Goal: Task Accomplishment & Management: Use online tool/utility

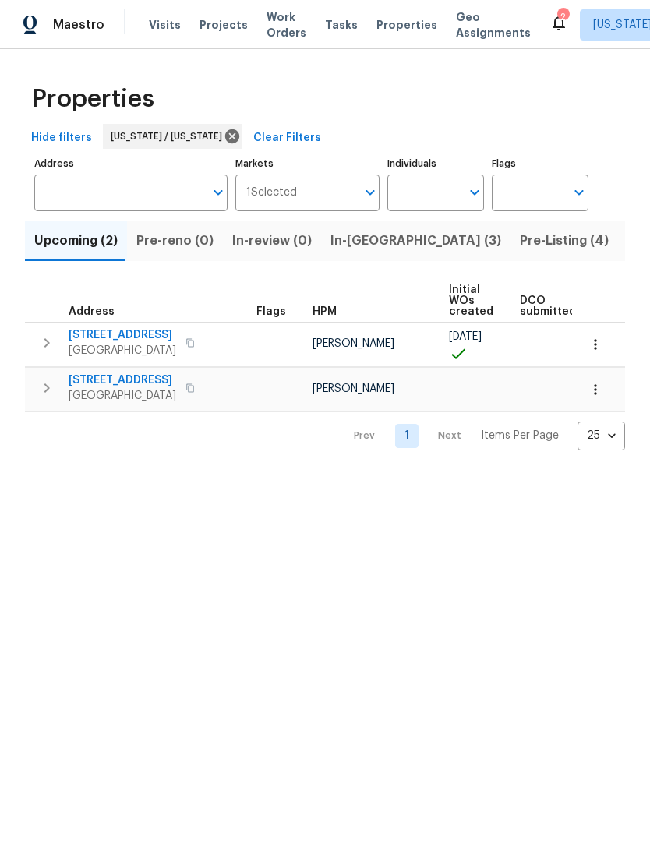
click at [408, 24] on span "Properties" at bounding box center [406, 25] width 61 height 16
click at [275, 23] on span "Work Orders" at bounding box center [286, 24] width 40 height 31
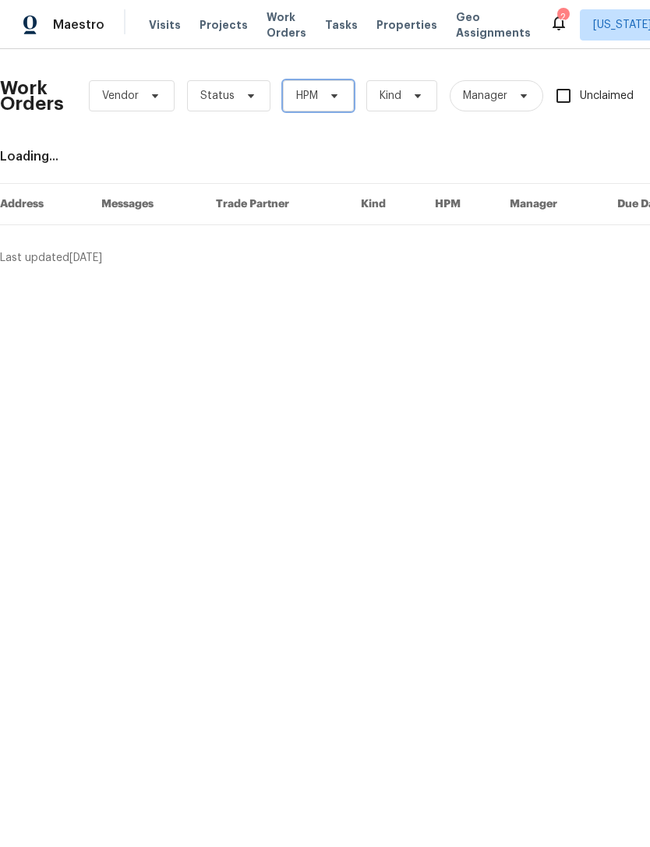
click at [330, 101] on icon at bounding box center [334, 96] width 12 height 12
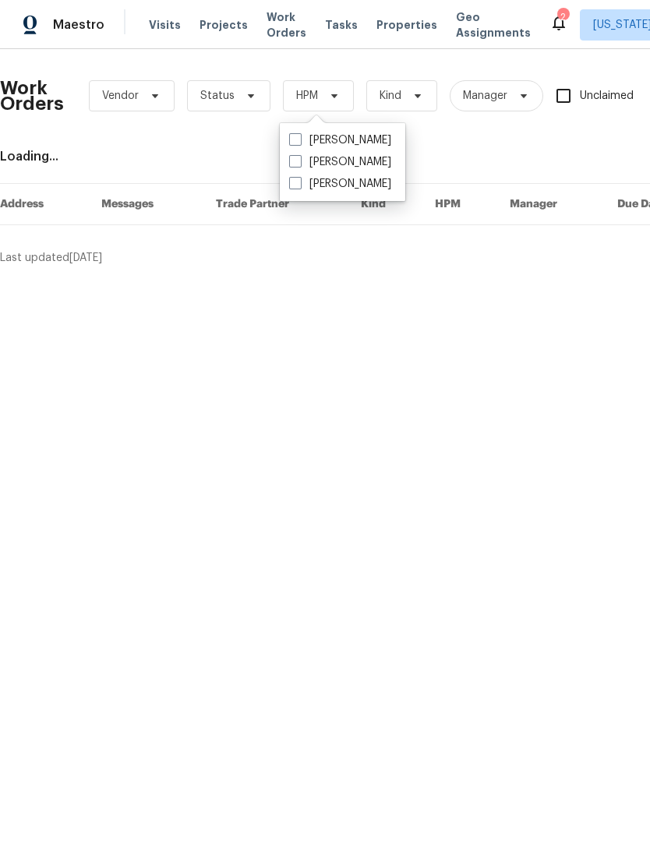
click at [316, 159] on label "[PERSON_NAME]" at bounding box center [340, 162] width 102 height 16
click at [299, 159] on input "[PERSON_NAME]" at bounding box center [294, 159] width 10 height 10
checkbox input "true"
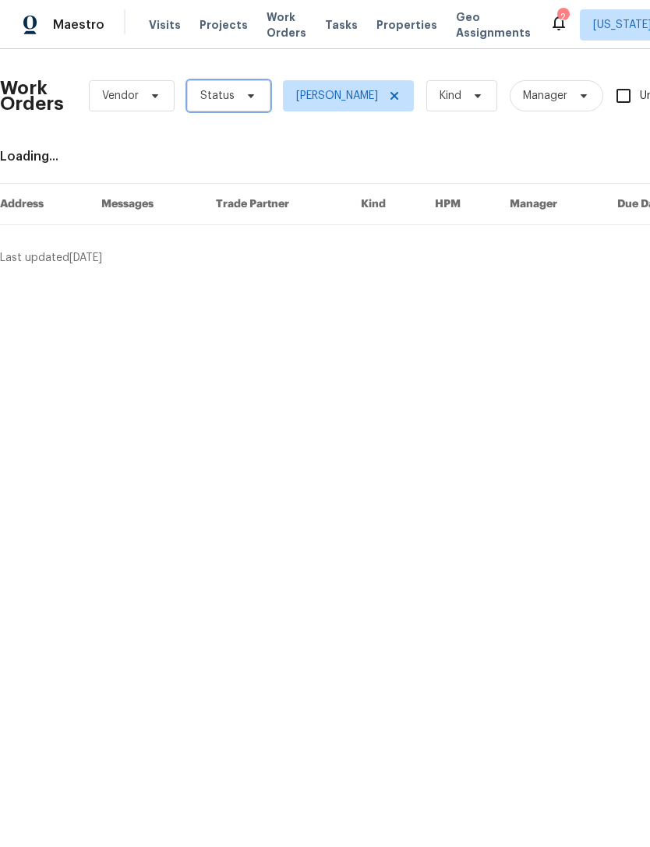
click at [254, 85] on span "Status" at bounding box center [228, 95] width 83 height 31
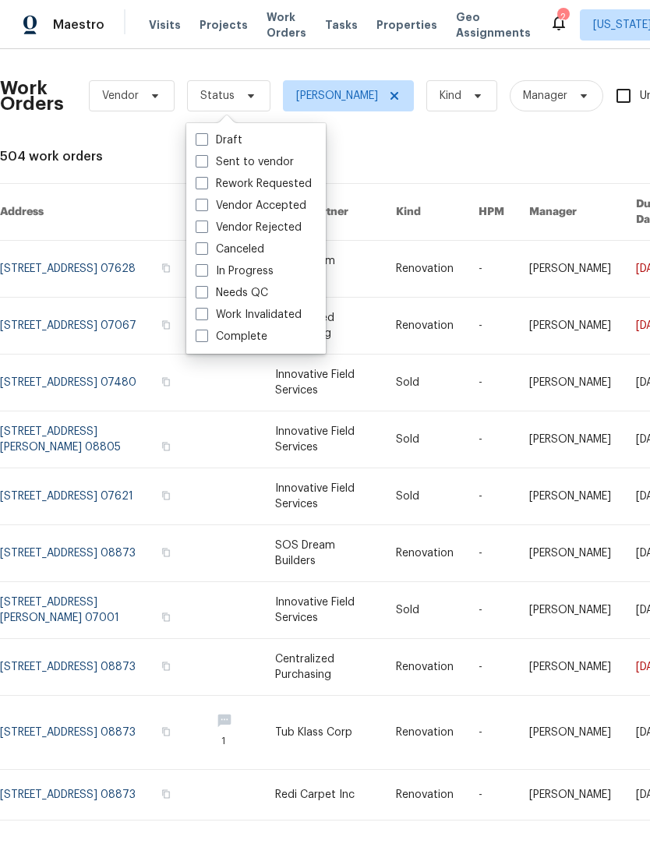
click at [245, 295] on label "Needs QC" at bounding box center [232, 293] width 72 height 16
click at [206, 295] on input "Needs QC" at bounding box center [201, 290] width 10 height 10
checkbox input "true"
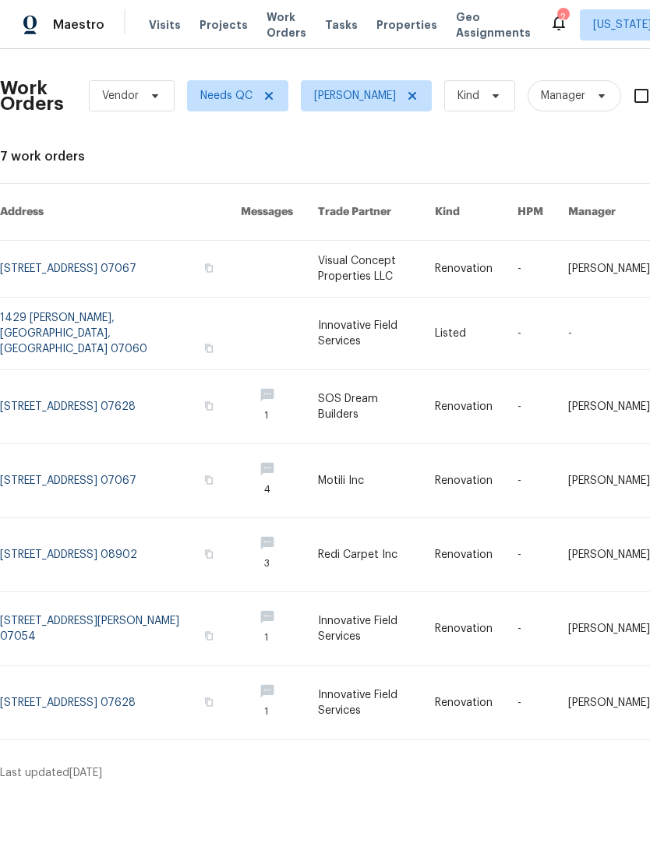
click at [408, 672] on link at bounding box center [376, 702] width 116 height 73
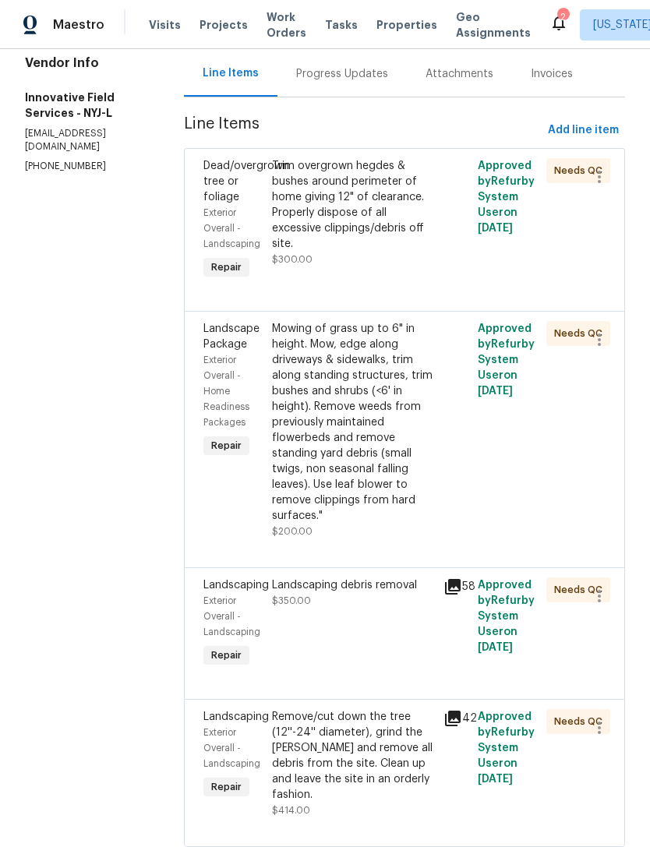
scroll to position [50, 0]
click at [355, 709] on div "Remove/cut down the tree (12''-24'' diameter), grind the stump and remove all d…" at bounding box center [353, 756] width 162 height 94
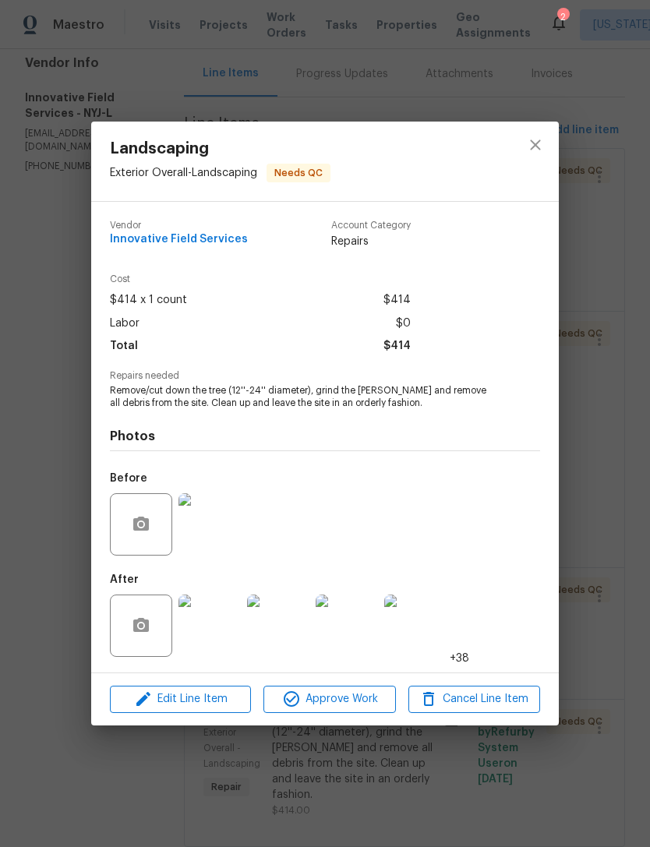
click at [217, 637] on img at bounding box center [209, 626] width 62 height 62
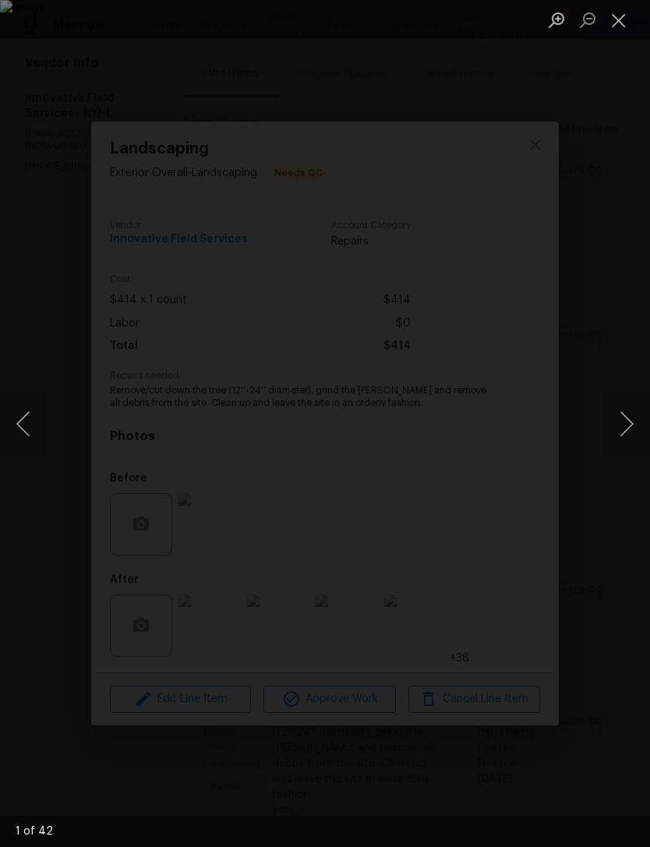
click at [624, 435] on button "Next image" at bounding box center [626, 424] width 47 height 62
click at [627, 422] on button "Next image" at bounding box center [626, 424] width 47 height 62
click at [623, 424] on button "Next image" at bounding box center [626, 424] width 47 height 62
click at [622, 425] on button "Next image" at bounding box center [626, 424] width 47 height 62
click at [623, 425] on button "Next image" at bounding box center [626, 424] width 47 height 62
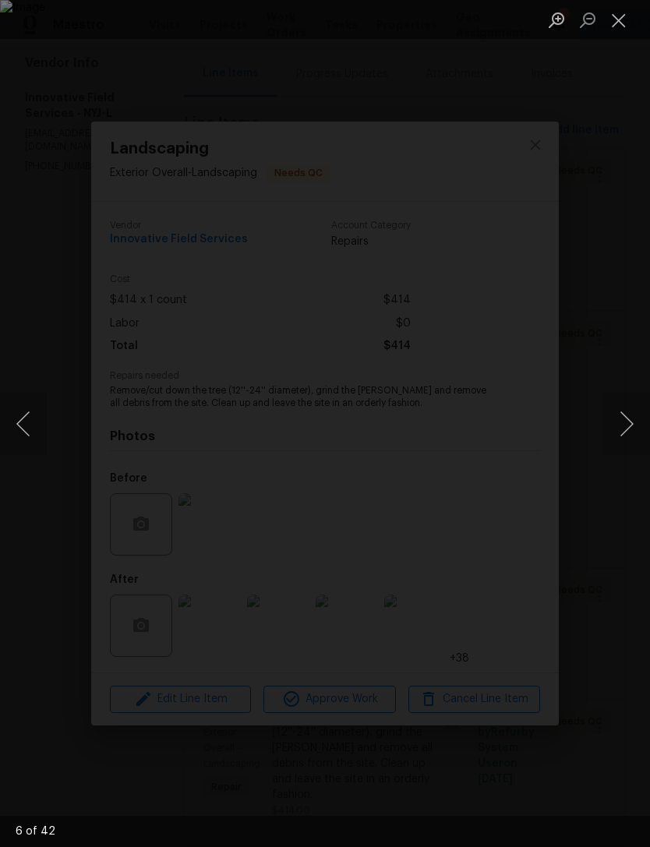
click at [620, 429] on button "Next image" at bounding box center [626, 424] width 47 height 62
click at [619, 429] on button "Next image" at bounding box center [626, 424] width 47 height 62
click at [620, 429] on button "Next image" at bounding box center [626, 424] width 47 height 62
click at [619, 426] on button "Next image" at bounding box center [626, 424] width 47 height 62
click at [622, 423] on button "Next image" at bounding box center [626, 424] width 47 height 62
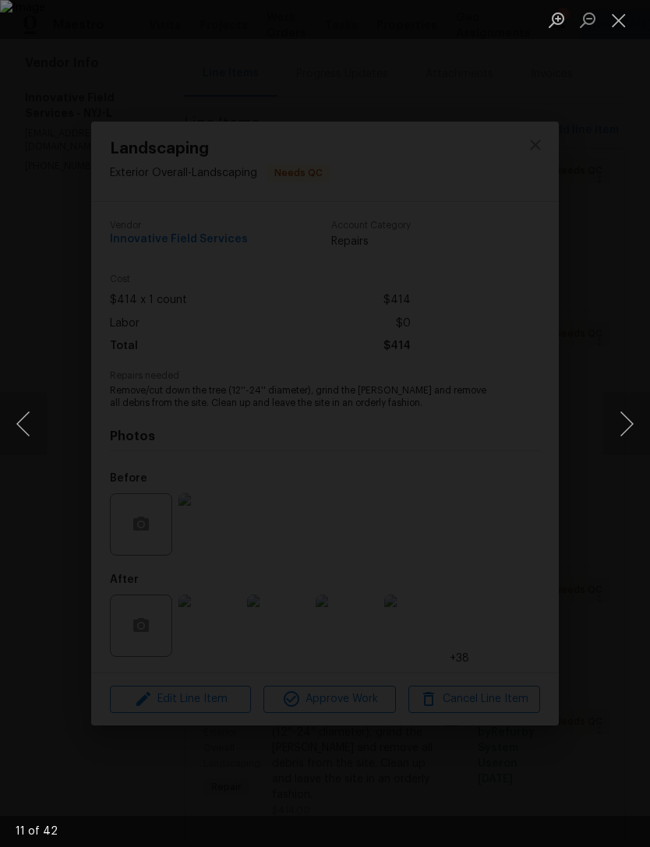
click at [621, 423] on button "Next image" at bounding box center [626, 424] width 47 height 62
click at [620, 420] on button "Next image" at bounding box center [626, 424] width 47 height 62
click at [618, 420] on button "Next image" at bounding box center [626, 424] width 47 height 62
click at [620, 419] on button "Next image" at bounding box center [626, 424] width 47 height 62
click at [621, 418] on button "Next image" at bounding box center [626, 424] width 47 height 62
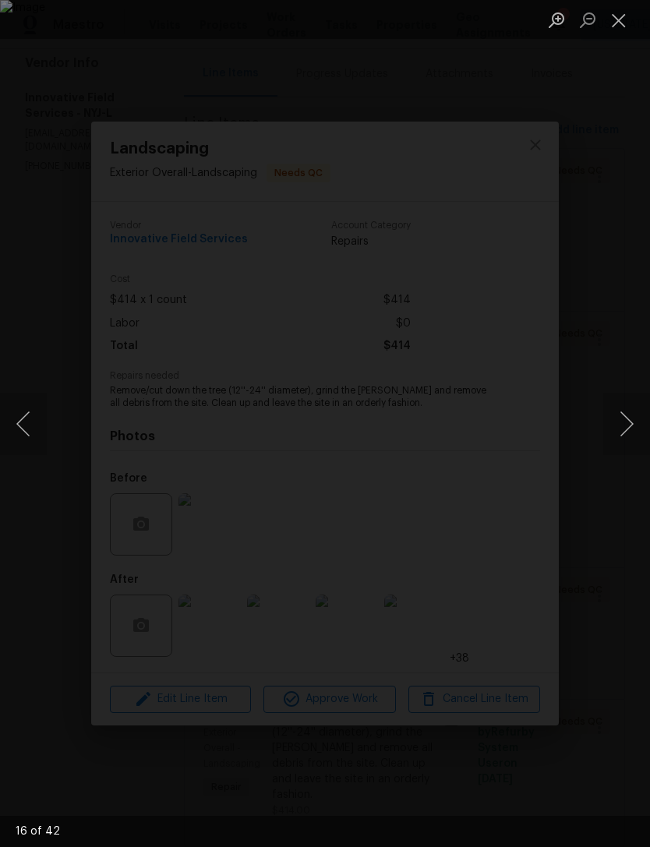
click at [621, 418] on button "Next image" at bounding box center [626, 424] width 47 height 62
click at [619, 419] on button "Next image" at bounding box center [626, 424] width 47 height 62
click at [645, 452] on button "Next image" at bounding box center [626, 424] width 47 height 62
click at [629, 429] on button "Next image" at bounding box center [626, 424] width 47 height 62
click at [629, 427] on button "Next image" at bounding box center [626, 424] width 47 height 62
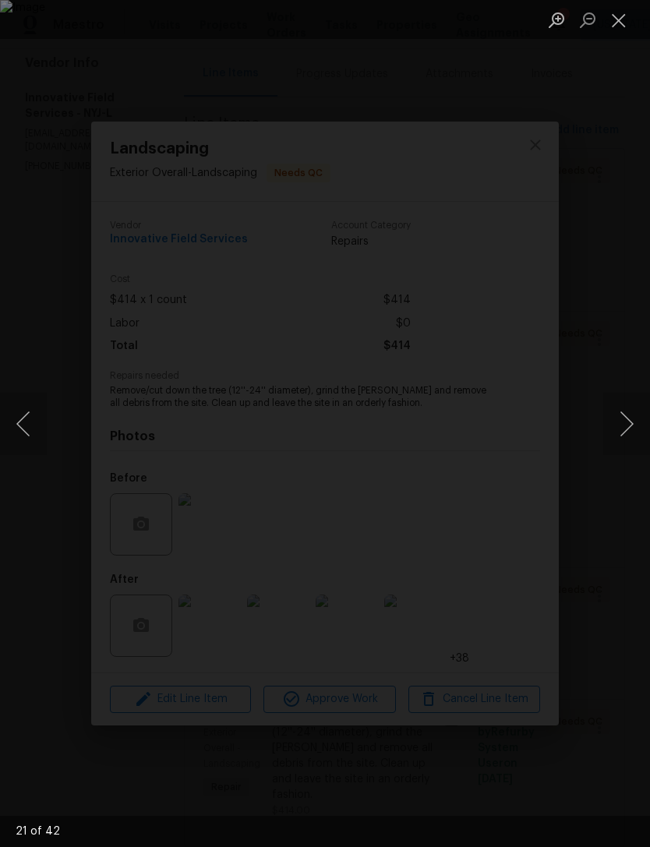
click at [35, 431] on button "Previous image" at bounding box center [23, 424] width 47 height 62
click at [616, 424] on button "Next image" at bounding box center [626, 424] width 47 height 62
click at [613, 422] on button "Next image" at bounding box center [626, 424] width 47 height 62
click at [616, 422] on button "Next image" at bounding box center [626, 424] width 47 height 62
click at [616, 419] on button "Next image" at bounding box center [626, 424] width 47 height 62
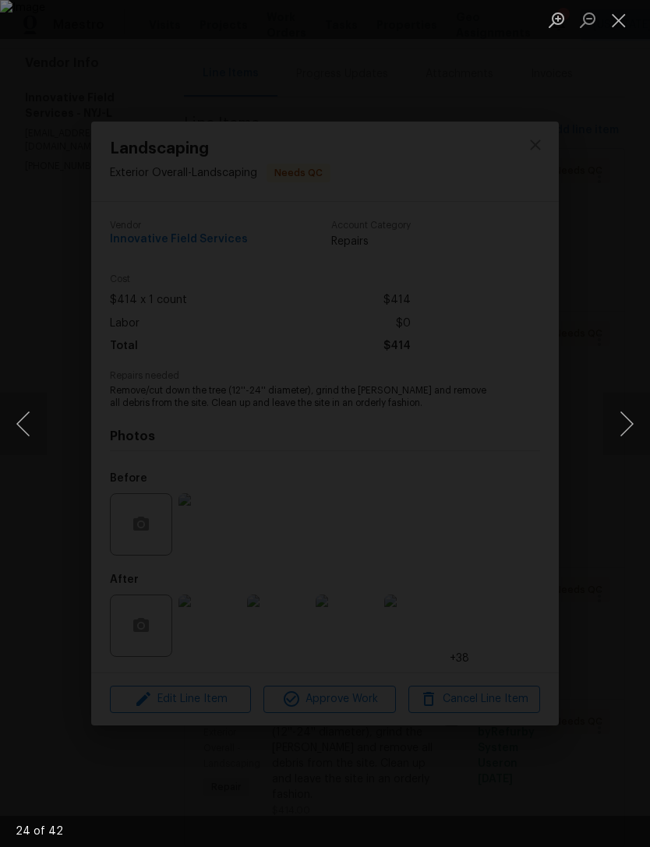
click at [607, 422] on button "Next image" at bounding box center [626, 424] width 47 height 62
click at [610, 422] on button "Next image" at bounding box center [626, 424] width 47 height 62
click at [605, 430] on button "Next image" at bounding box center [626, 424] width 47 height 62
click at [612, 430] on button "Next image" at bounding box center [626, 424] width 47 height 62
click at [609, 431] on button "Next image" at bounding box center [626, 424] width 47 height 62
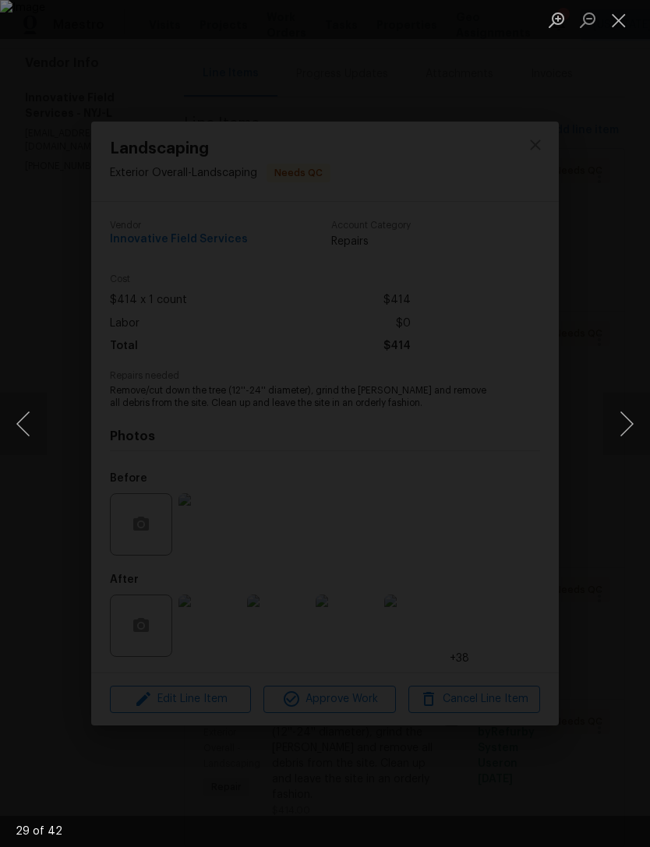
click at [25, 436] on button "Previous image" at bounding box center [23, 424] width 47 height 62
click at [632, 433] on button "Next image" at bounding box center [626, 424] width 47 height 62
click at [37, 448] on button "Previous image" at bounding box center [23, 424] width 47 height 62
click at [628, 427] on button "Next image" at bounding box center [626, 424] width 47 height 62
click at [623, 429] on button "Next image" at bounding box center [626, 424] width 47 height 62
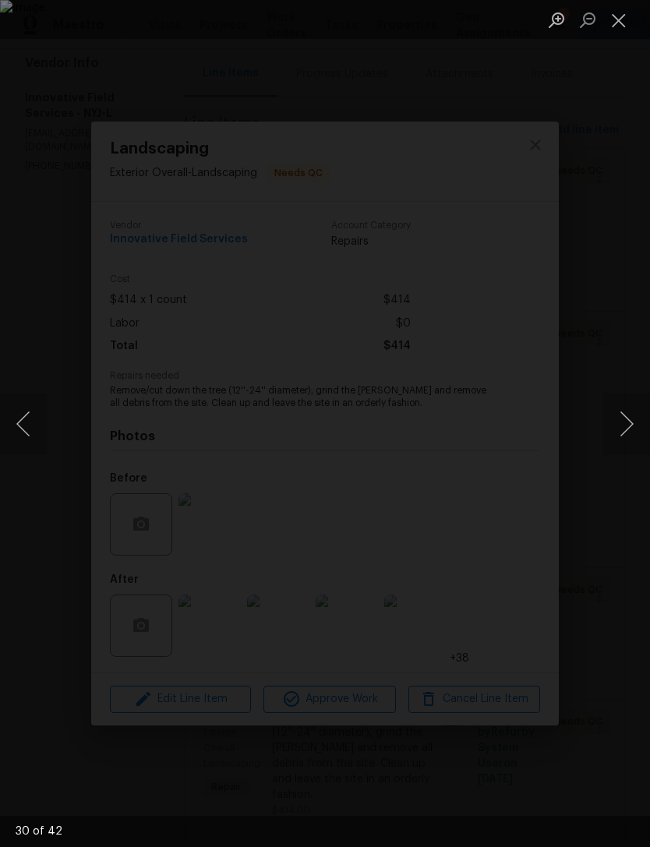
click at [626, 432] on button "Next image" at bounding box center [626, 424] width 47 height 62
click at [626, 421] on button "Next image" at bounding box center [626, 424] width 47 height 62
click at [627, 425] on button "Next image" at bounding box center [626, 424] width 47 height 62
click at [623, 422] on button "Next image" at bounding box center [626, 424] width 47 height 62
click at [625, 422] on button "Next image" at bounding box center [626, 424] width 47 height 62
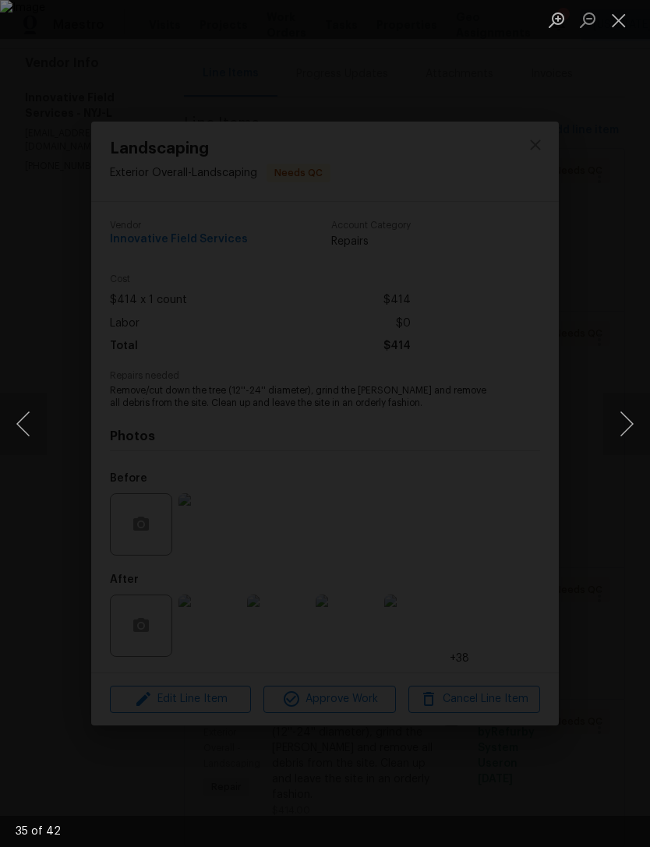
click at [626, 422] on button "Next image" at bounding box center [626, 424] width 47 height 62
click at [625, 426] on button "Next image" at bounding box center [626, 424] width 47 height 62
click at [622, 426] on button "Next image" at bounding box center [626, 424] width 47 height 62
click at [620, 424] on button "Next image" at bounding box center [626, 424] width 47 height 62
click at [627, 425] on button "Next image" at bounding box center [626, 424] width 47 height 62
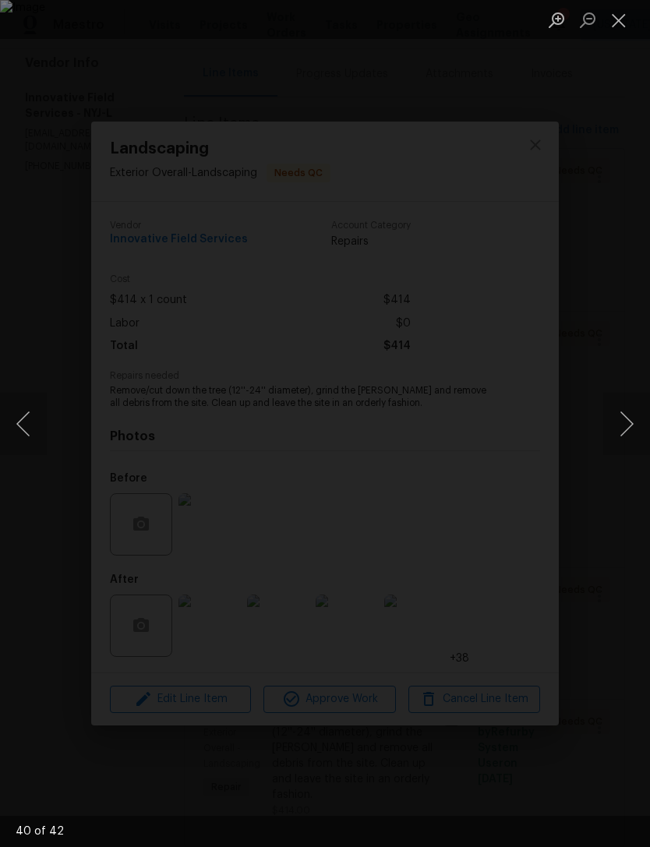
click at [629, 425] on button "Next image" at bounding box center [626, 424] width 47 height 62
click at [626, 428] on button "Next image" at bounding box center [626, 424] width 47 height 62
click at [623, 425] on button "Next image" at bounding box center [626, 424] width 47 height 62
click at [446, 160] on div "Lightbox" at bounding box center [325, 423] width 650 height 847
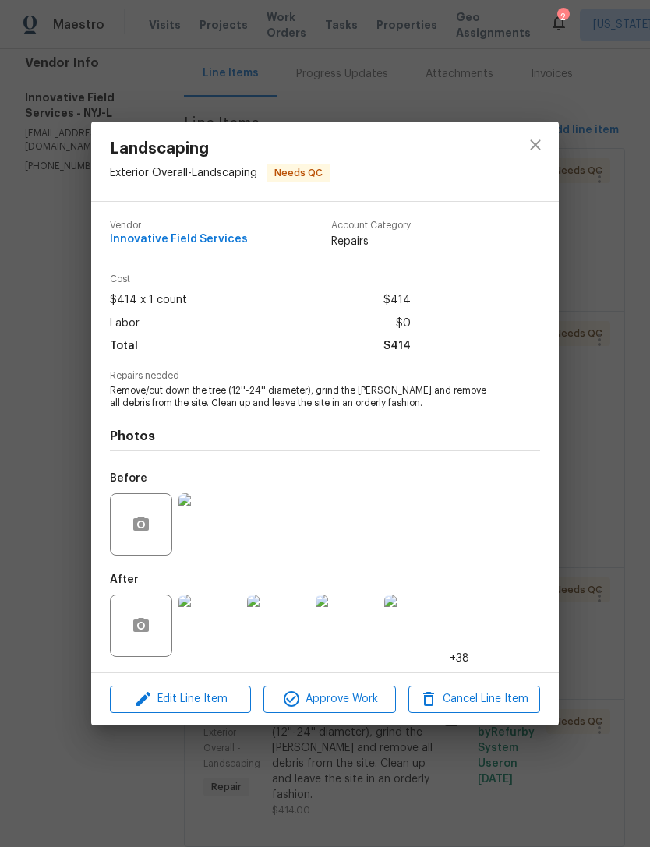
click at [214, 528] on img at bounding box center [209, 524] width 62 height 62
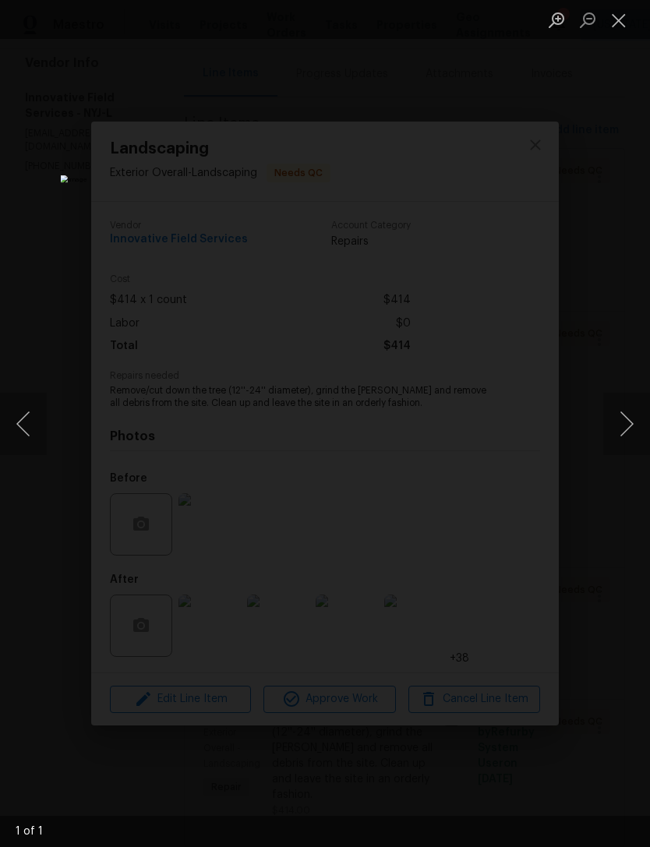
click at [617, 24] on button "Close lightbox" at bounding box center [618, 19] width 31 height 27
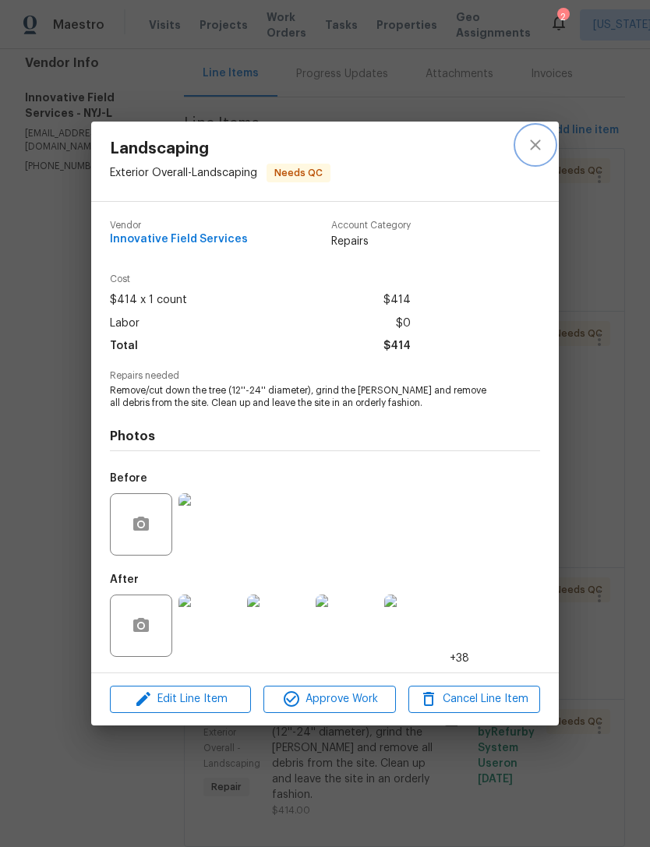
click at [540, 147] on icon "close" at bounding box center [535, 145] width 19 height 19
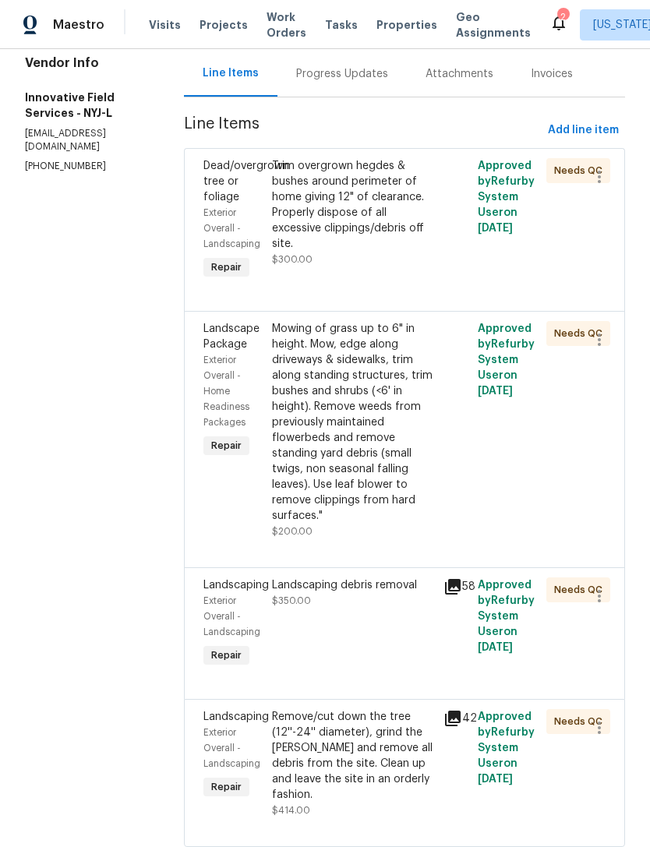
click at [362, 583] on div "Landscaping debris removal $350.00" at bounding box center [352, 624] width 171 height 103
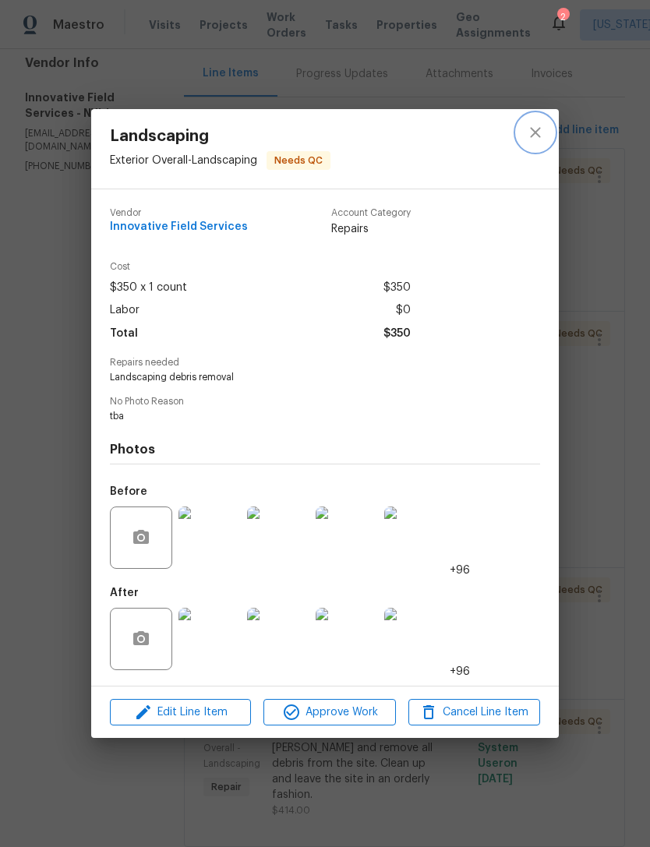
click at [538, 133] on icon "close" at bounding box center [535, 132] width 10 height 10
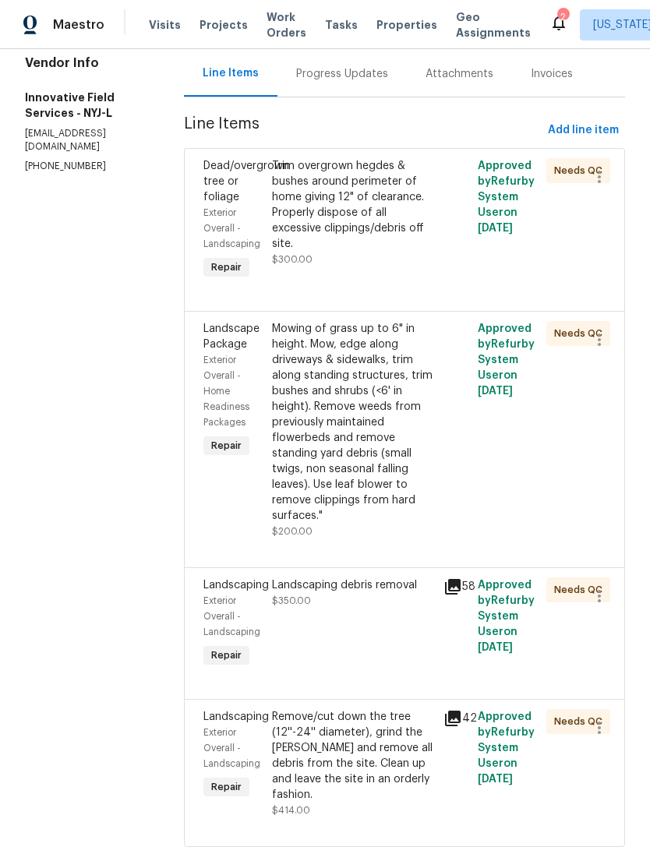
click at [369, 394] on div "Mowing of grass up to 6" in height. Mow, edge along driveways & sidewalks, trim…" at bounding box center [353, 422] width 162 height 203
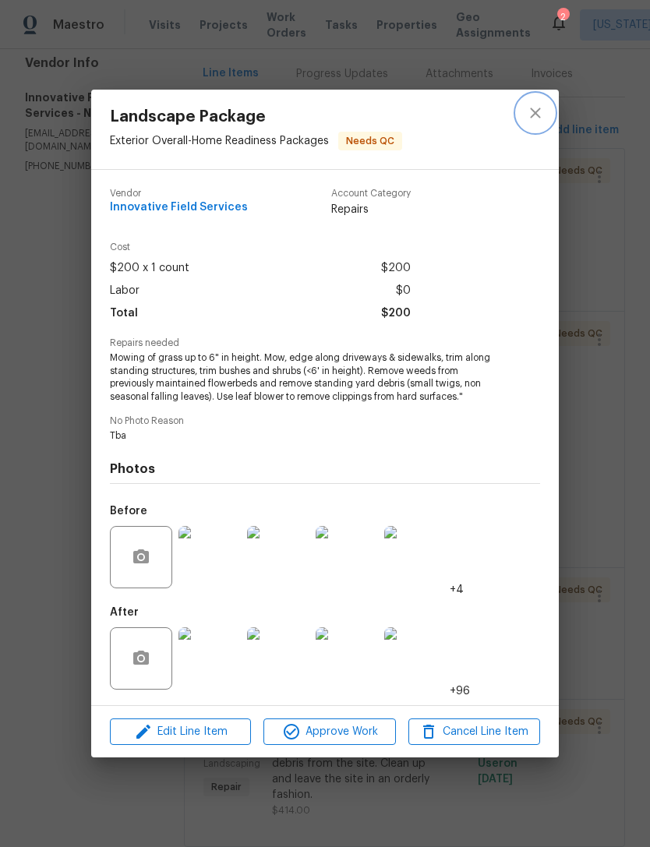
click at [540, 111] on icon "close" at bounding box center [535, 113] width 19 height 19
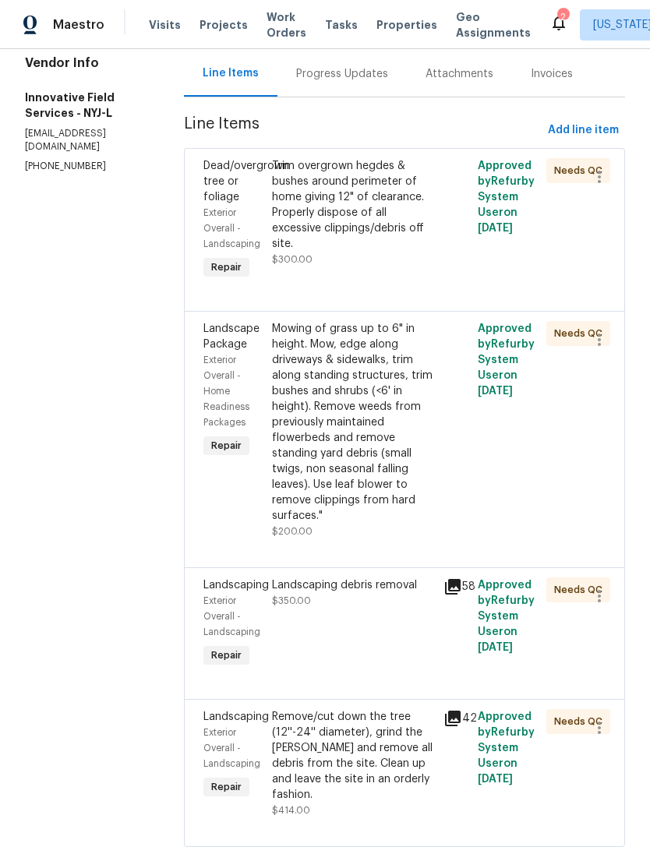
click at [377, 185] on div "Trim overgrown hegdes & bushes around perimeter of home giving 12" of clearance…" at bounding box center [353, 205] width 162 height 94
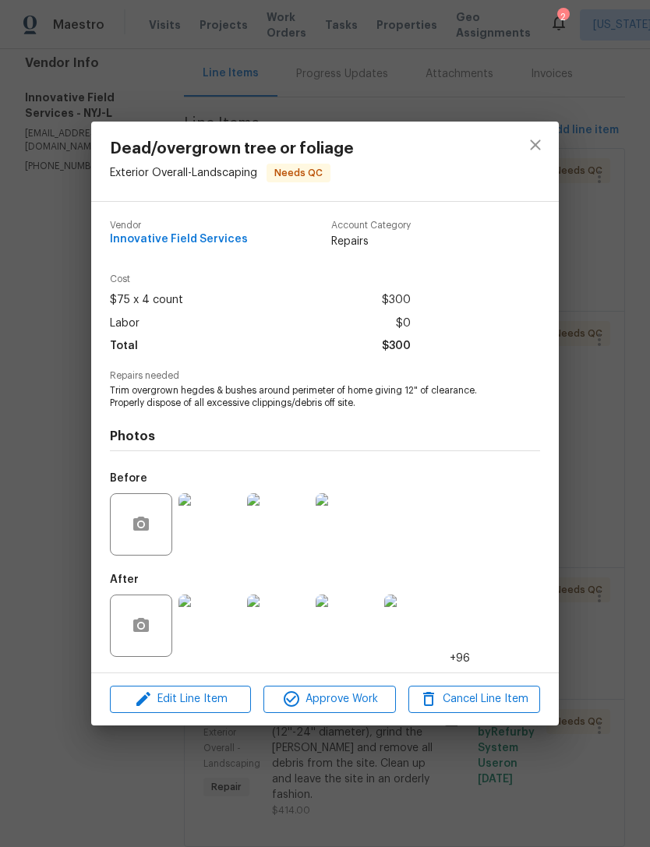
click at [229, 540] on img at bounding box center [209, 524] width 62 height 62
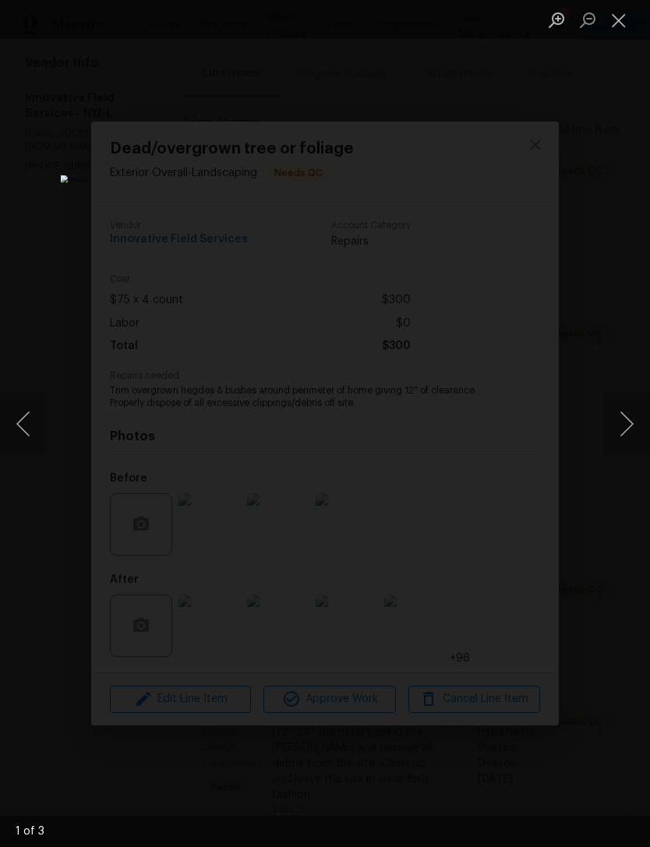
click at [611, 422] on button "Next image" at bounding box center [626, 424] width 47 height 62
click at [619, 421] on button "Next image" at bounding box center [626, 424] width 47 height 62
click at [613, 433] on button "Next image" at bounding box center [626, 424] width 47 height 62
click at [609, 433] on button "Next image" at bounding box center [626, 424] width 47 height 62
click at [610, 432] on button "Next image" at bounding box center [626, 424] width 47 height 62
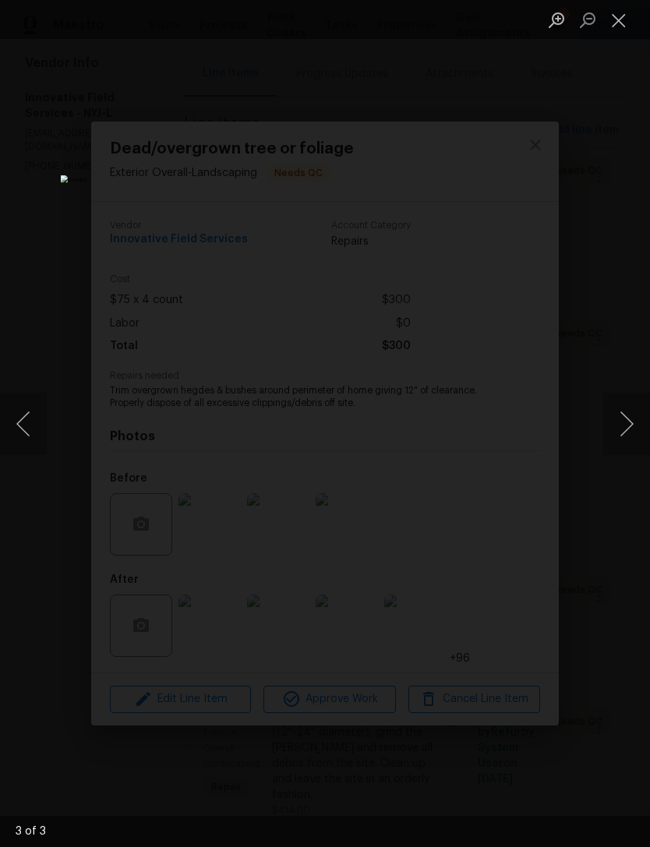
click at [605, 434] on button "Next image" at bounding box center [626, 424] width 47 height 62
click at [608, 441] on button "Next image" at bounding box center [626, 424] width 47 height 62
click at [609, 302] on div "Lightbox" at bounding box center [325, 423] width 650 height 847
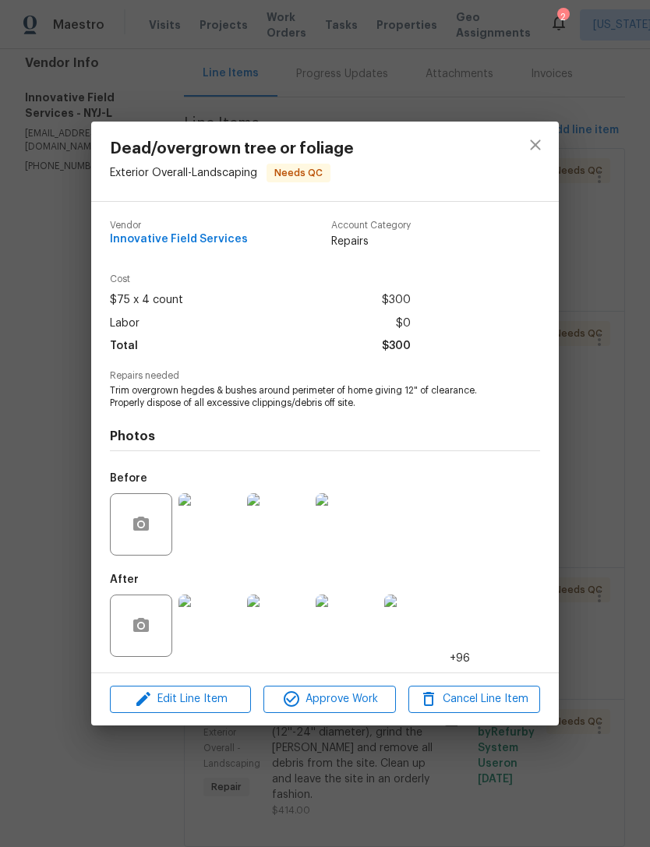
click at [221, 639] on img at bounding box center [209, 626] width 62 height 62
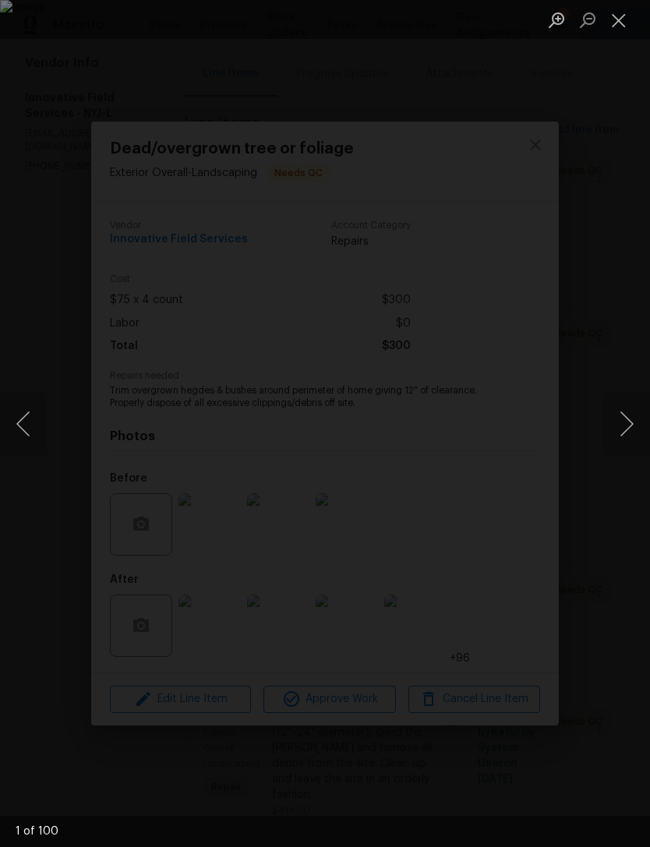
click at [625, 450] on button "Next image" at bounding box center [626, 424] width 47 height 62
click at [622, 425] on button "Next image" at bounding box center [626, 424] width 47 height 62
click at [613, 429] on button "Next image" at bounding box center [626, 424] width 47 height 62
click at [613, 428] on button "Next image" at bounding box center [626, 424] width 47 height 62
click at [609, 425] on button "Next image" at bounding box center [626, 424] width 47 height 62
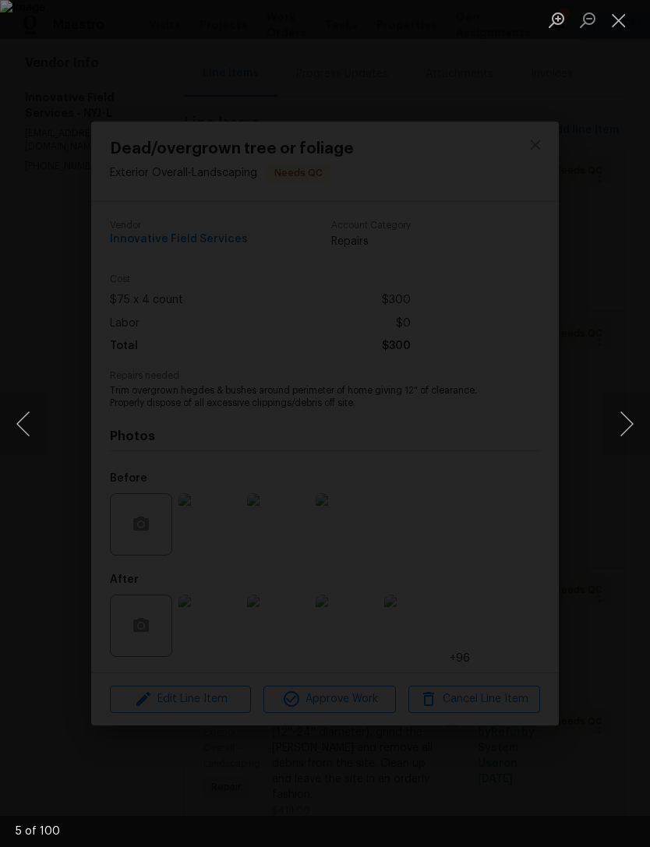
click at [616, 422] on button "Next image" at bounding box center [626, 424] width 47 height 62
click at [615, 431] on button "Next image" at bounding box center [626, 424] width 47 height 62
click at [611, 424] on button "Next image" at bounding box center [626, 424] width 47 height 62
click at [608, 426] on button "Next image" at bounding box center [626, 424] width 47 height 62
click at [19, 438] on button "Previous image" at bounding box center [23, 424] width 47 height 62
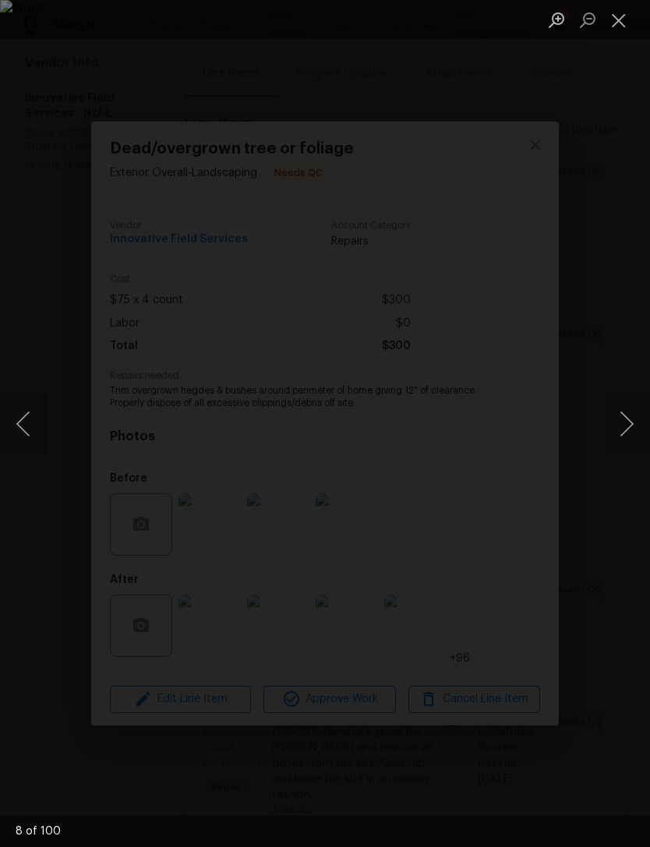
click at [627, 418] on button "Next image" at bounding box center [626, 424] width 47 height 62
click at [619, 427] on button "Next image" at bounding box center [626, 424] width 47 height 62
click at [619, 424] on button "Next image" at bounding box center [626, 424] width 47 height 62
click at [468, 169] on div "Lightbox" at bounding box center [325, 423] width 650 height 847
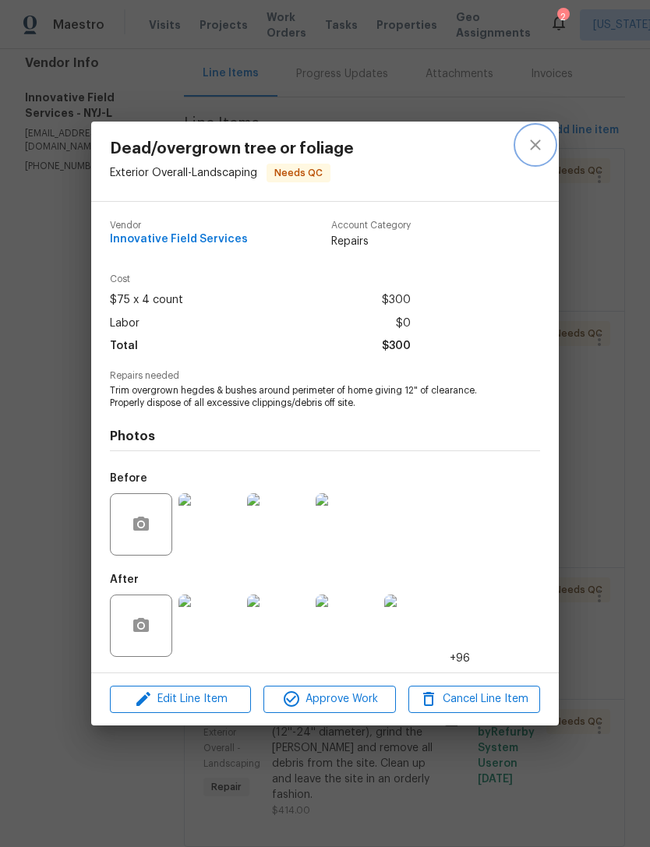
click at [542, 144] on icon "close" at bounding box center [535, 145] width 19 height 19
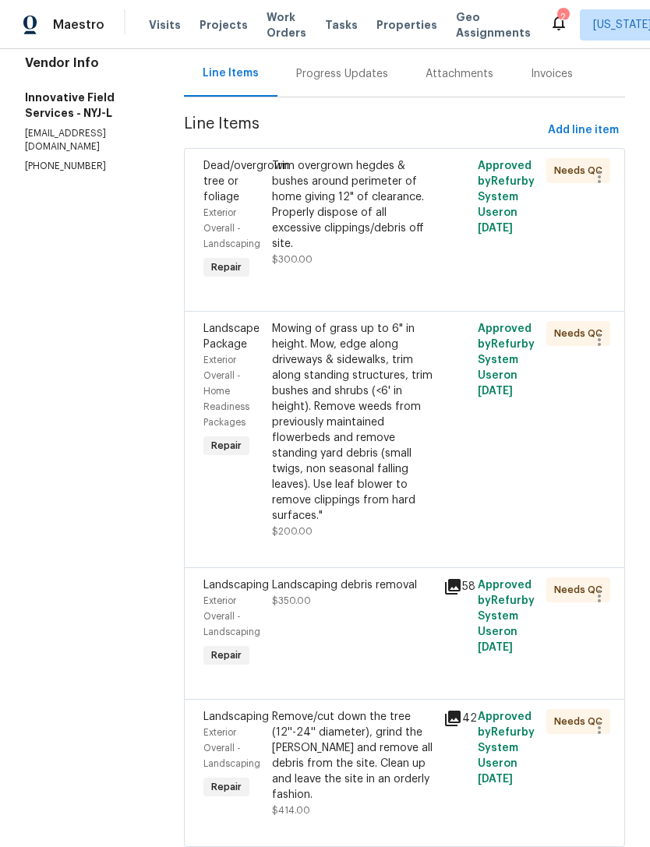
click at [361, 381] on div "Mowing of grass up to 6" in height. Mow, edge along driveways & sidewalks, trim…" at bounding box center [353, 422] width 162 height 203
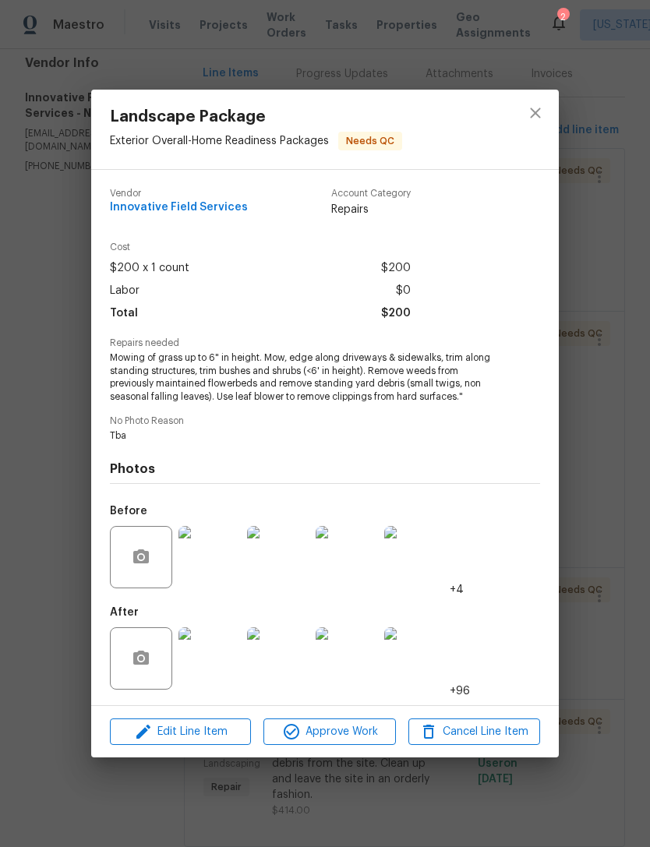
click at [579, 307] on div "Landscape Package Exterior Overall - Home Readiness Packages Needs QC Vendor In…" at bounding box center [325, 423] width 650 height 847
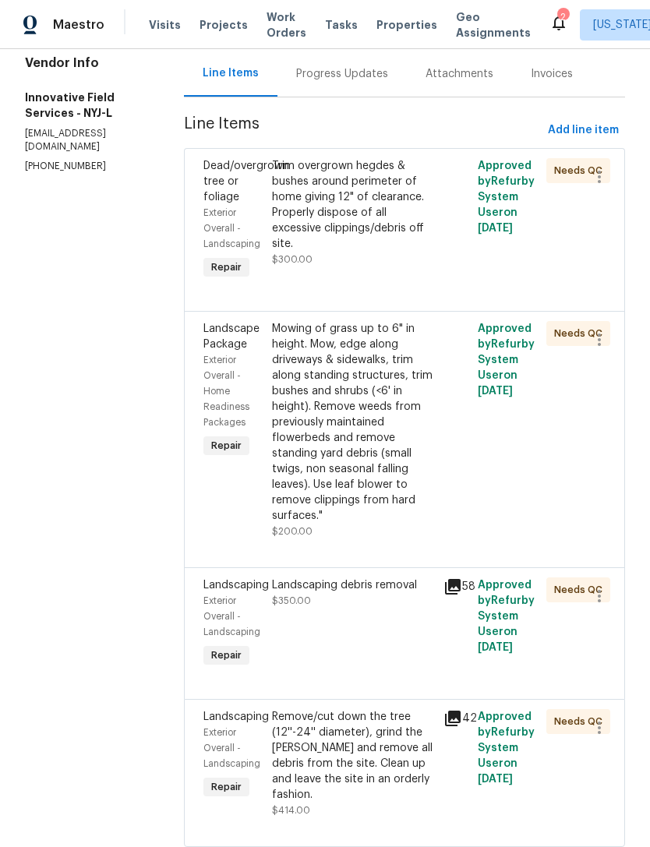
click at [345, 709] on div "Remove/cut down the tree (12''-24'' diameter), grind the stump and remove all d…" at bounding box center [353, 756] width 162 height 94
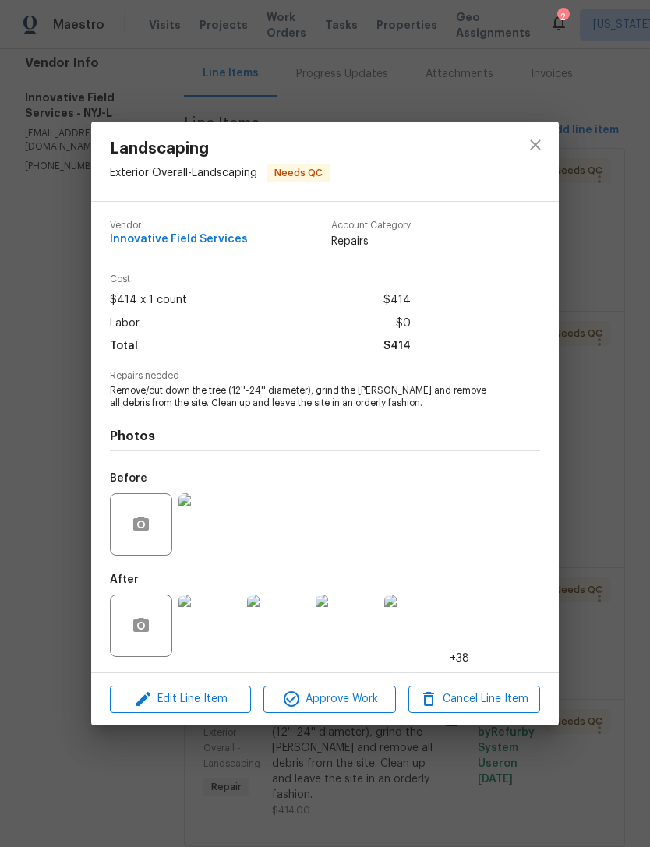
click at [196, 625] on img at bounding box center [209, 626] width 62 height 62
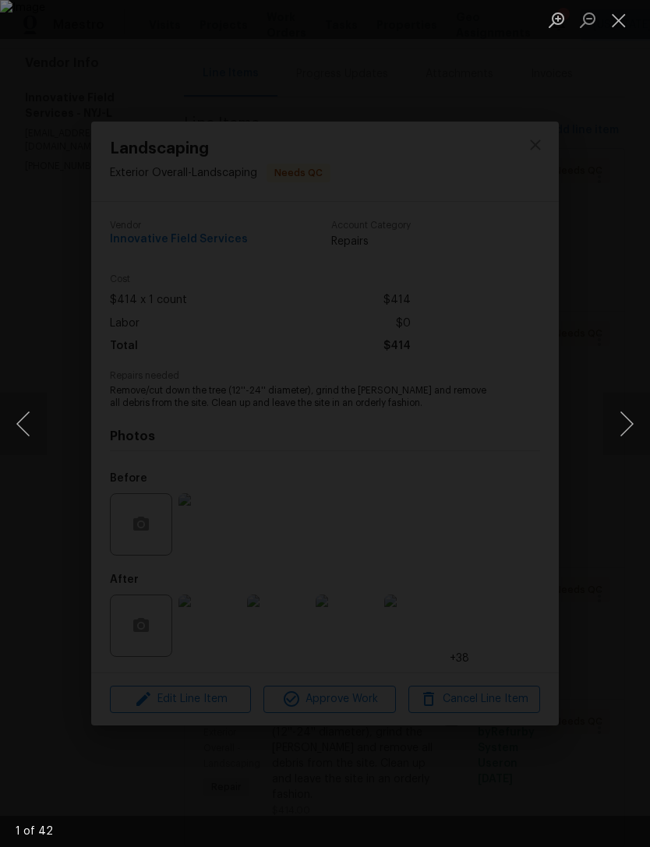
click at [619, 417] on button "Next image" at bounding box center [626, 424] width 47 height 62
click at [620, 416] on button "Next image" at bounding box center [626, 424] width 47 height 62
click at [616, 431] on button "Next image" at bounding box center [626, 424] width 47 height 62
click at [620, 432] on button "Next image" at bounding box center [626, 424] width 47 height 62
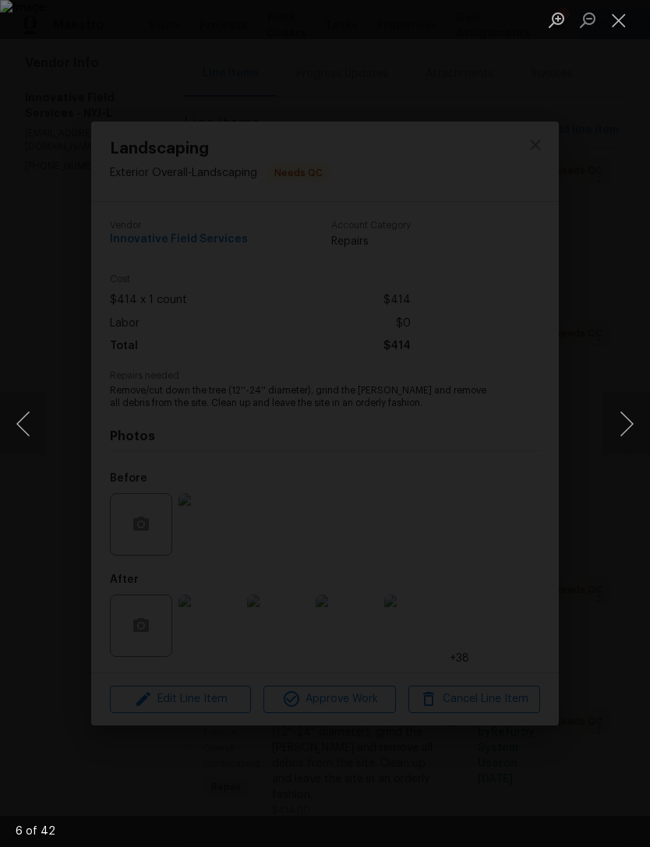
click at [630, 424] on button "Next image" at bounding box center [626, 424] width 47 height 62
click at [634, 428] on button "Next image" at bounding box center [626, 424] width 47 height 62
click at [631, 433] on button "Next image" at bounding box center [626, 424] width 47 height 62
click at [629, 435] on button "Next image" at bounding box center [626, 424] width 47 height 62
click at [619, 435] on button "Next image" at bounding box center [626, 424] width 47 height 62
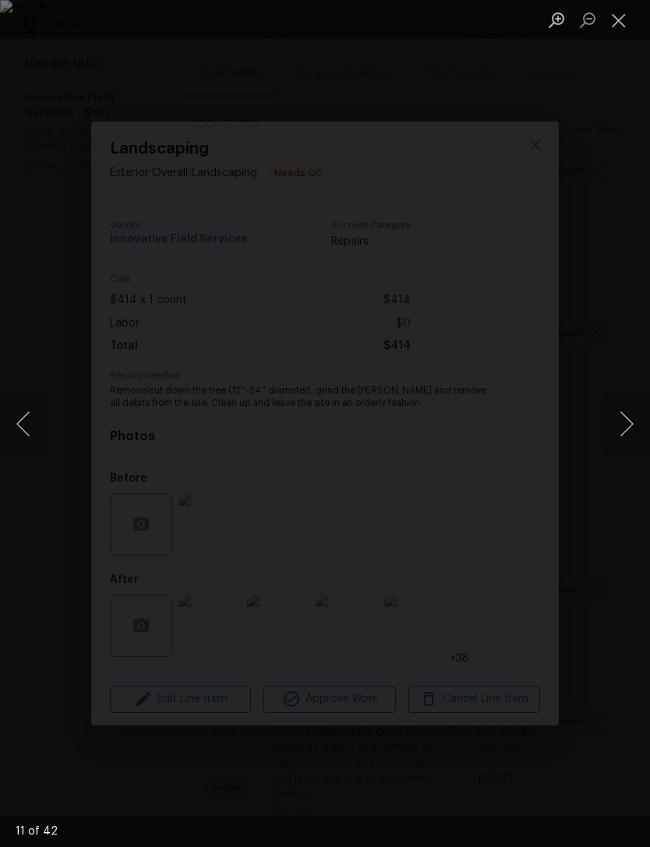
click at [620, 437] on button "Next image" at bounding box center [626, 424] width 47 height 62
click at [521, 197] on div "Lightbox" at bounding box center [325, 423] width 650 height 847
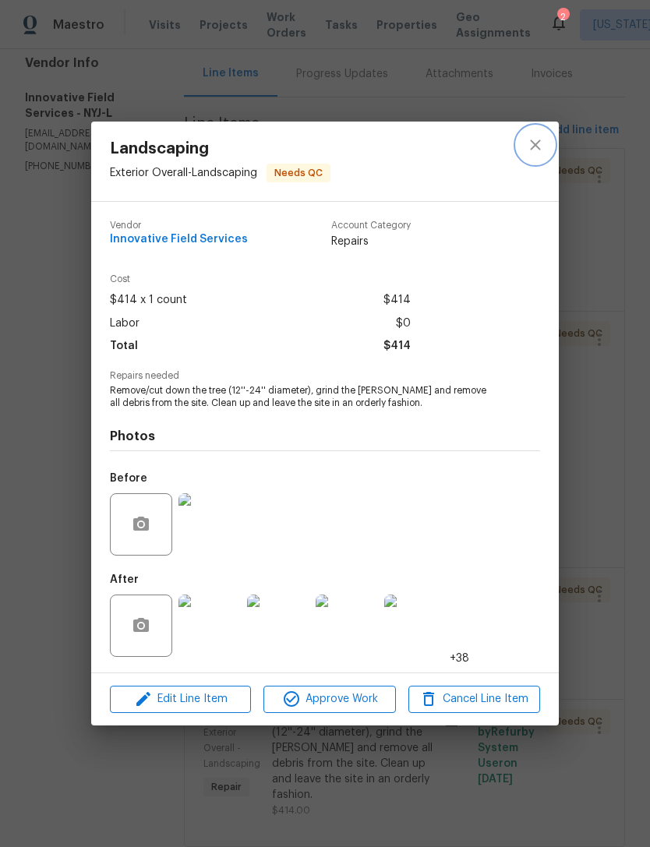
click at [544, 152] on icon "close" at bounding box center [535, 145] width 19 height 19
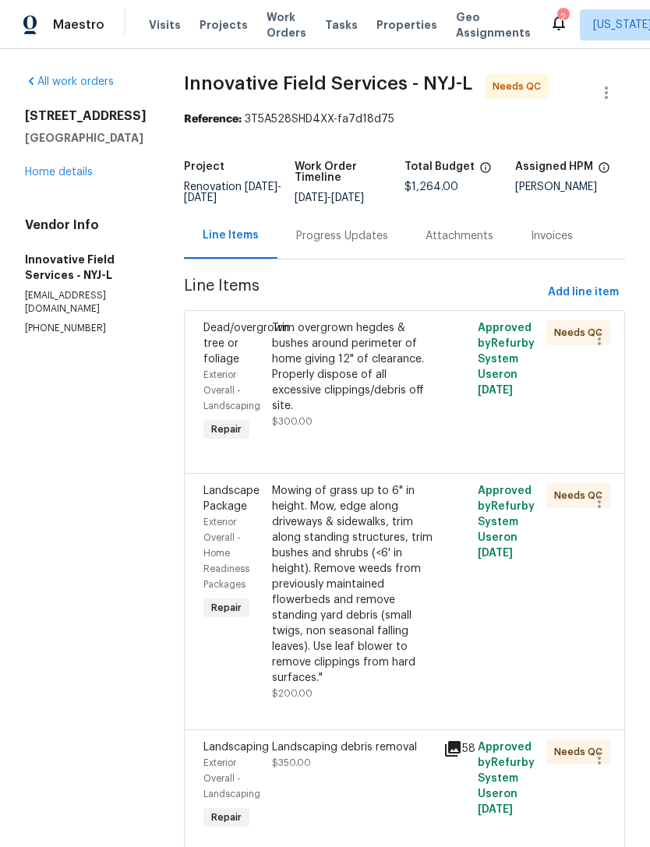
scroll to position [0, 0]
click at [92, 178] on link "Home details" at bounding box center [59, 172] width 68 height 11
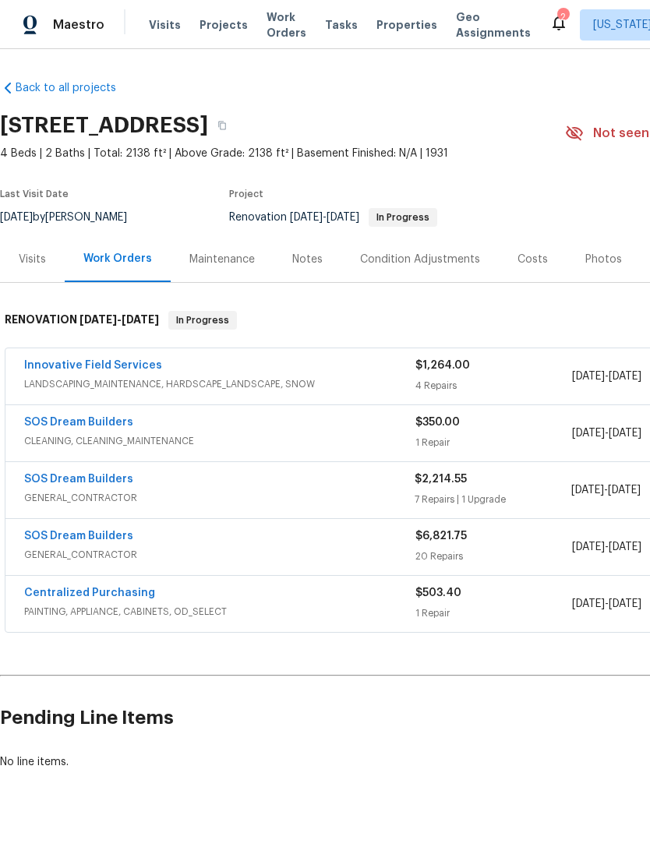
click at [402, 23] on span "Properties" at bounding box center [406, 25] width 61 height 16
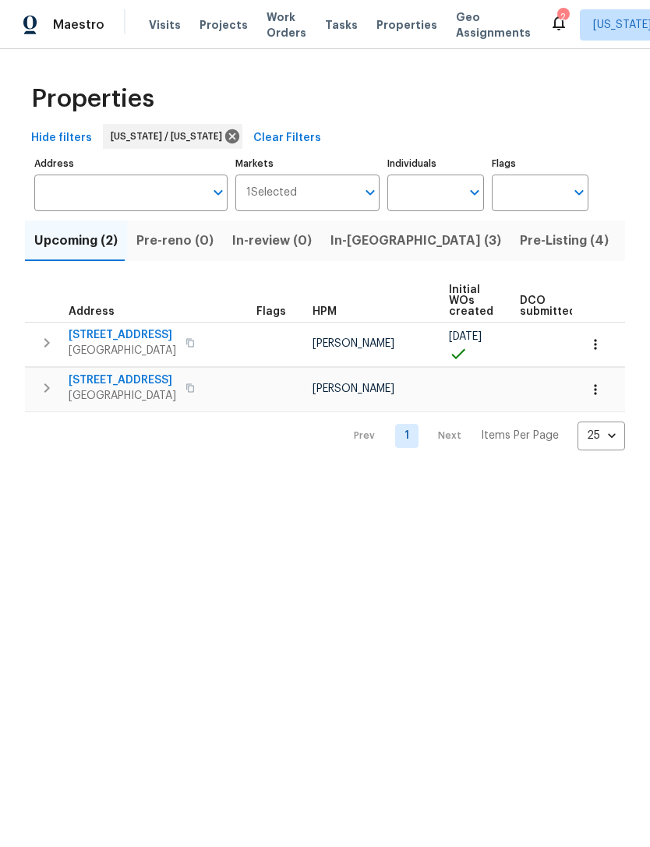
click at [280, 28] on span "Work Orders" at bounding box center [286, 24] width 40 height 31
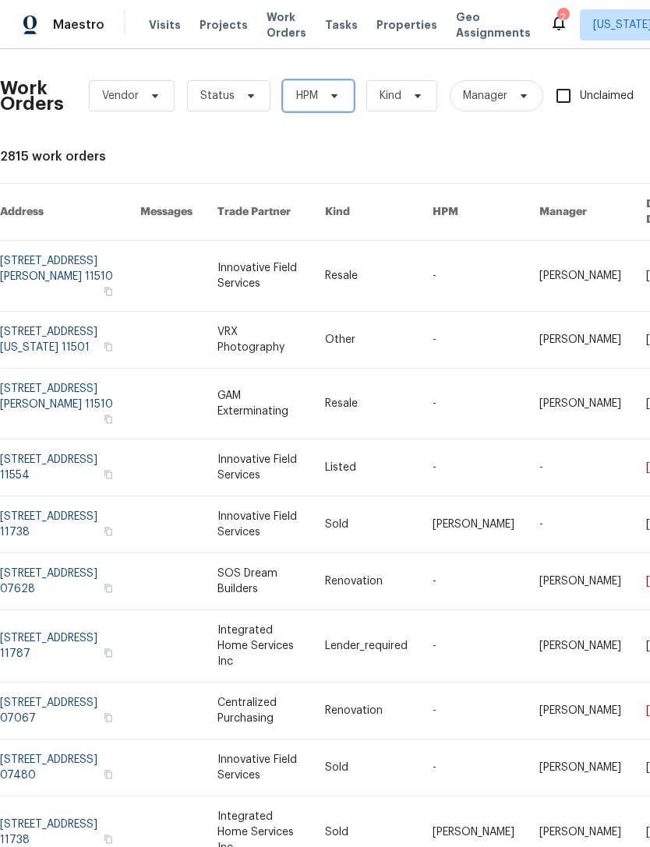
click at [332, 99] on icon at bounding box center [334, 96] width 12 height 12
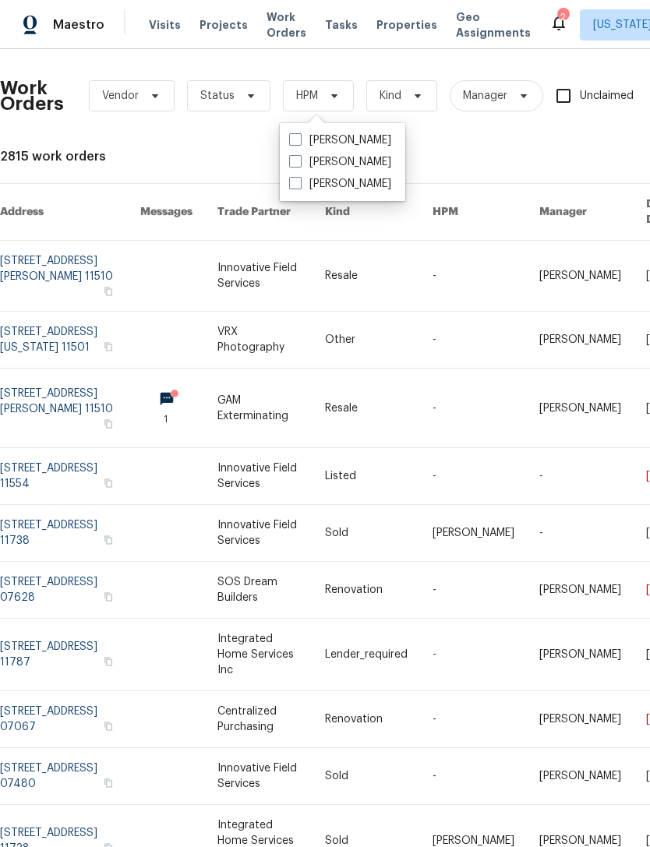
click at [343, 167] on label "[PERSON_NAME]" at bounding box center [340, 162] width 102 height 16
click at [299, 164] on input "[PERSON_NAME]" at bounding box center [294, 159] width 10 height 10
checkbox input "true"
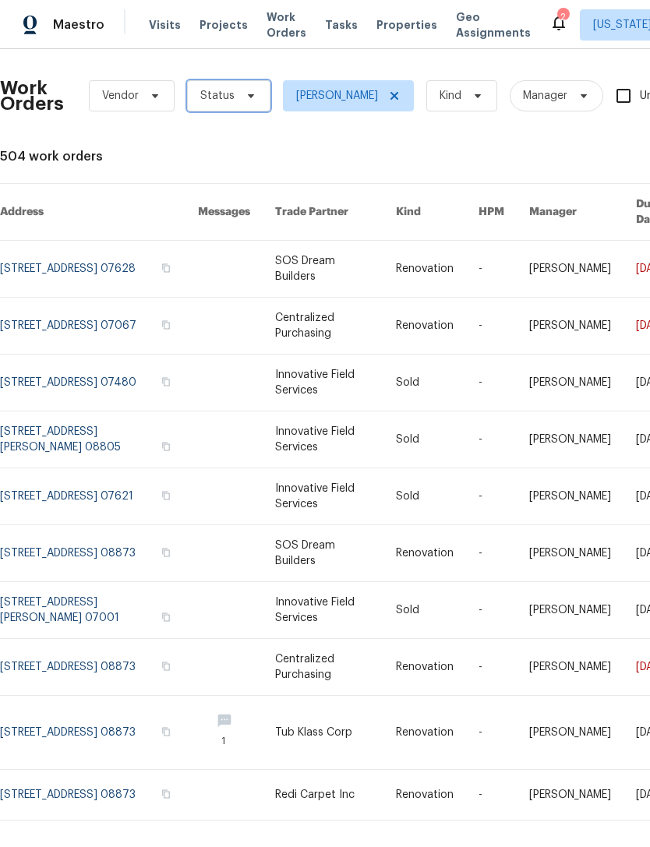
click at [253, 101] on icon at bounding box center [251, 96] width 12 height 12
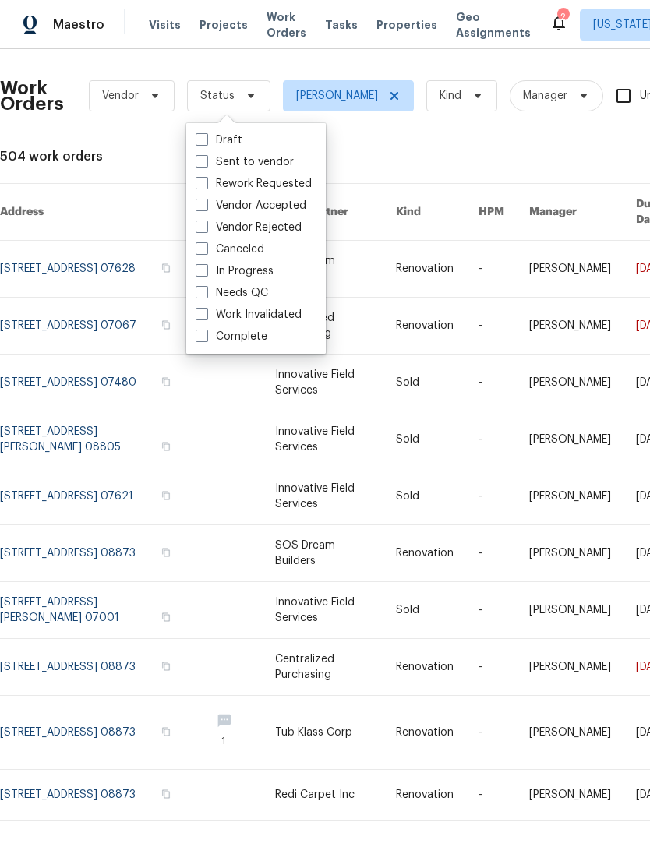
click at [279, 302] on div "Needs QC" at bounding box center [256, 293] width 130 height 22
click at [284, 303] on div "Needs QC" at bounding box center [256, 293] width 130 height 22
click at [211, 298] on label "Needs QC" at bounding box center [232, 293] width 72 height 16
click at [206, 295] on input "Needs QC" at bounding box center [201, 290] width 10 height 10
checkbox input "true"
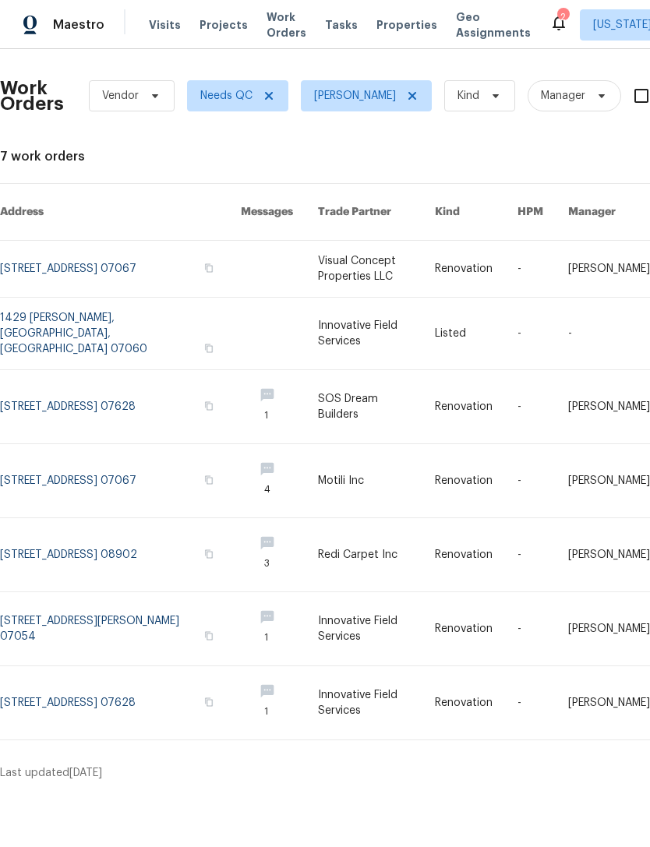
click at [100, 248] on link at bounding box center [120, 269] width 241 height 56
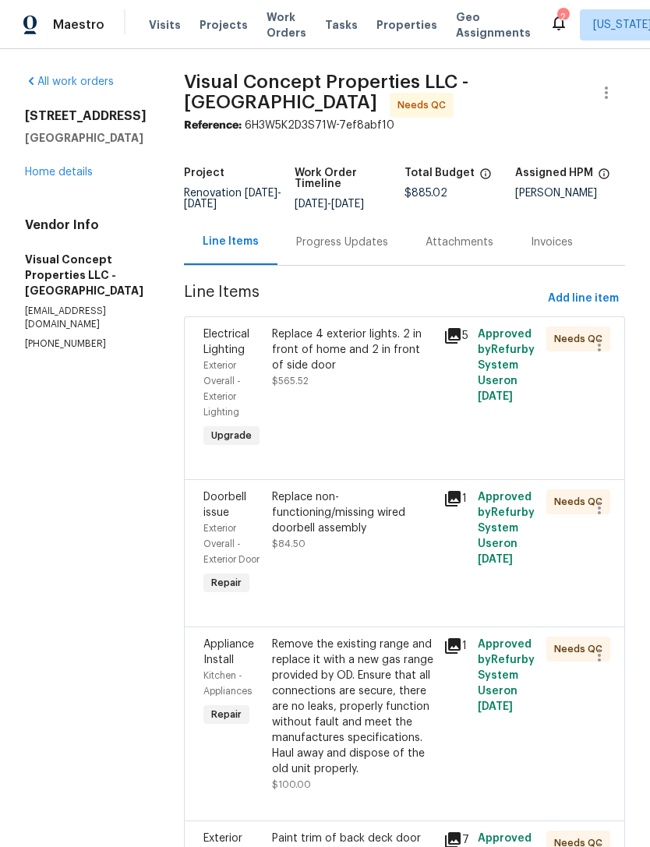
click at [393, 425] on div "Replace 4 exterior lights. 2 in front of home and 2 in front of side door $565.…" at bounding box center [352, 389] width 171 height 134
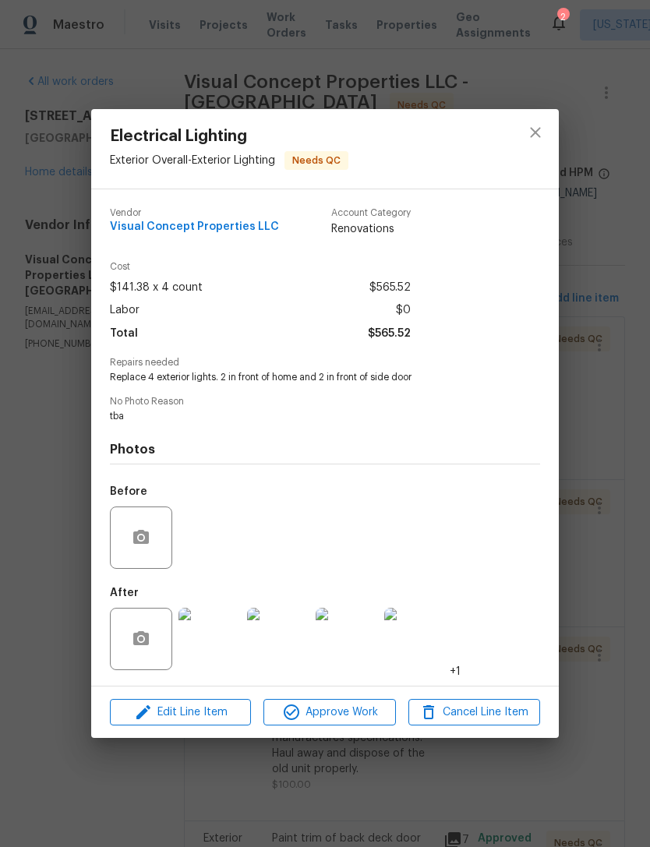
click at [221, 651] on img at bounding box center [209, 639] width 62 height 62
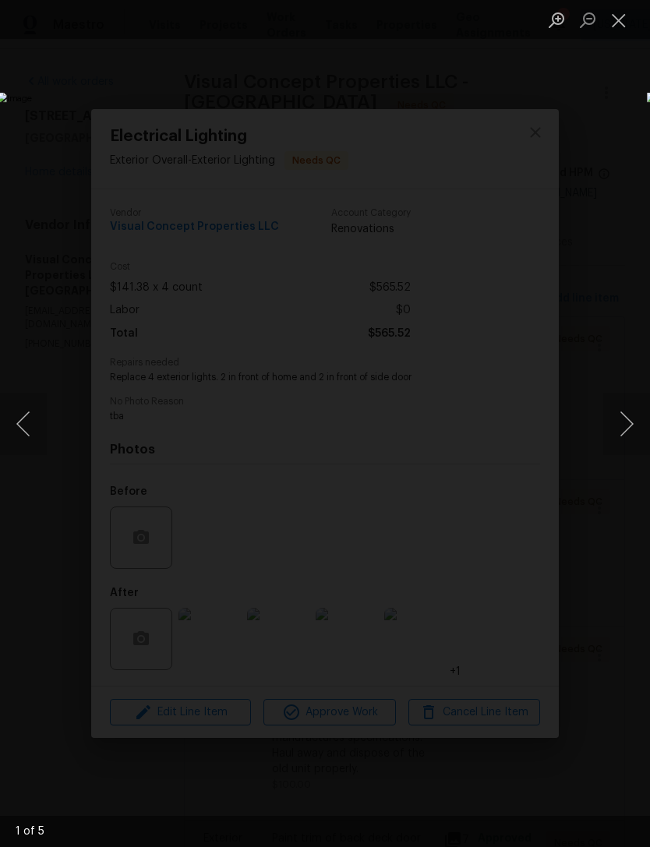
click at [626, 418] on button "Next image" at bounding box center [626, 424] width 47 height 62
click at [628, 420] on button "Next image" at bounding box center [626, 424] width 47 height 62
click at [630, 429] on button "Next image" at bounding box center [626, 424] width 47 height 62
click at [627, 423] on button "Next image" at bounding box center [626, 424] width 47 height 62
click at [627, 425] on button "Next image" at bounding box center [626, 424] width 47 height 62
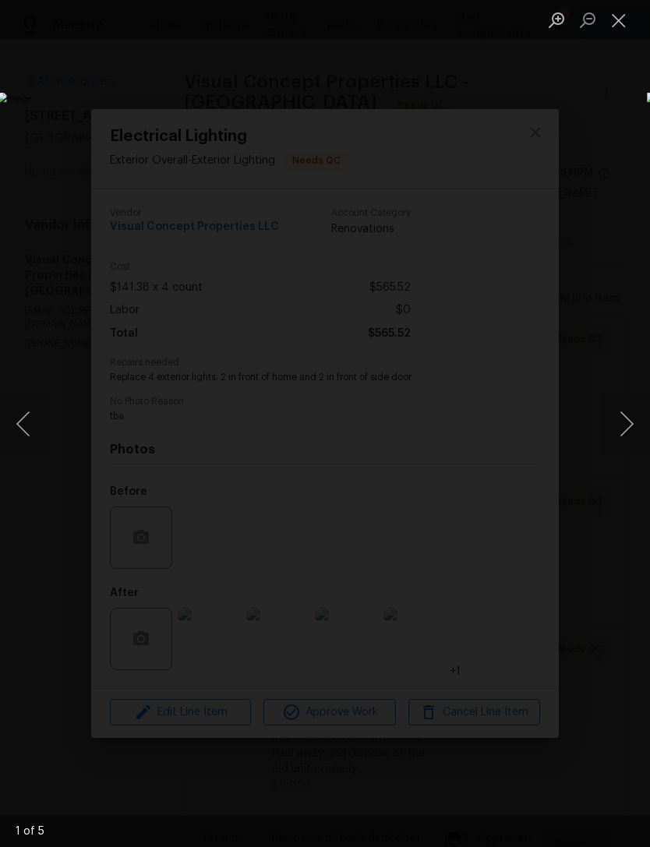
click at [627, 427] on button "Next image" at bounding box center [626, 424] width 47 height 62
click at [623, 21] on button "Close lightbox" at bounding box center [618, 19] width 31 height 27
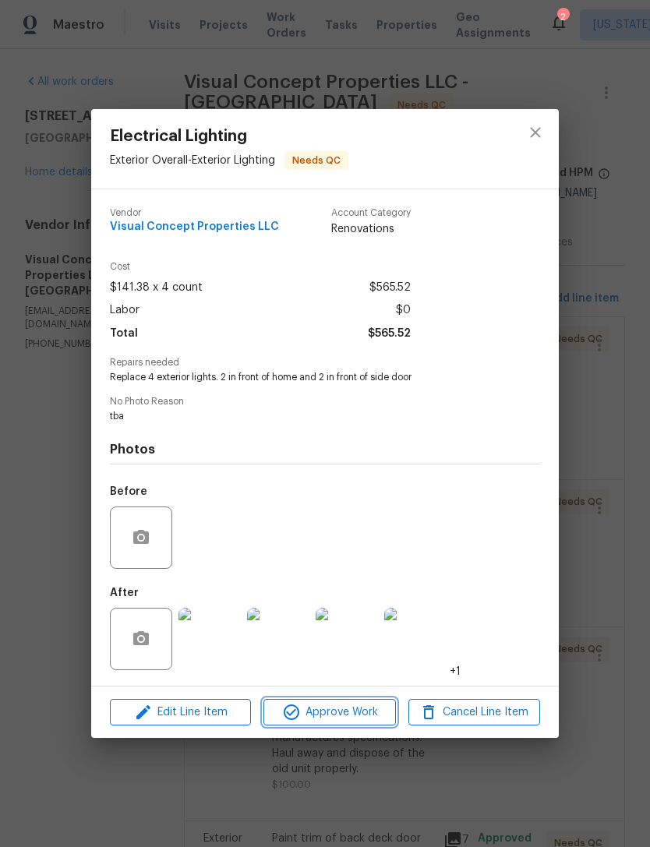
click at [358, 709] on span "Approve Work" at bounding box center [329, 712] width 122 height 19
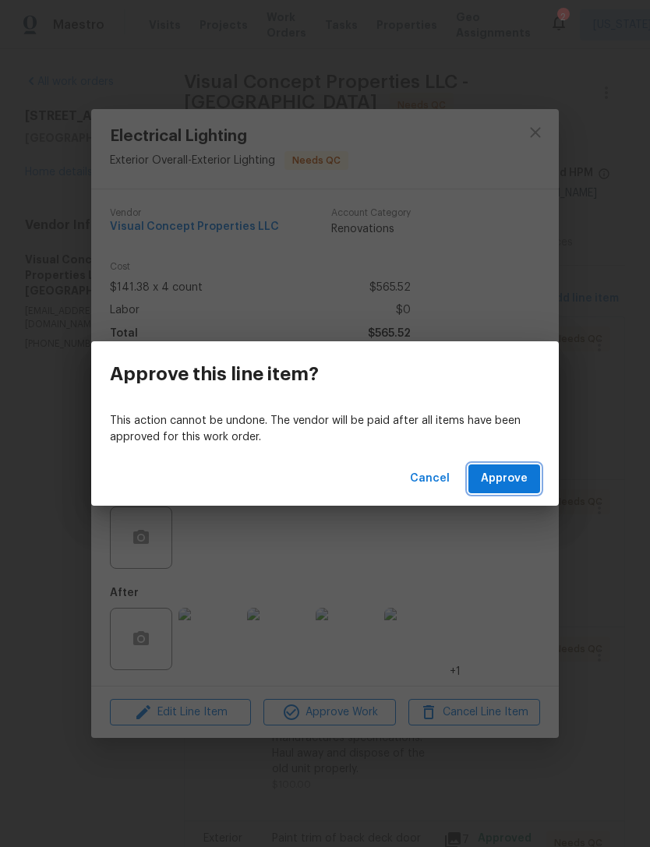
click at [495, 487] on span "Approve" at bounding box center [504, 478] width 47 height 19
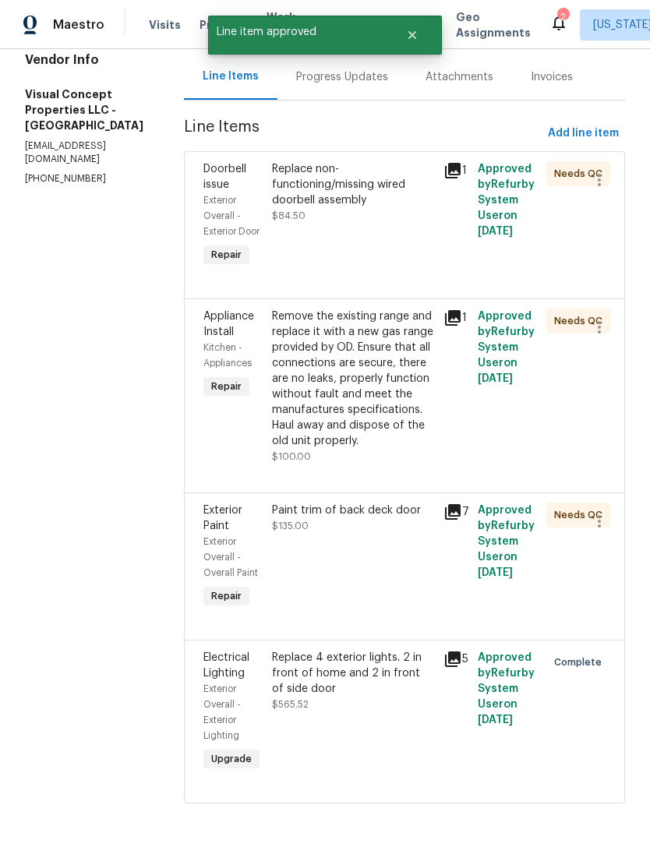
scroll to position [166, 0]
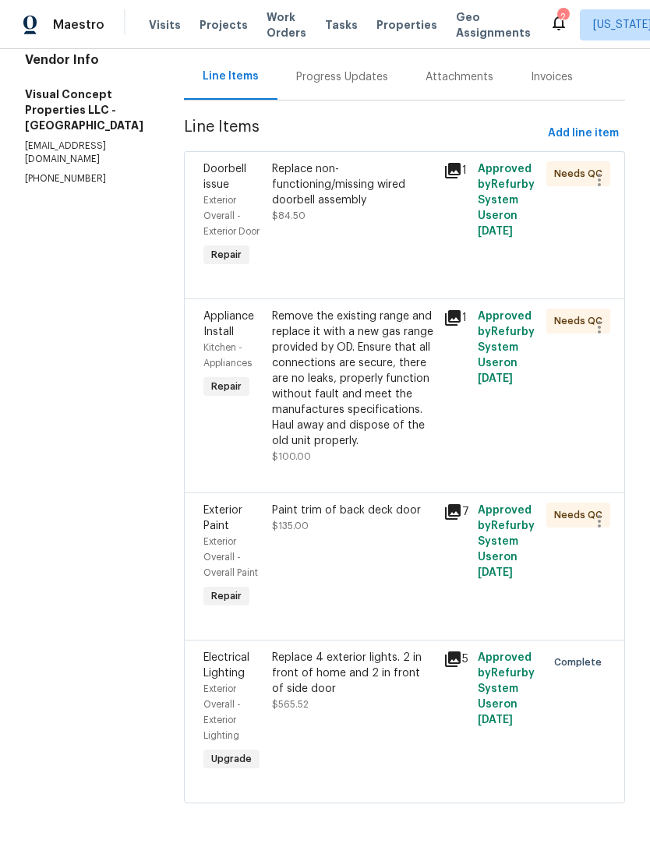
click at [401, 612] on div "Paint trim of back deck door $135.00" at bounding box center [352, 557] width 171 height 118
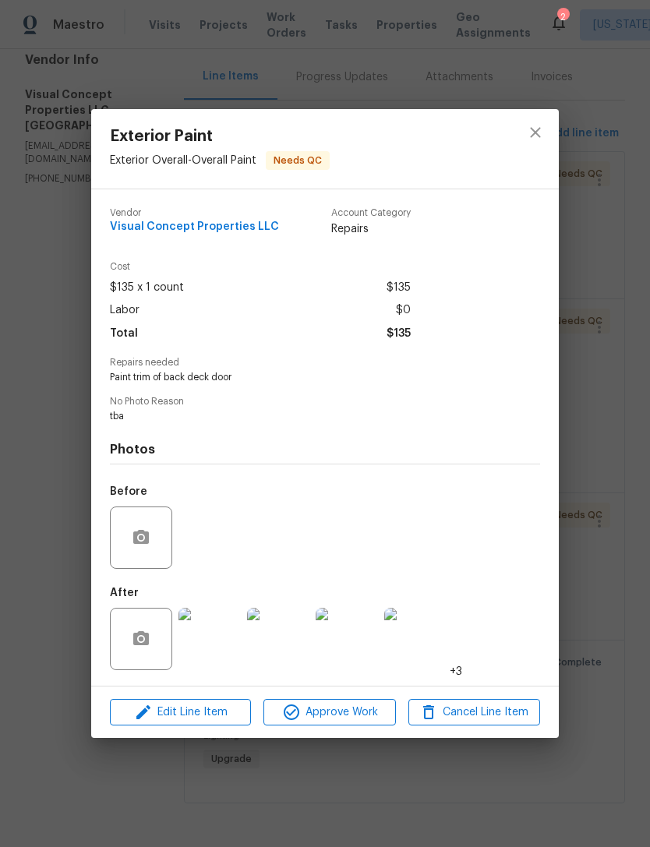
click at [223, 649] on img at bounding box center [209, 639] width 62 height 62
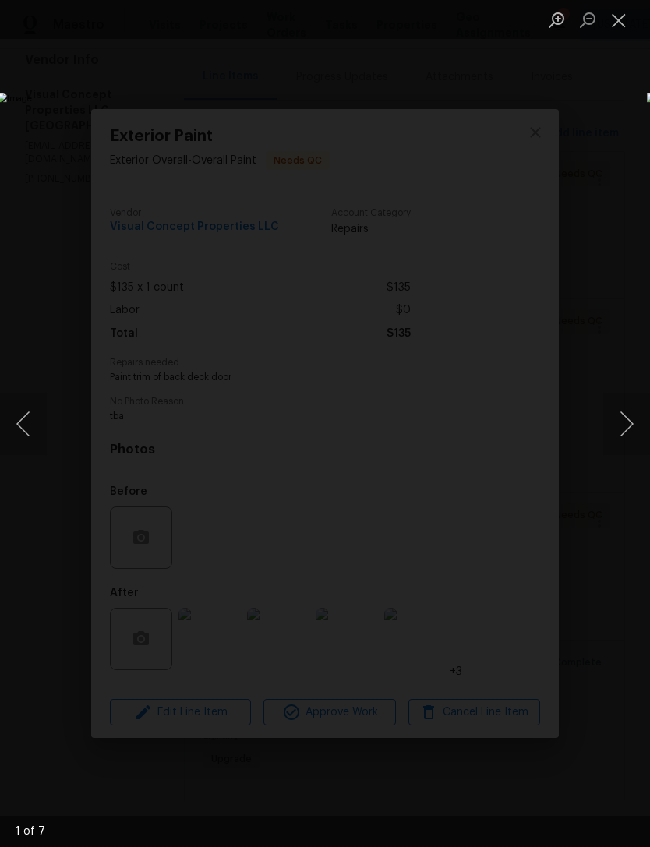
click at [628, 430] on button "Next image" at bounding box center [626, 424] width 47 height 62
click at [629, 436] on button "Next image" at bounding box center [626, 424] width 47 height 62
click at [631, 425] on button "Next image" at bounding box center [626, 424] width 47 height 62
click at [623, 434] on button "Next image" at bounding box center [626, 424] width 47 height 62
click at [613, 18] on button "Close lightbox" at bounding box center [618, 19] width 31 height 27
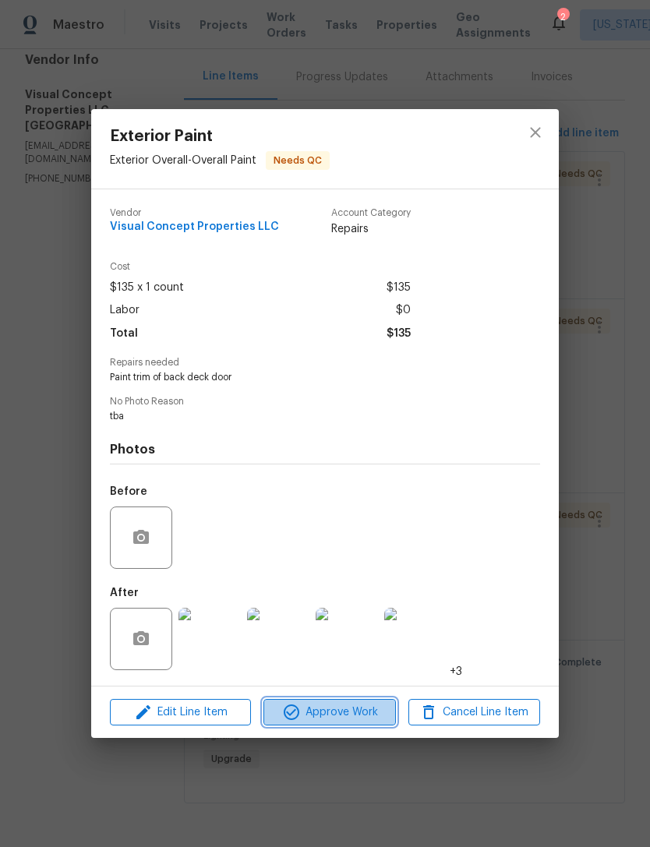
click at [342, 722] on span "Approve Work" at bounding box center [329, 712] width 122 height 19
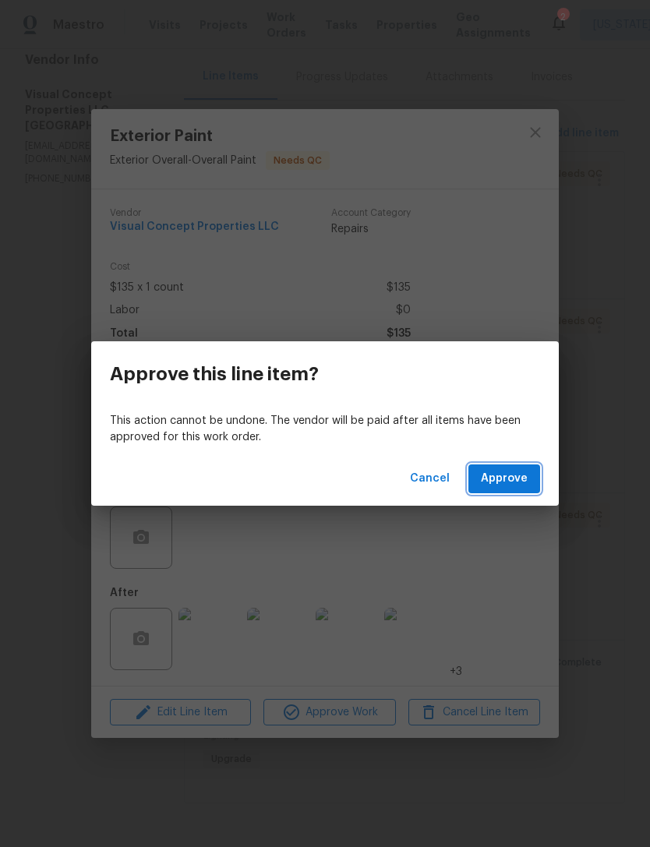
click at [508, 484] on span "Approve" at bounding box center [504, 478] width 47 height 19
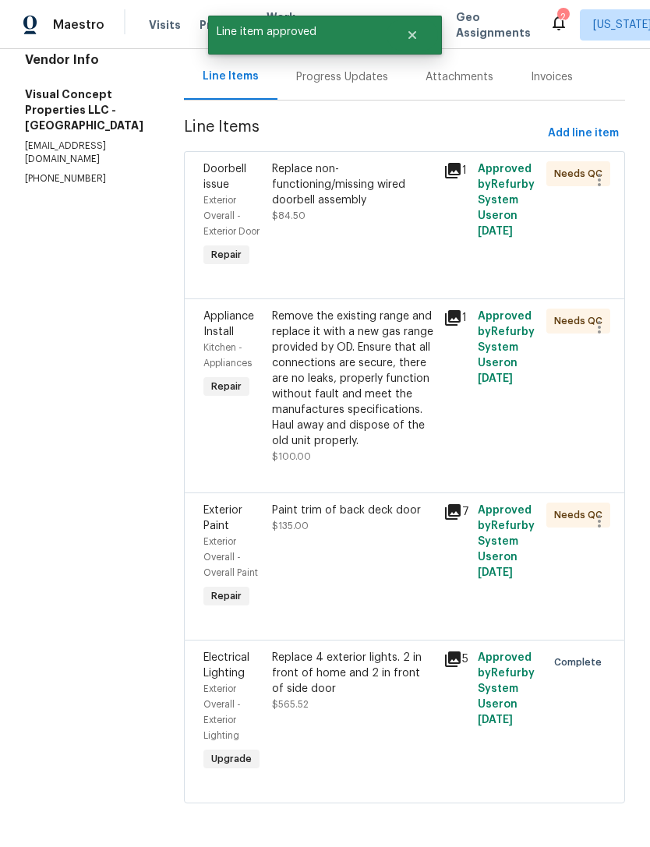
scroll to position [0, 0]
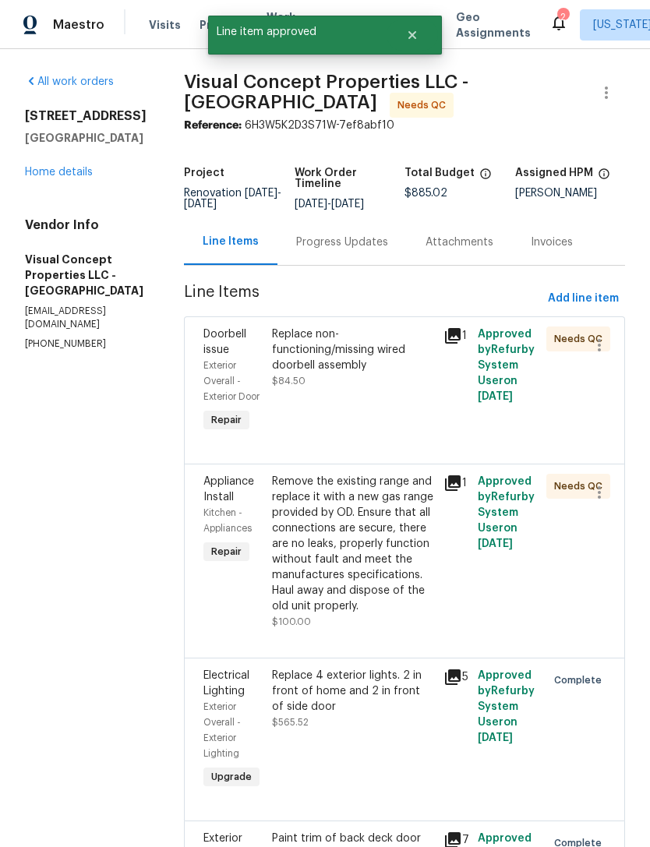
click at [388, 428] on div "Replace non-functioning/missing wired doorbell assembly $84.50" at bounding box center [352, 381] width 171 height 118
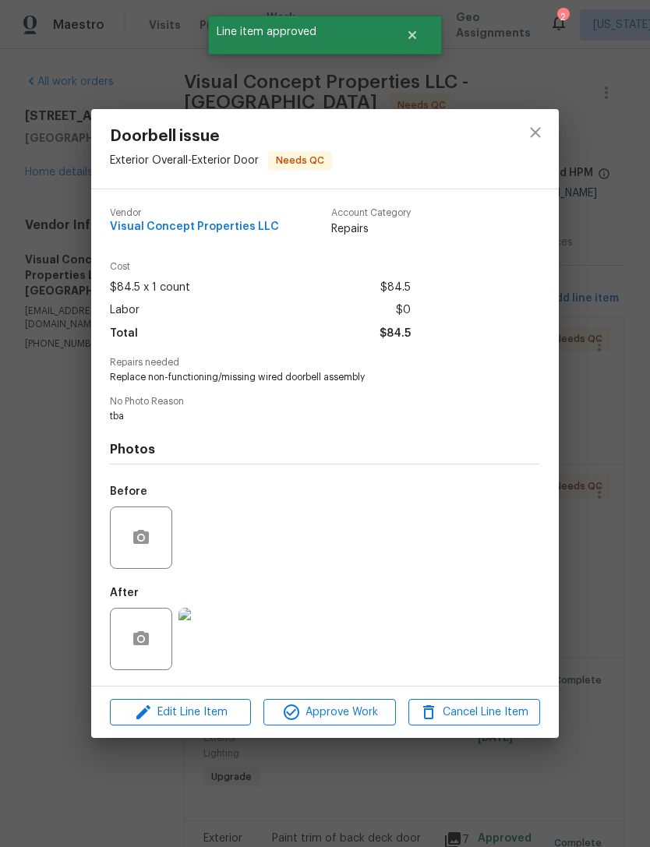
click at [226, 643] on img at bounding box center [209, 639] width 62 height 62
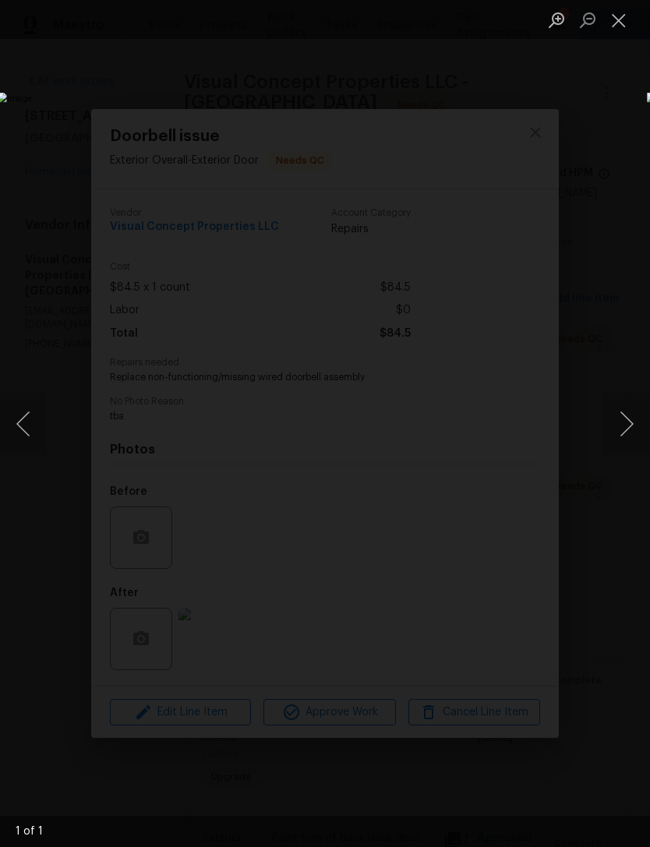
click at [617, 23] on button "Close lightbox" at bounding box center [618, 19] width 31 height 27
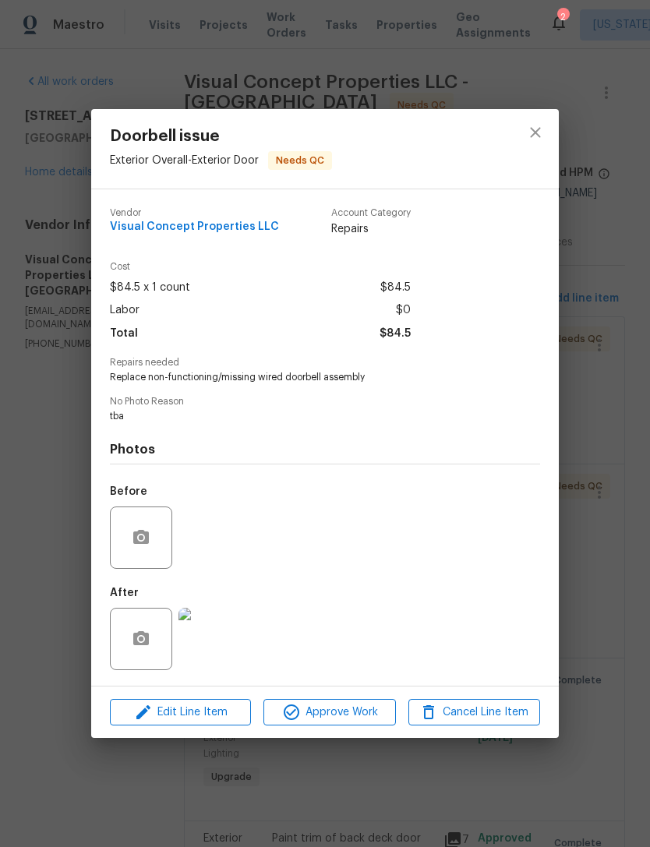
click at [595, 337] on div "Doorbell issue Exterior Overall - Exterior Door Needs QC Vendor Visual Concept …" at bounding box center [325, 423] width 650 height 847
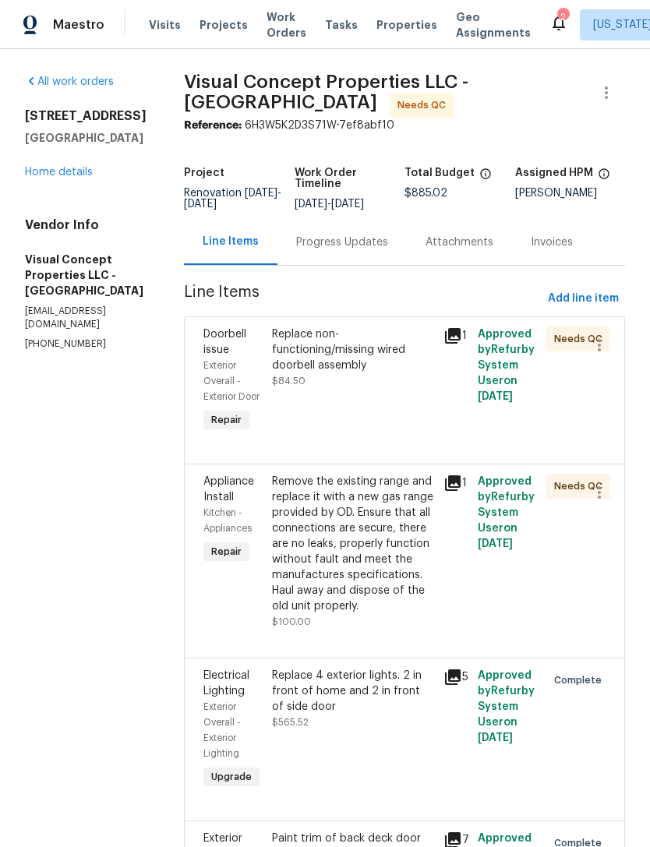
click at [396, 581] on div "Remove the existing range and replace it with a new gas range provided by OD. E…" at bounding box center [353, 544] width 162 height 140
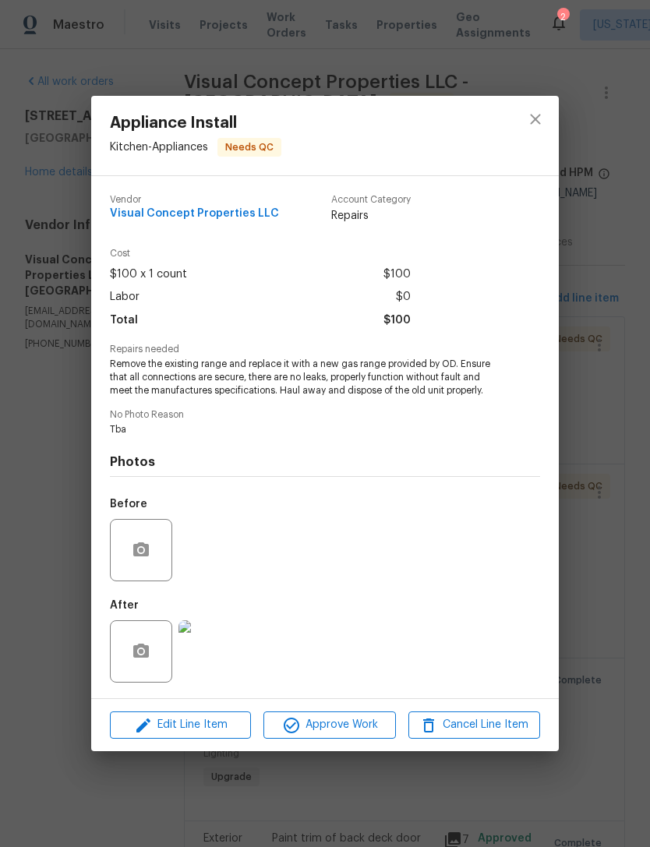
click at [212, 665] on img at bounding box center [209, 651] width 62 height 62
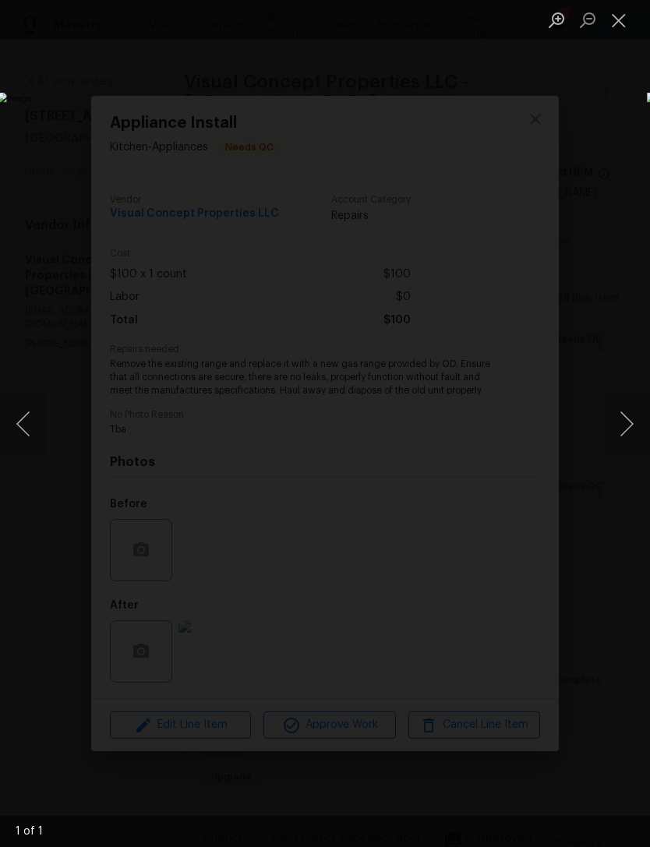
click at [619, 26] on button "Close lightbox" at bounding box center [618, 19] width 31 height 27
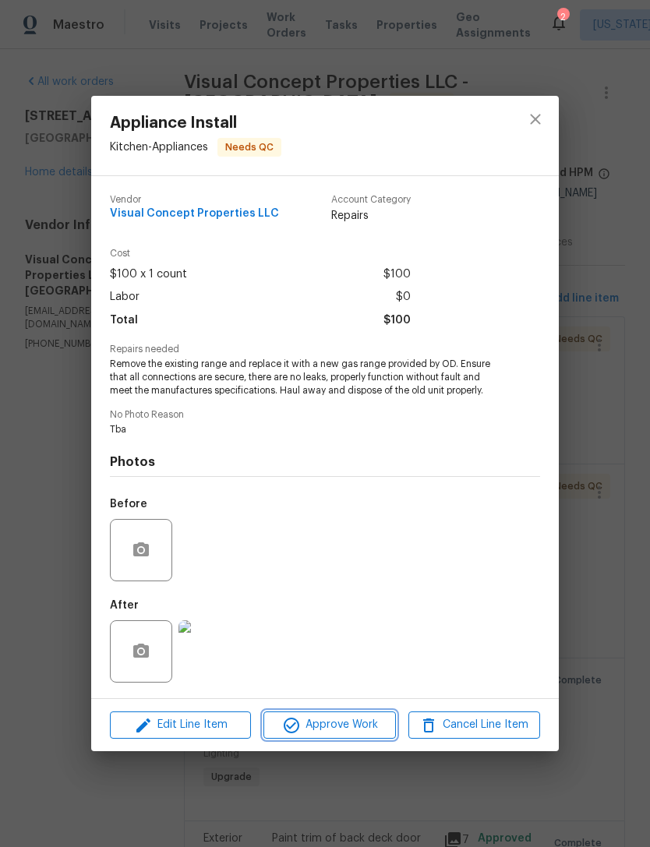
click at [361, 723] on span "Approve Work" at bounding box center [329, 724] width 122 height 19
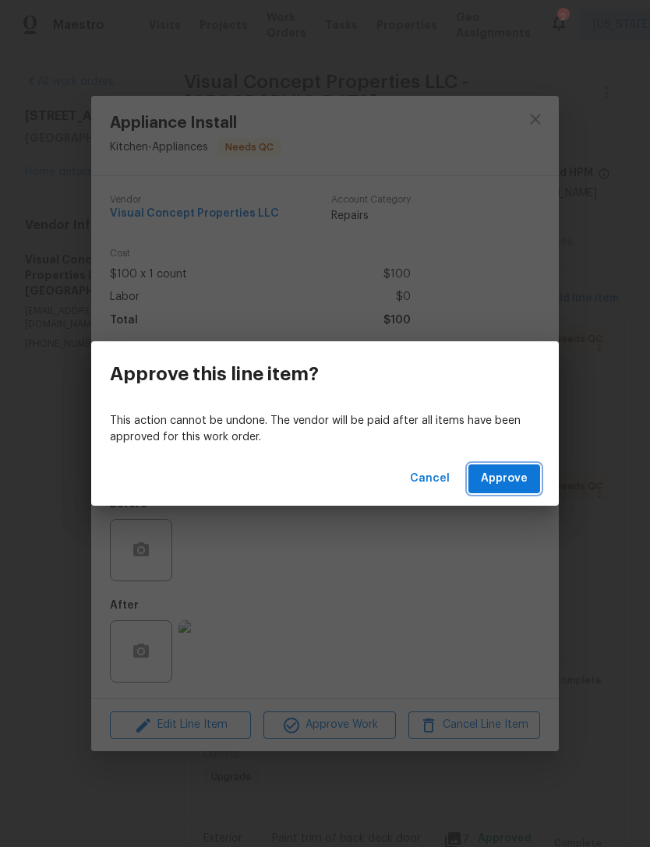
click at [527, 476] on span "Approve" at bounding box center [504, 478] width 47 height 19
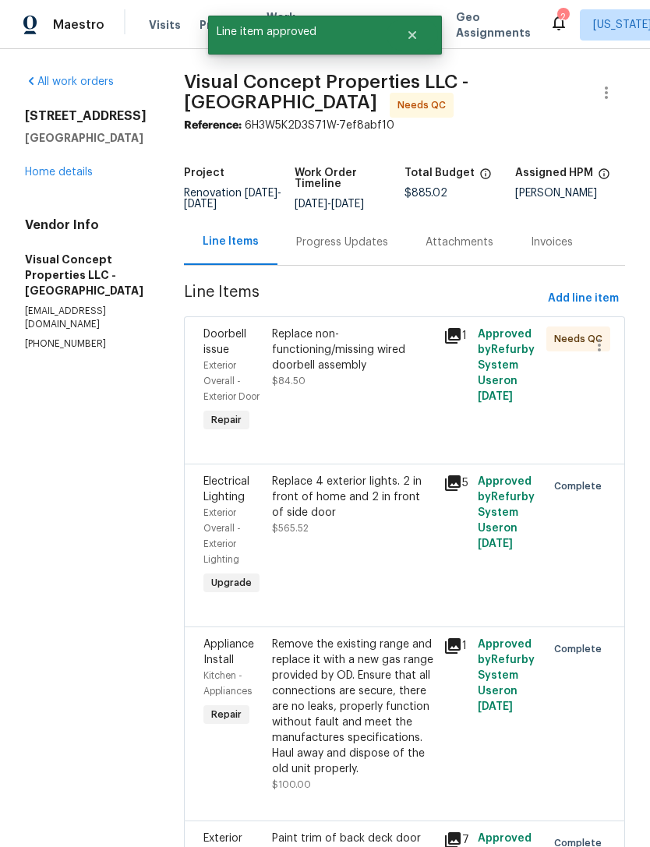
click at [390, 440] on div "Replace non-functioning/missing wired doorbell assembly $84.50" at bounding box center [352, 381] width 171 height 118
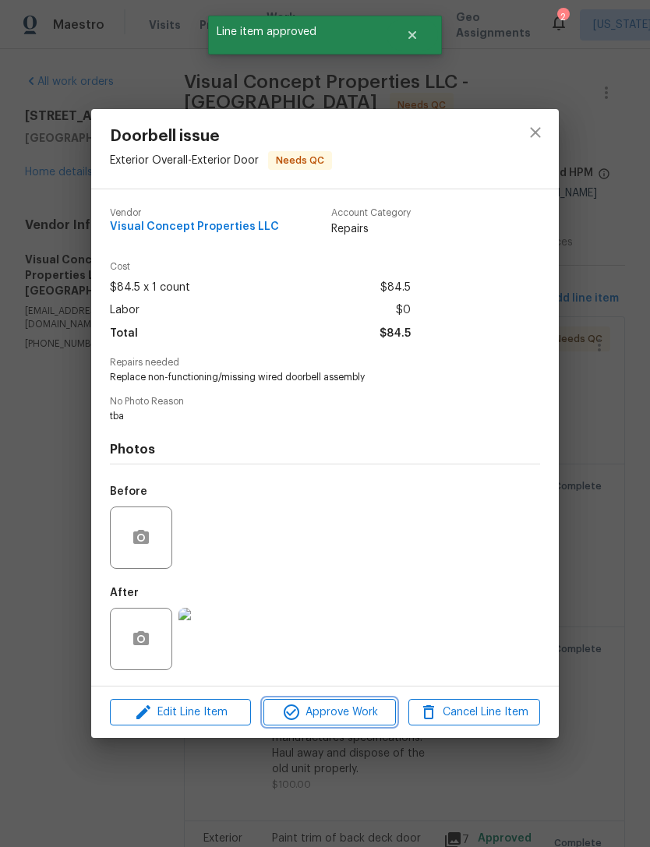
click at [362, 701] on button "Approve Work" at bounding box center [329, 712] width 132 height 27
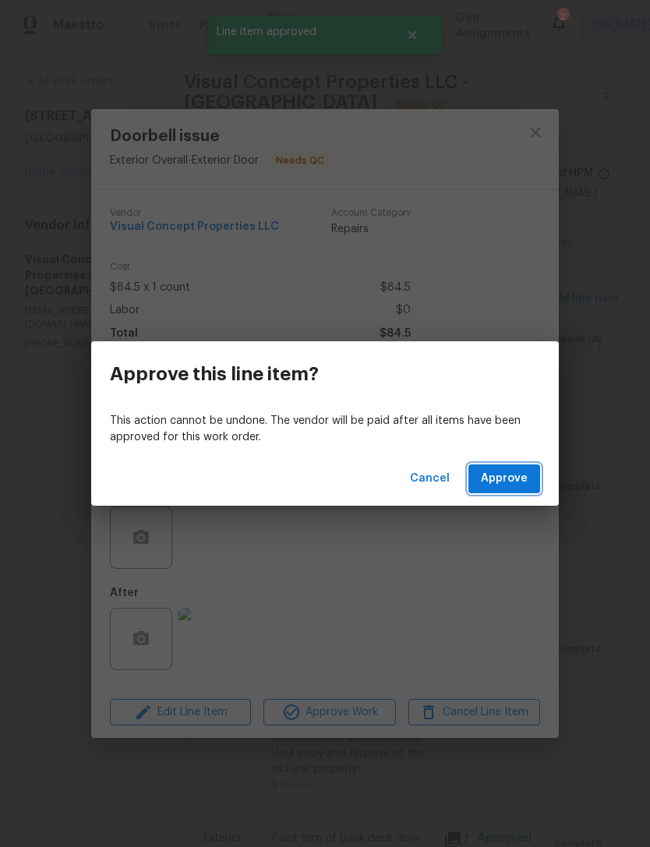
click at [524, 475] on span "Approve" at bounding box center [504, 478] width 47 height 19
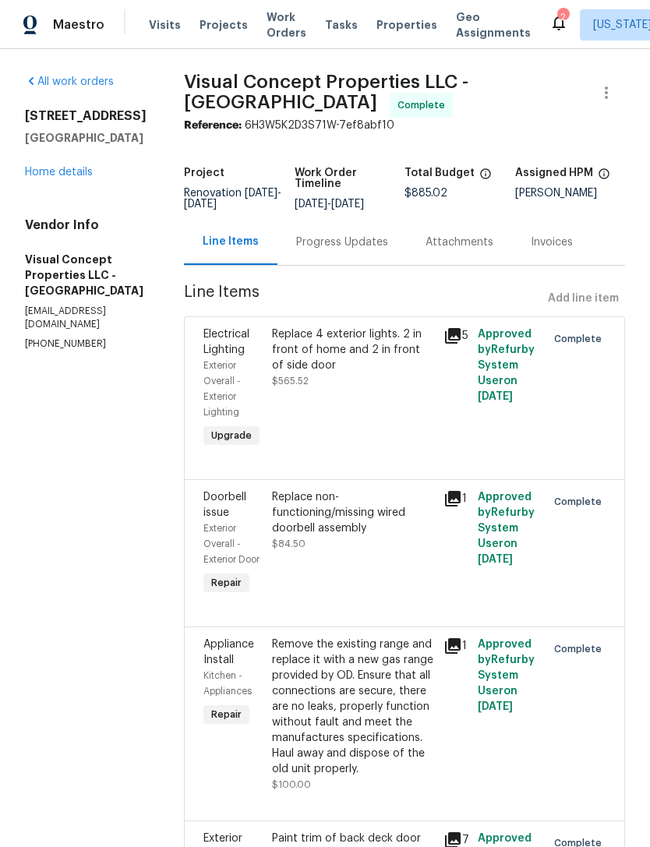
click at [393, 30] on span "Properties" at bounding box center [406, 25] width 61 height 16
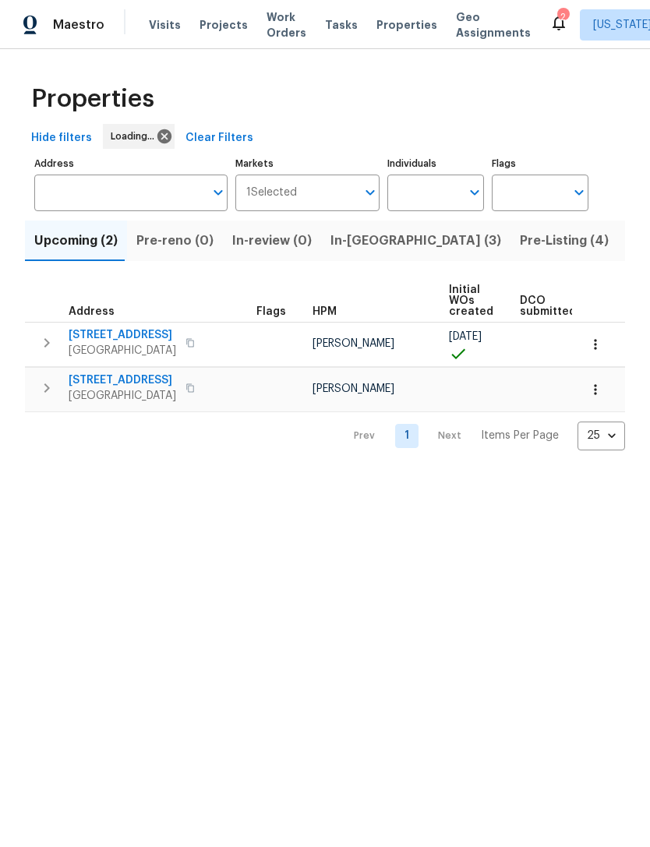
click at [278, 37] on span "Work Orders" at bounding box center [286, 24] width 40 height 31
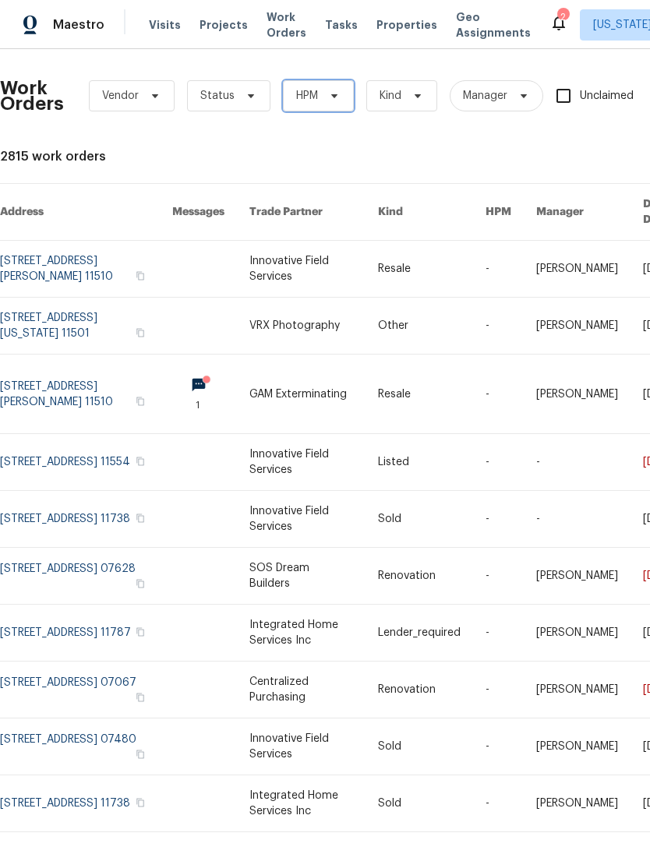
click at [334, 102] on span "HPM" at bounding box center [318, 95] width 71 height 31
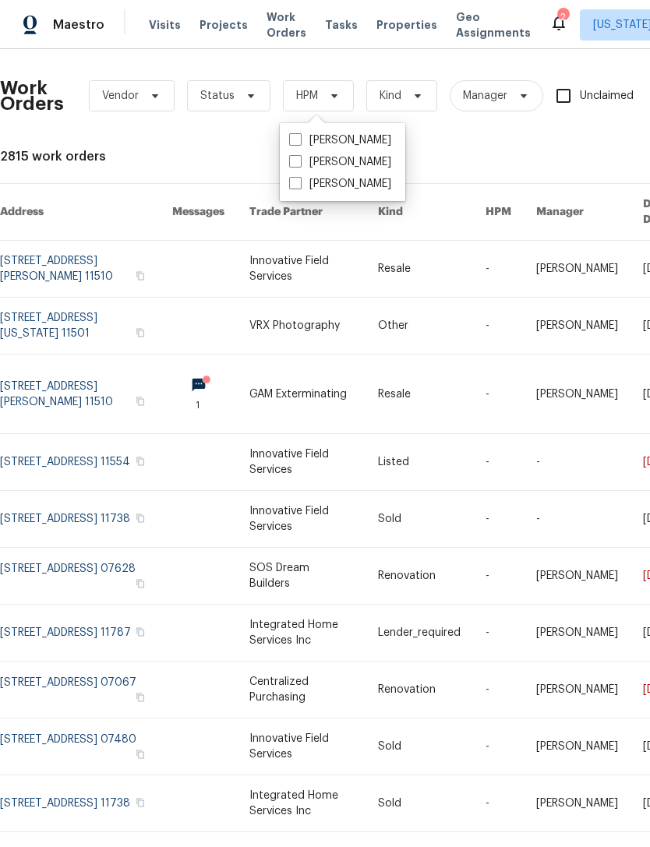
click at [359, 166] on label "[PERSON_NAME]" at bounding box center [340, 162] width 102 height 16
click at [299, 164] on input "[PERSON_NAME]" at bounding box center [294, 159] width 10 height 10
checkbox input "true"
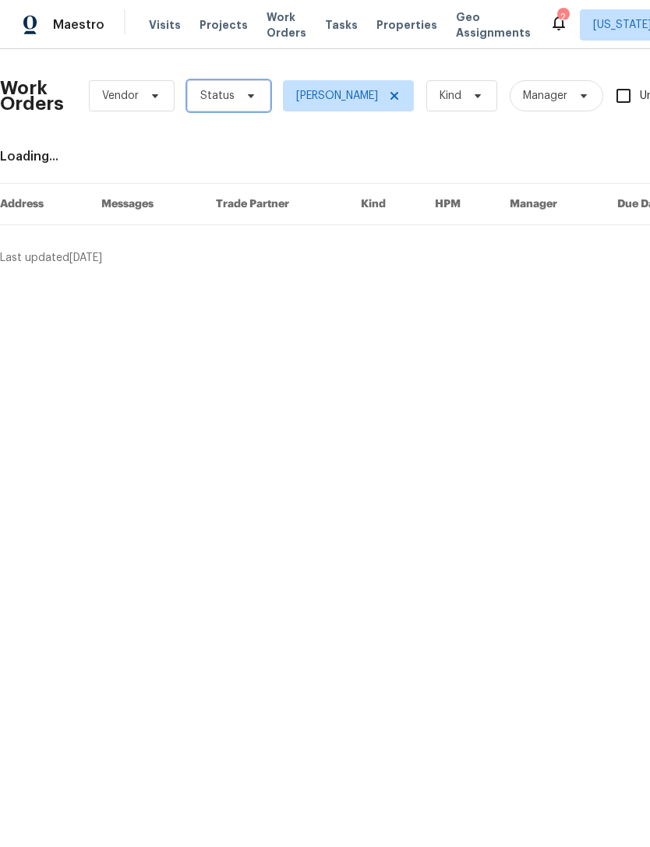
click at [245, 98] on icon at bounding box center [251, 96] width 12 height 12
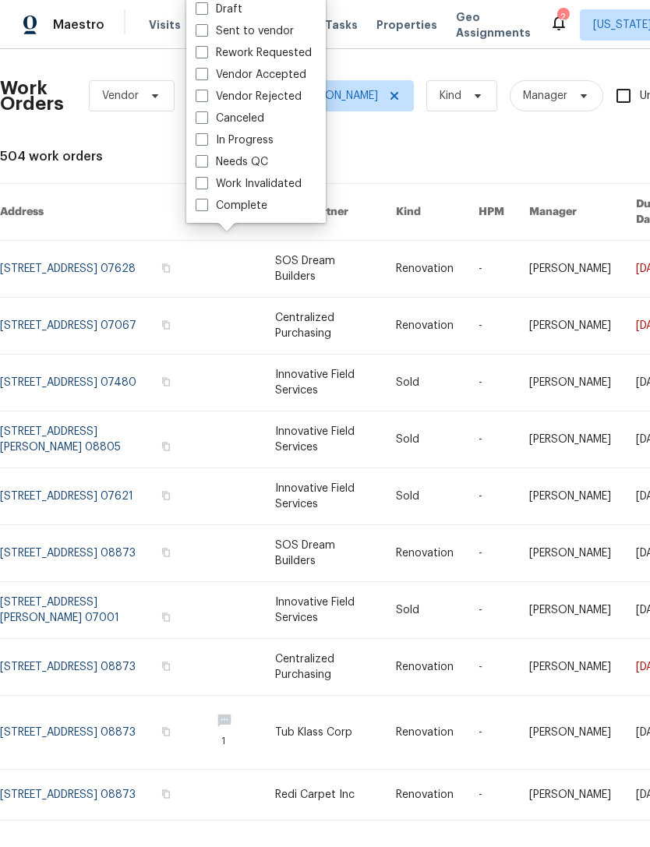
click at [266, 156] on label "Needs QC" at bounding box center [232, 162] width 72 height 16
click at [206, 156] on input "Needs QC" at bounding box center [201, 159] width 10 height 10
checkbox input "true"
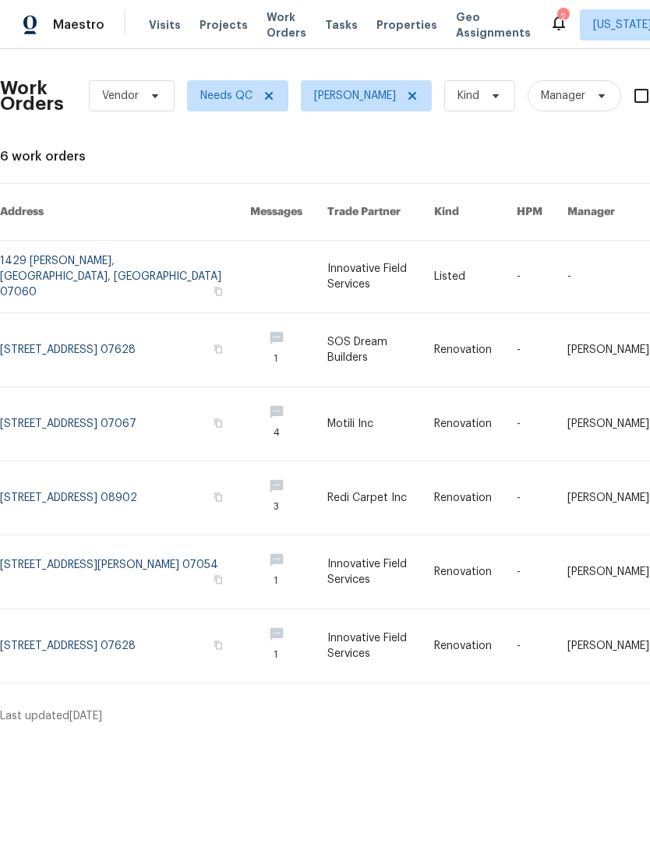
click at [170, 401] on link at bounding box center [125, 423] width 250 height 73
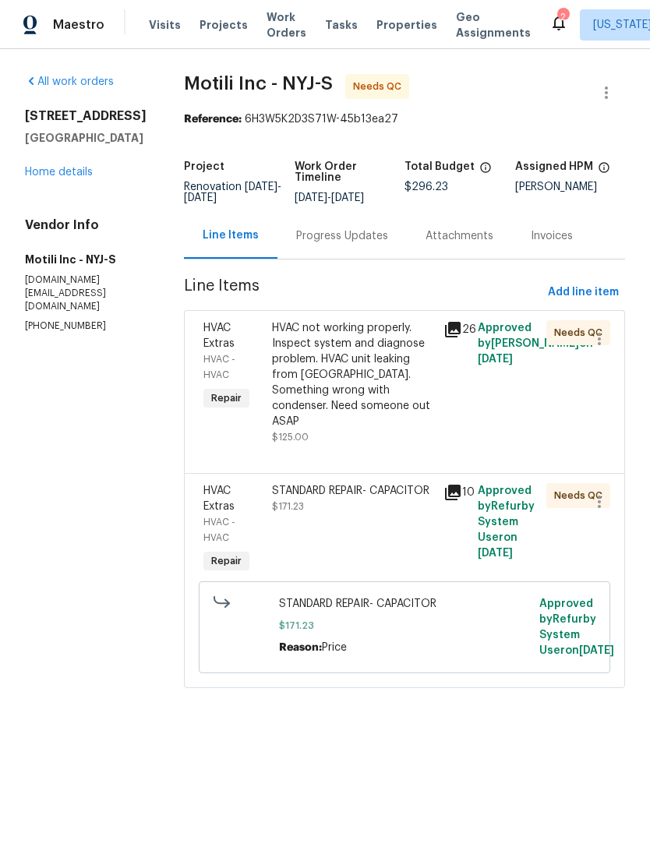
click at [377, 390] on div "HVAC not working properly. Inspect system and diagnose problem. HVAC unit leaki…" at bounding box center [353, 374] width 162 height 109
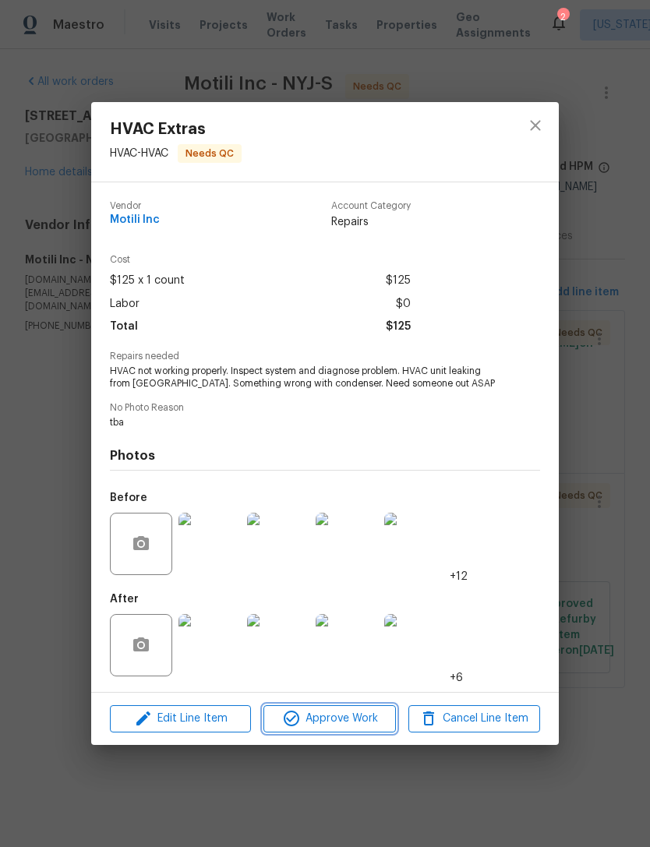
click at [358, 713] on span "Approve Work" at bounding box center [329, 718] width 122 height 19
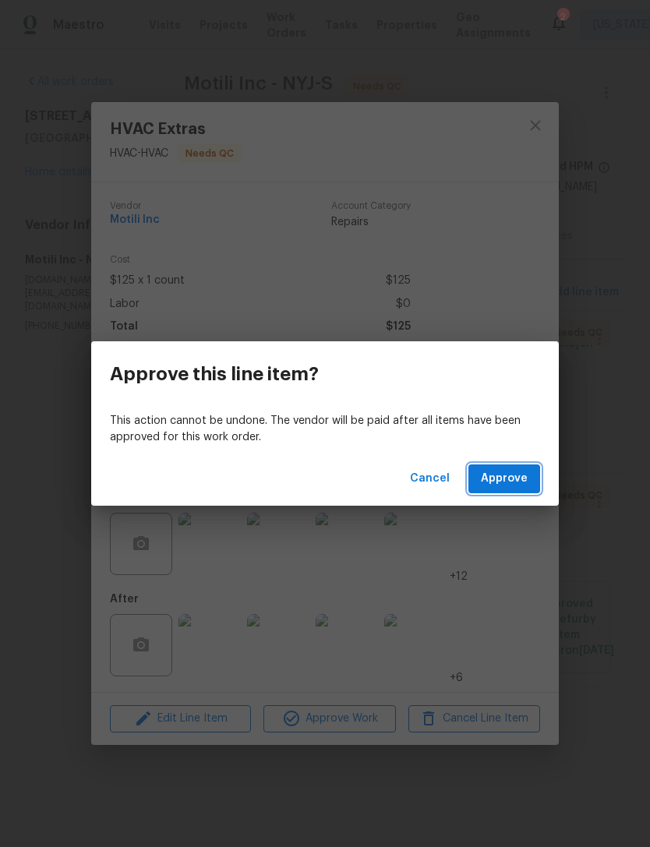
click at [509, 471] on span "Approve" at bounding box center [504, 478] width 47 height 19
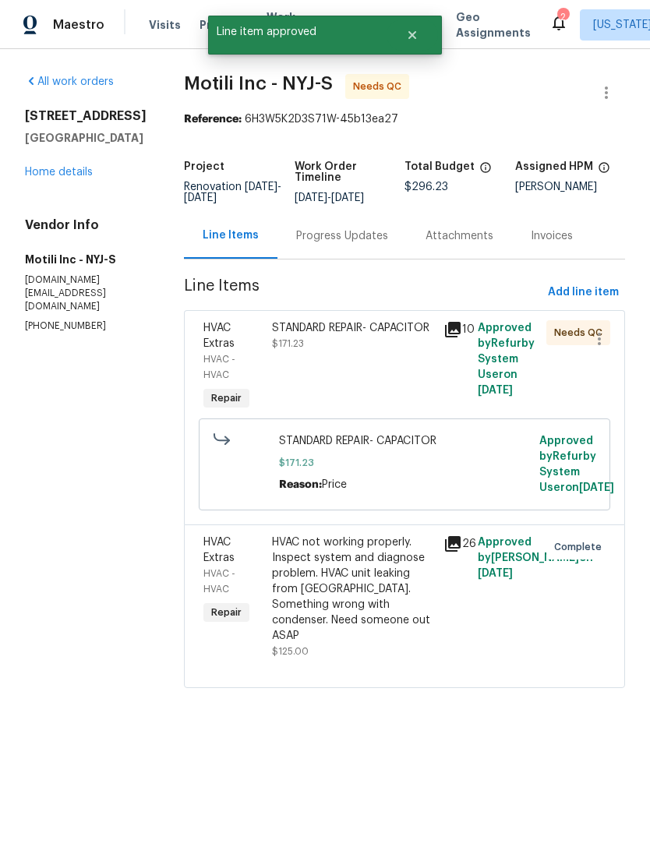
click at [376, 383] on div "STANDARD REPAIR- CAPACITOR $171.23" at bounding box center [352, 367] width 171 height 103
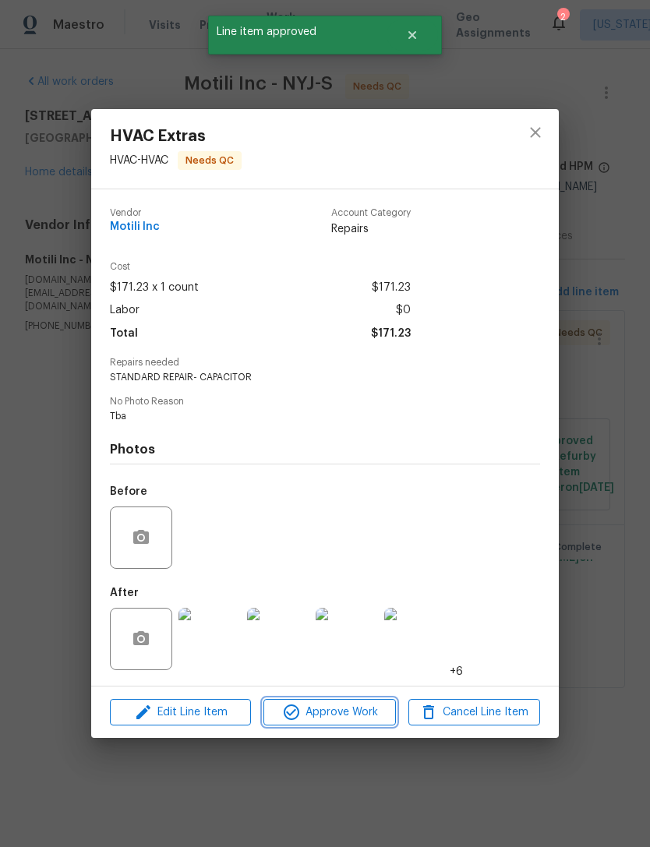
click at [350, 718] on span "Approve Work" at bounding box center [329, 712] width 122 height 19
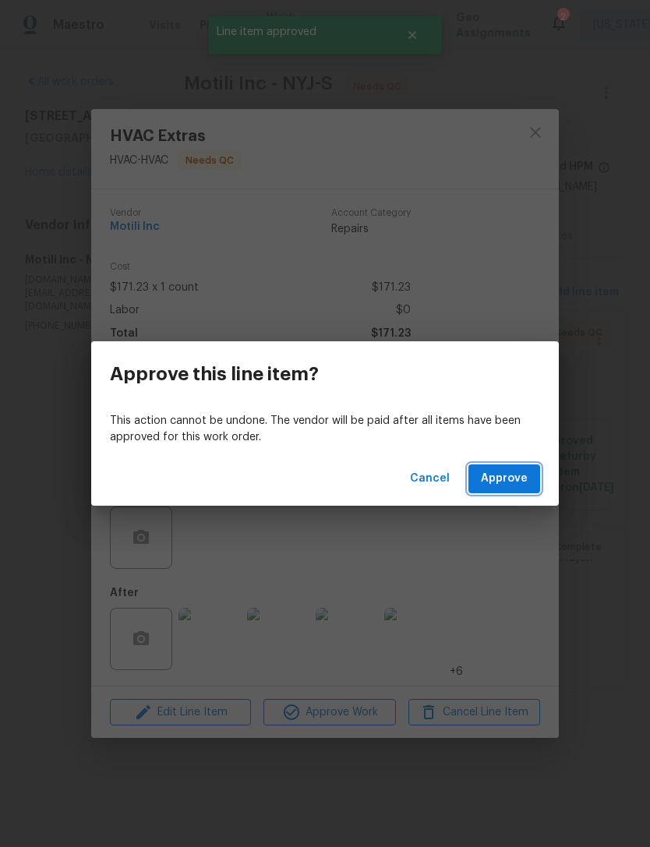
click at [519, 478] on span "Approve" at bounding box center [504, 478] width 47 height 19
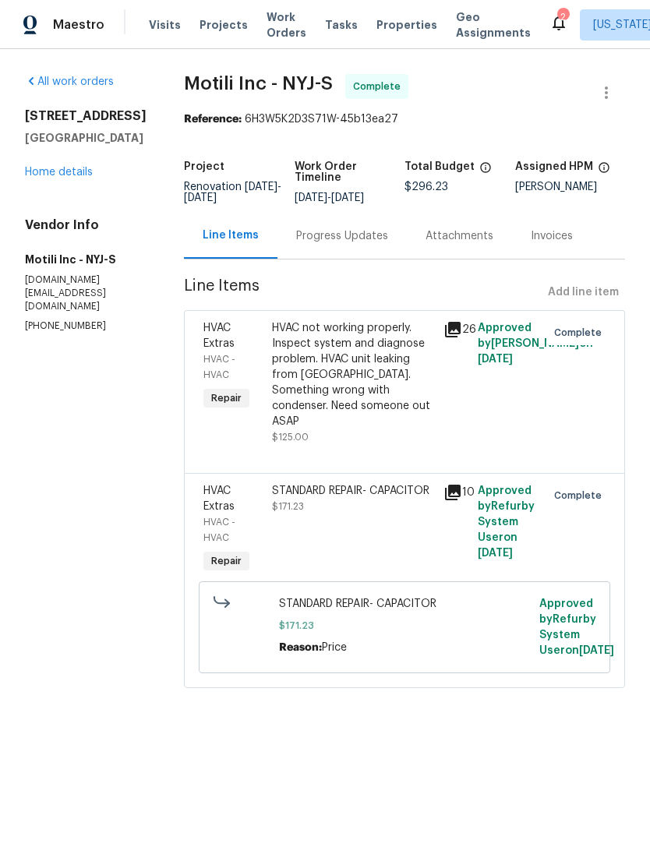
click at [270, 37] on span "Work Orders" at bounding box center [286, 24] width 40 height 31
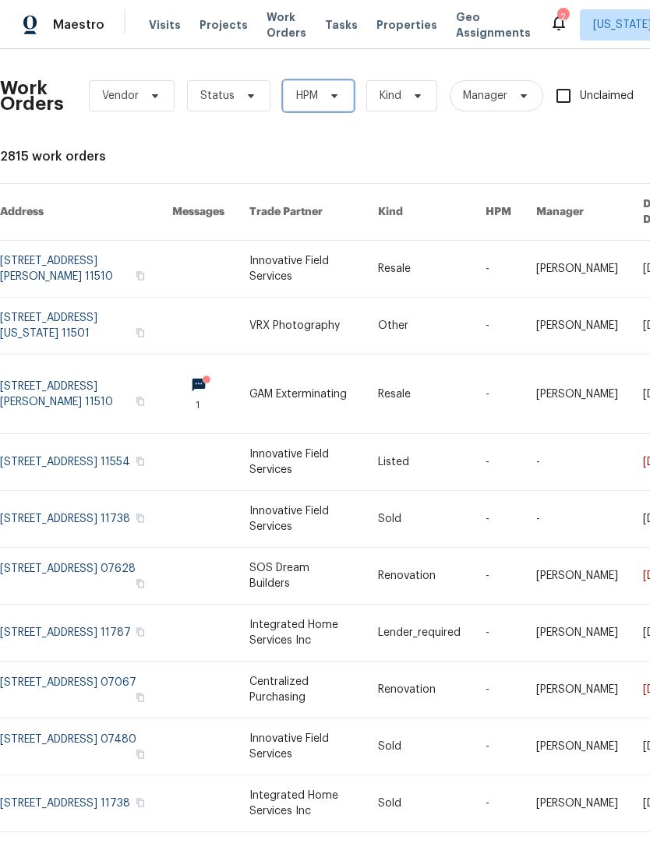
click at [334, 97] on icon at bounding box center [334, 96] width 6 height 4
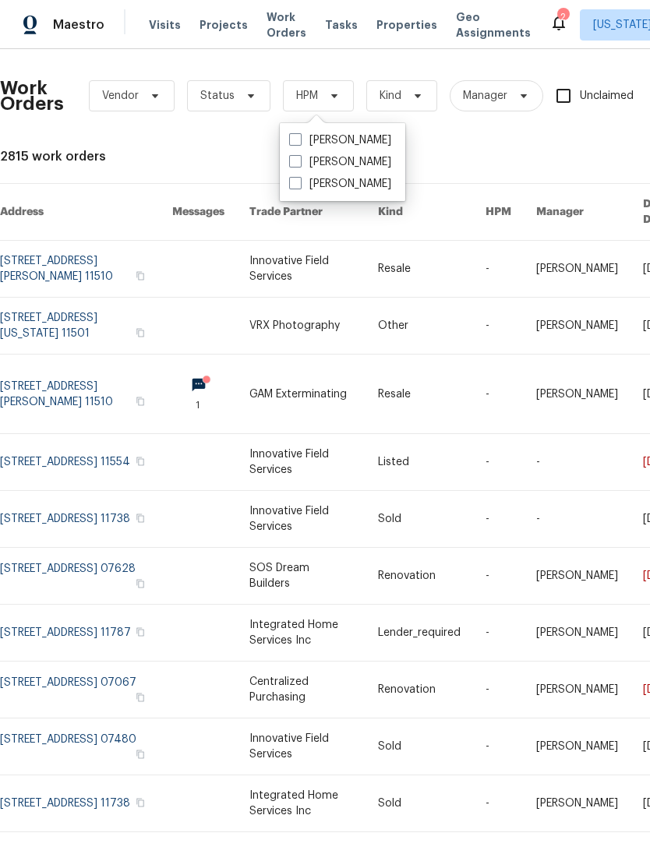
click at [352, 166] on label "[PERSON_NAME]" at bounding box center [340, 162] width 102 height 16
click at [299, 164] on input "[PERSON_NAME]" at bounding box center [294, 159] width 10 height 10
checkbox input "true"
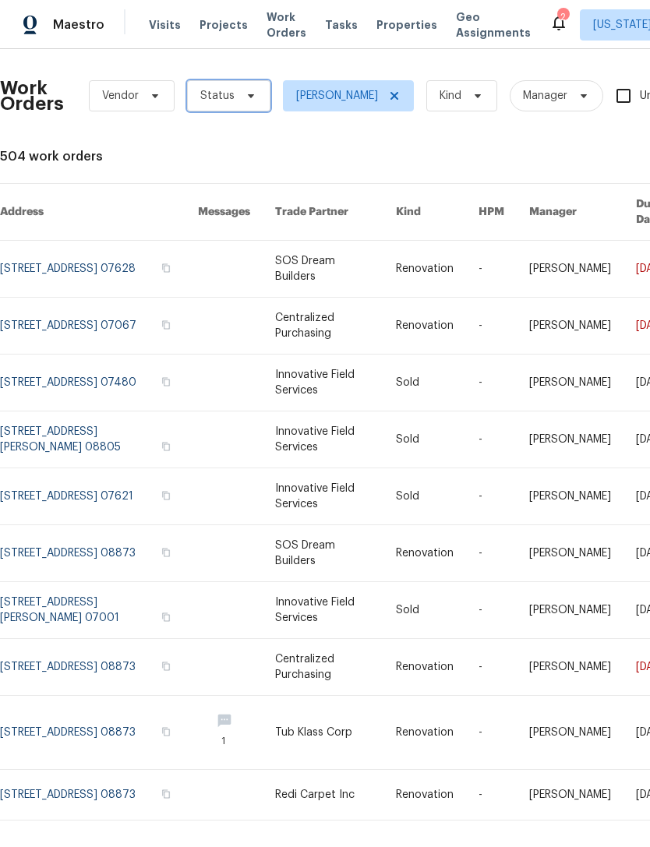
click at [245, 86] on span "Status" at bounding box center [228, 95] width 83 height 31
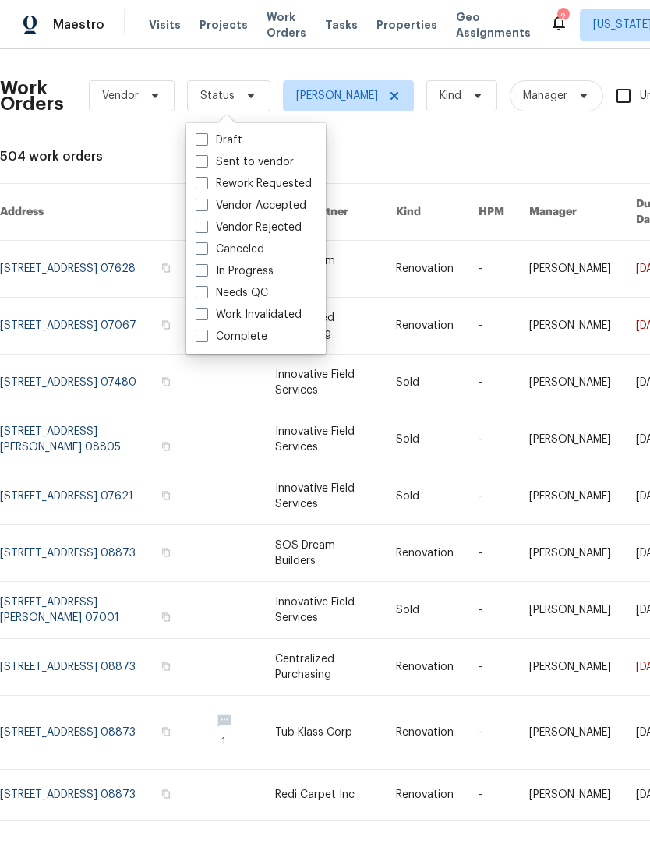
click at [276, 298] on div "Needs QC" at bounding box center [256, 293] width 130 height 22
click at [200, 282] on div "Needs QC" at bounding box center [256, 293] width 130 height 22
click at [208, 299] on label "Needs QC" at bounding box center [232, 293] width 72 height 16
click at [206, 295] on input "Needs QC" at bounding box center [201, 290] width 10 height 10
checkbox input "true"
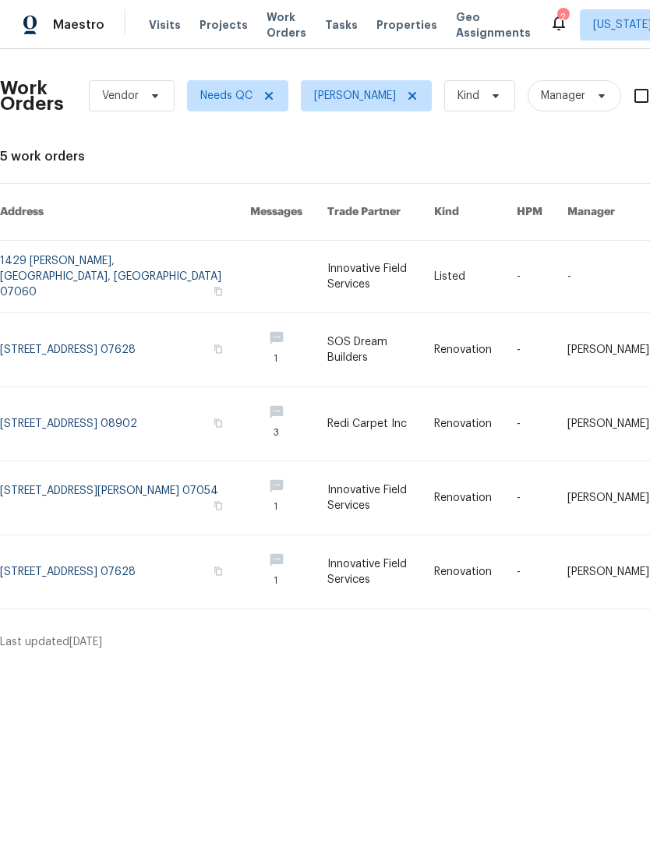
click at [140, 397] on link at bounding box center [125, 423] width 250 height 73
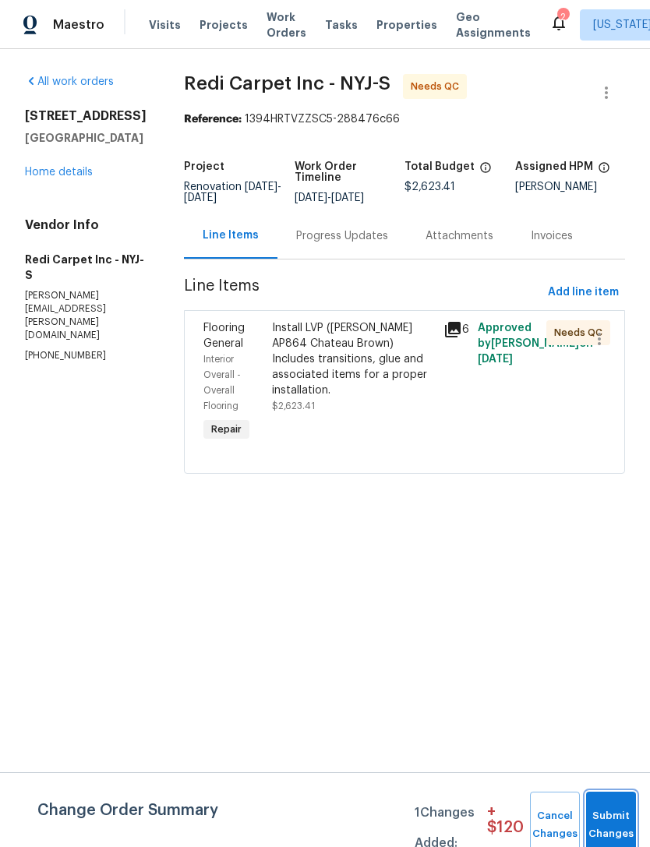
click at [616, 808] on button "Submit Changes" at bounding box center [611, 825] width 50 height 67
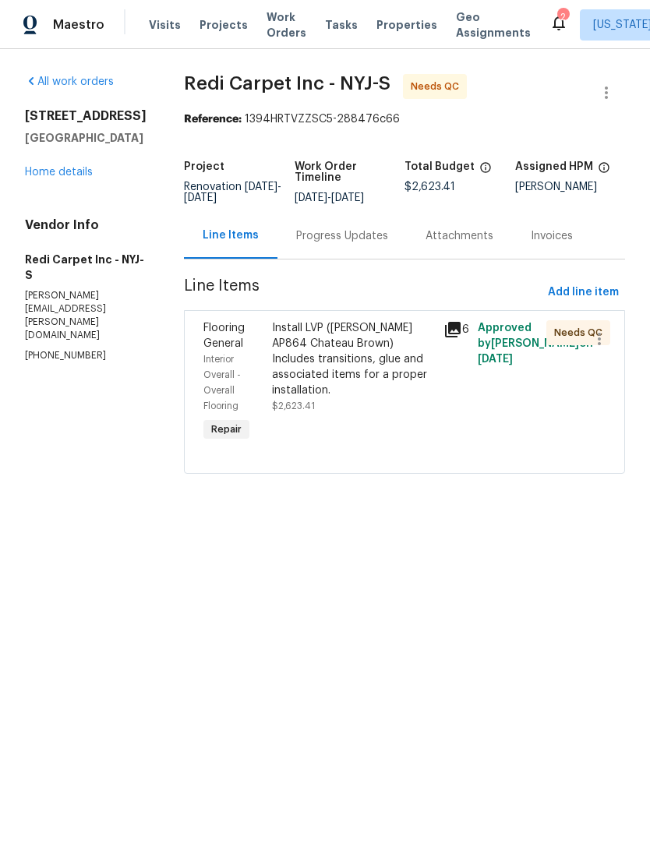
click at [388, 244] on div "Progress Updates" at bounding box center [342, 236] width 92 height 16
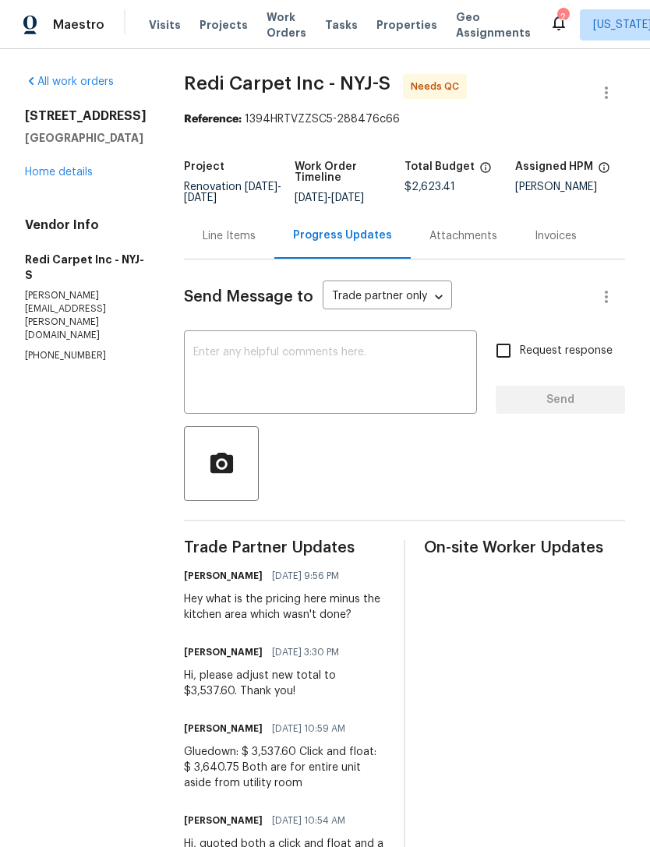
click at [58, 175] on link "Home details" at bounding box center [59, 172] width 68 height 11
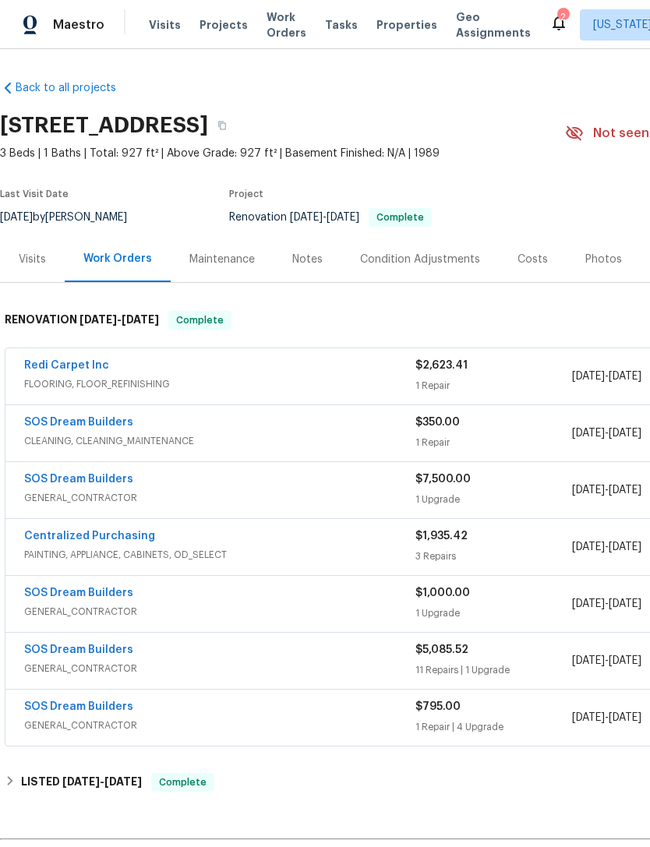
click at [65, 354] on div "Redi Carpet Inc FLOORING, FLOOR_REFINISHING $2,623.41 1 Repair 8/18/2025 - 8/18…" at bounding box center [440, 376] width 870 height 56
click at [76, 364] on link "Redi Carpet Inc" at bounding box center [66, 365] width 85 height 11
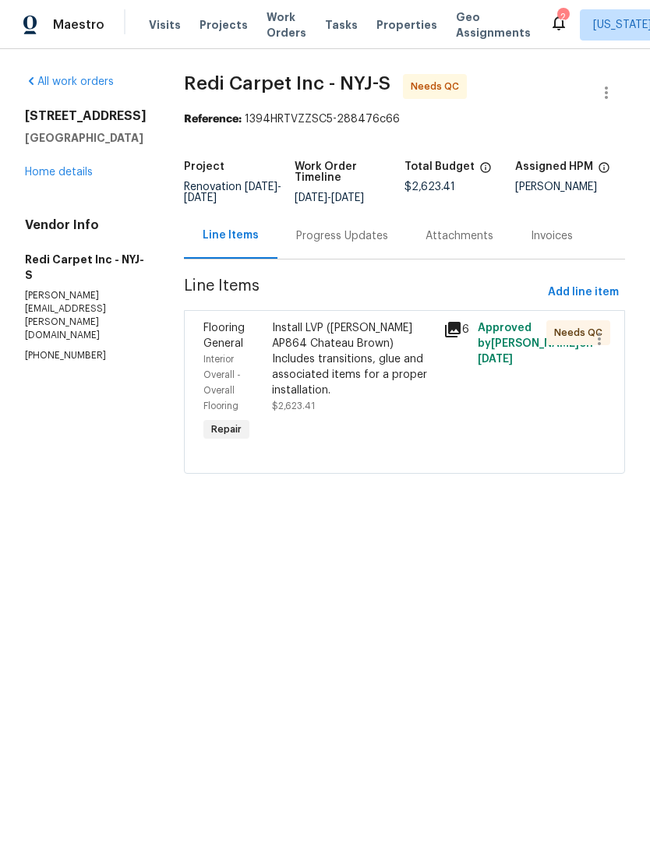
click at [401, 390] on div "Install LVP ([PERSON_NAME] AP864 Chateau Brown) Includes transitions, glue and …" at bounding box center [353, 359] width 162 height 78
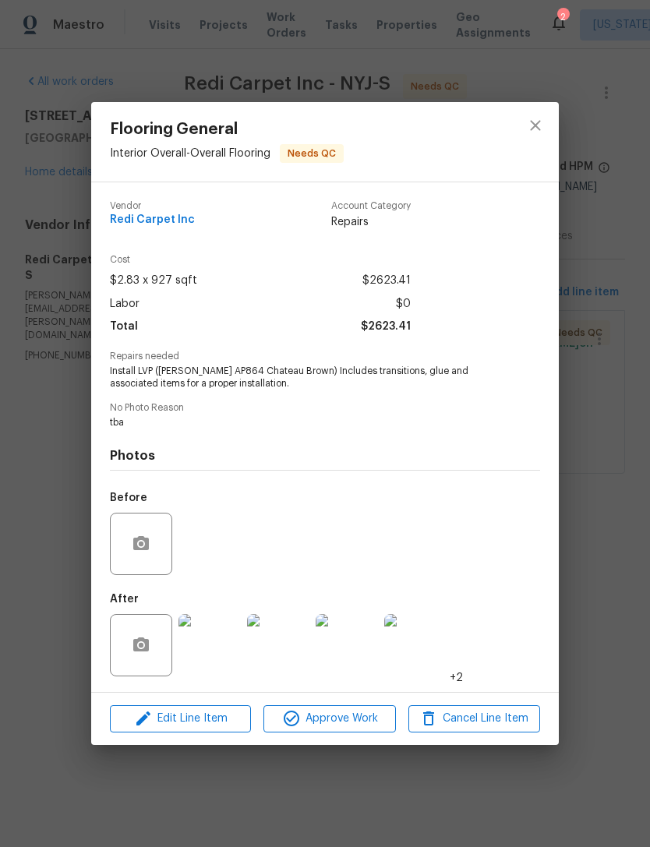
click at [231, 657] on img at bounding box center [209, 645] width 62 height 62
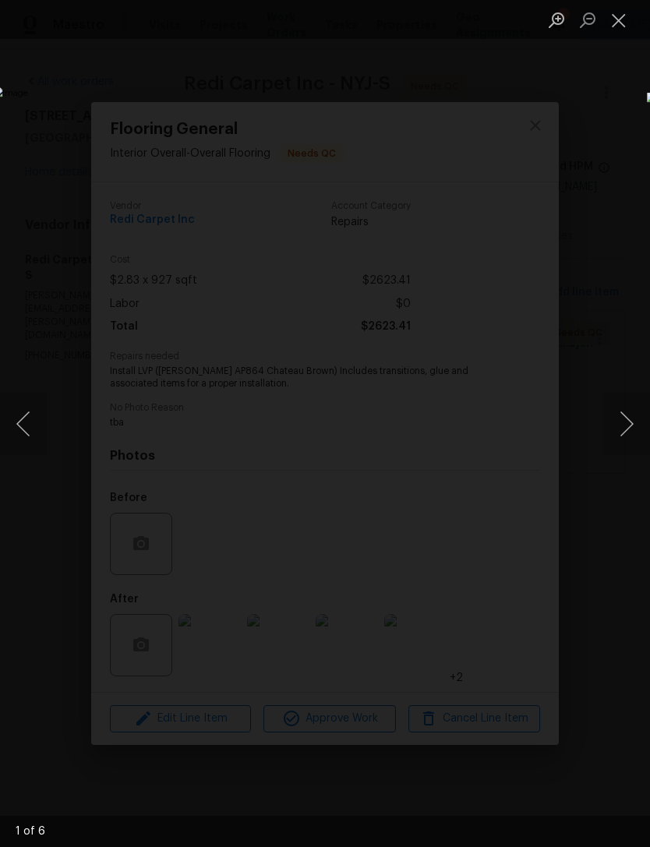
click at [630, 405] on button "Next image" at bounding box center [626, 424] width 47 height 62
click at [626, 418] on button "Next image" at bounding box center [626, 424] width 47 height 62
click at [626, 420] on button "Next image" at bounding box center [626, 424] width 47 height 62
click at [626, 419] on button "Next image" at bounding box center [626, 424] width 47 height 62
click at [622, 425] on button "Next image" at bounding box center [626, 424] width 47 height 62
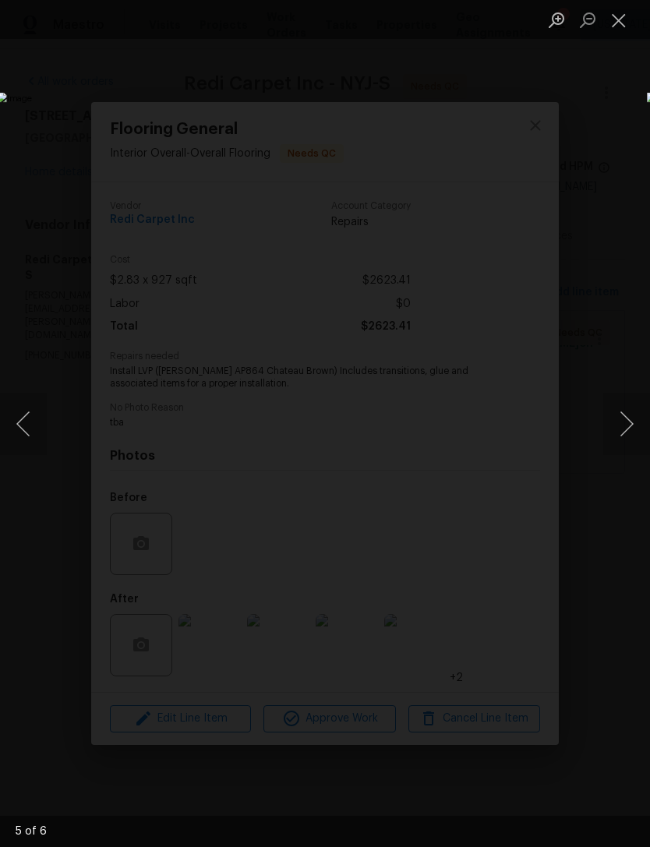
click at [622, 425] on button "Next image" at bounding box center [626, 424] width 47 height 62
click at [623, 433] on button "Next image" at bounding box center [626, 424] width 47 height 62
click at [624, 26] on button "Close lightbox" at bounding box center [618, 19] width 31 height 27
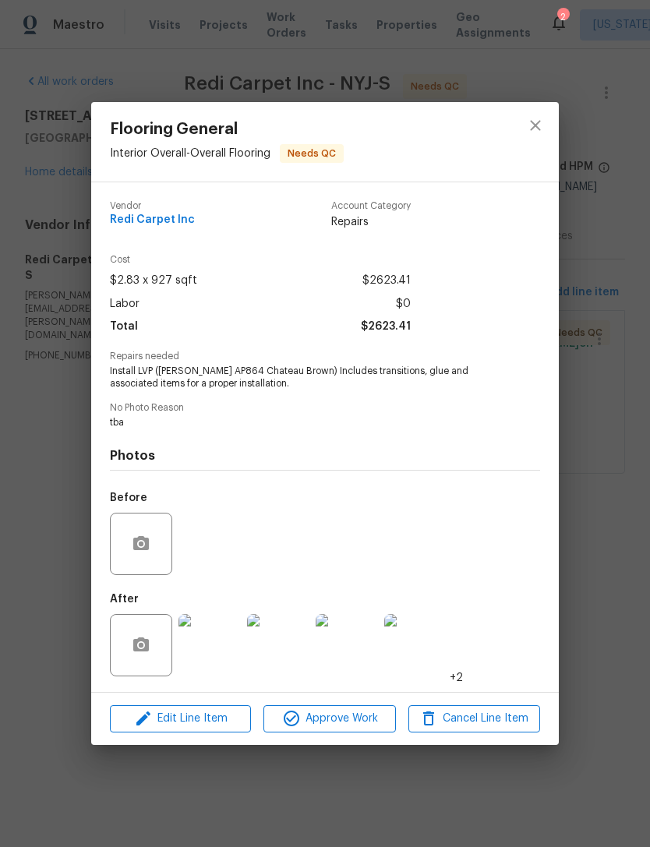
click at [572, 300] on div "Flooring General Interior Overall - Overall Flooring Needs QC Vendor Redi Carpe…" at bounding box center [325, 423] width 650 height 847
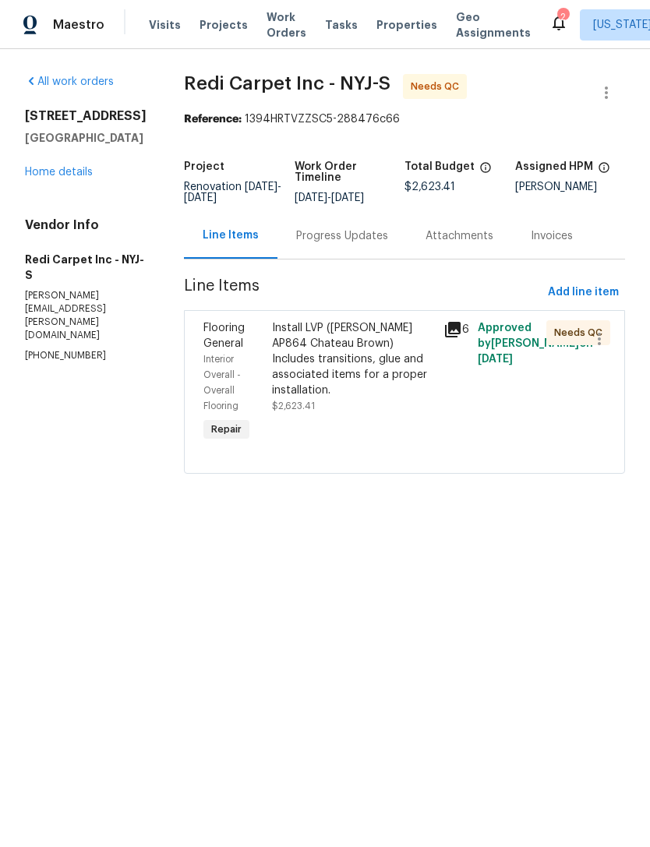
click at [55, 173] on link "Home details" at bounding box center [59, 172] width 68 height 11
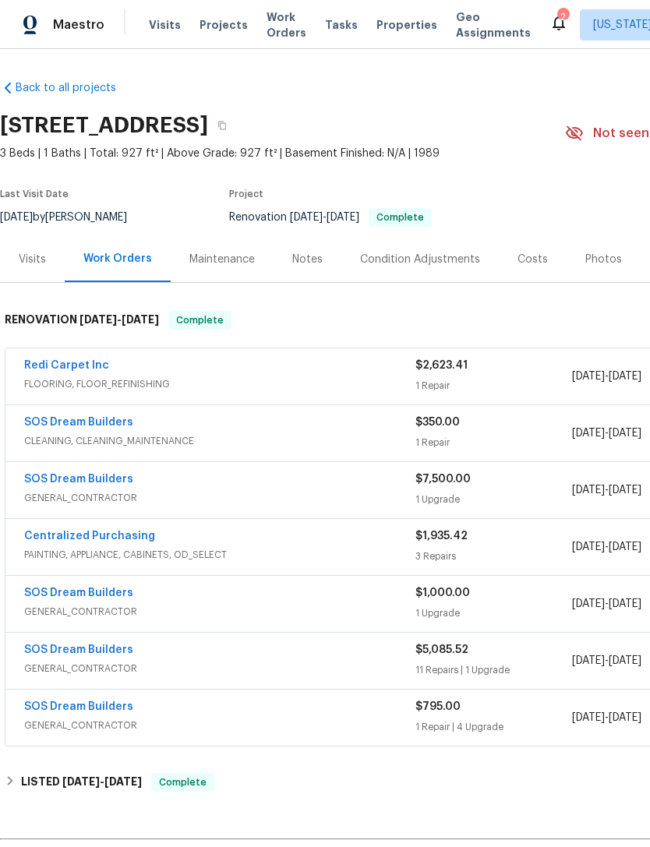
click at [98, 369] on link "Redi Carpet Inc" at bounding box center [66, 365] width 85 height 11
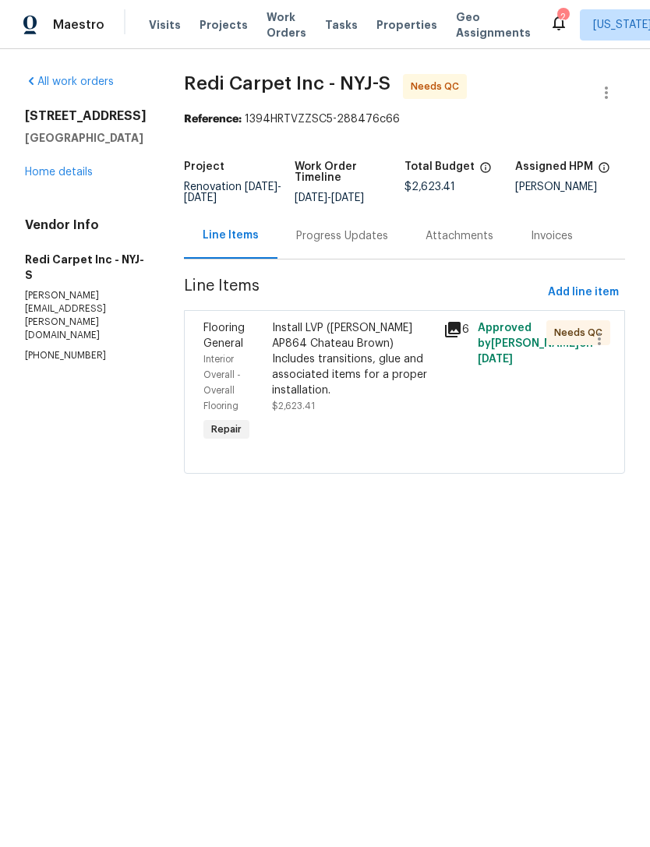
click at [371, 244] on div "Progress Updates" at bounding box center [342, 236] width 92 height 16
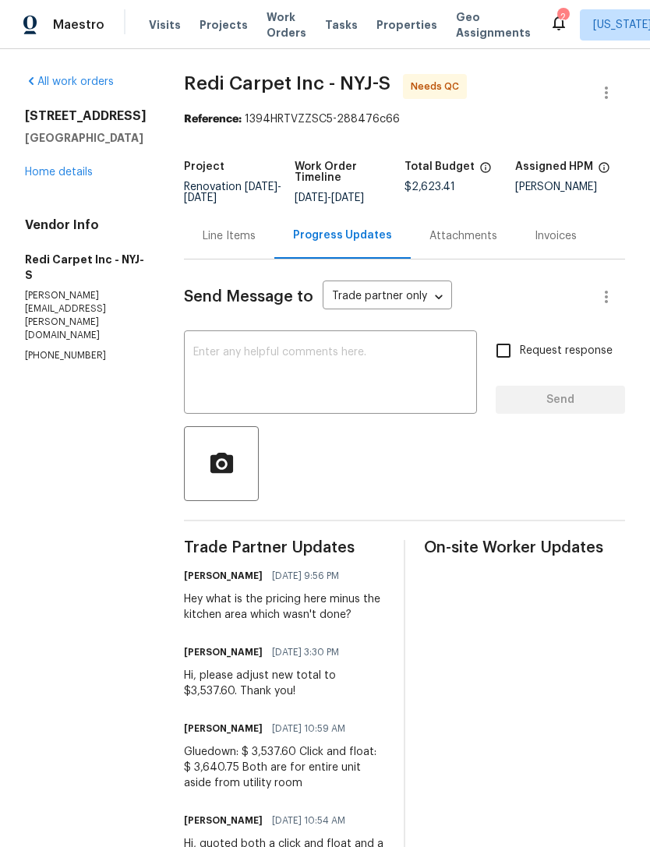
click at [274, 233] on div "Line Items" at bounding box center [229, 236] width 90 height 46
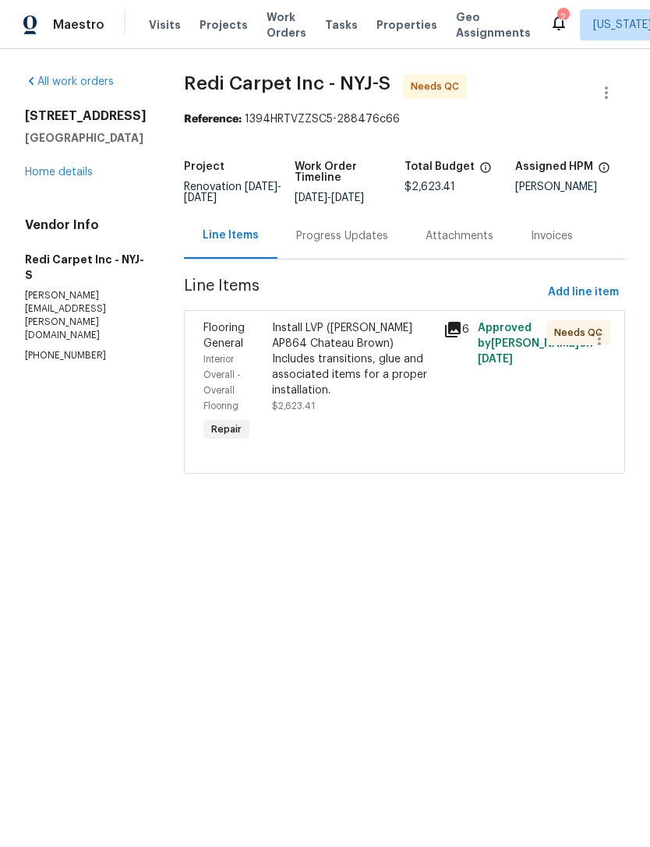
click at [404, 388] on div "Install LVP ([PERSON_NAME] AP864 Chateau Brown) Includes transitions, glue and …" at bounding box center [353, 359] width 162 height 78
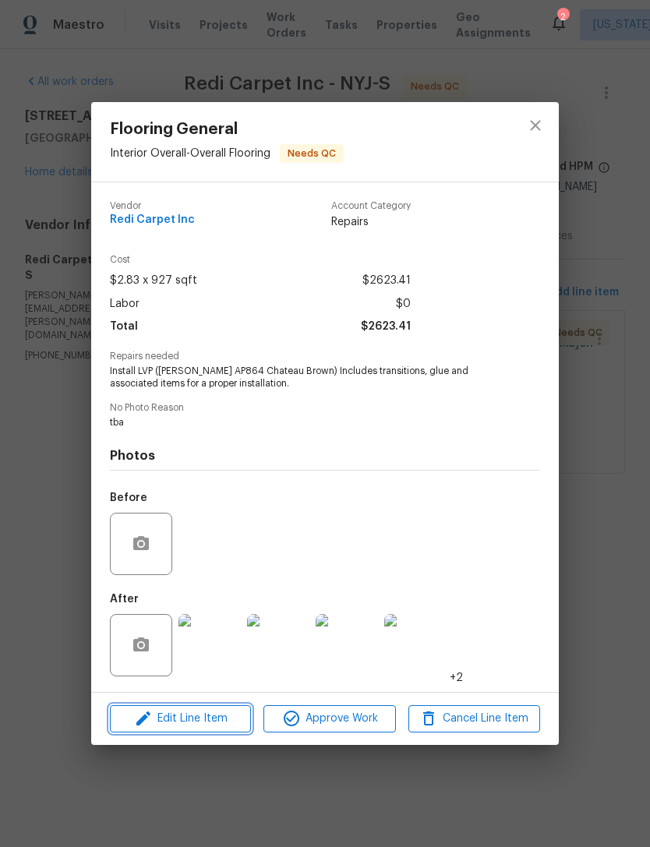
click at [219, 723] on span "Edit Line Item" at bounding box center [181, 718] width 132 height 19
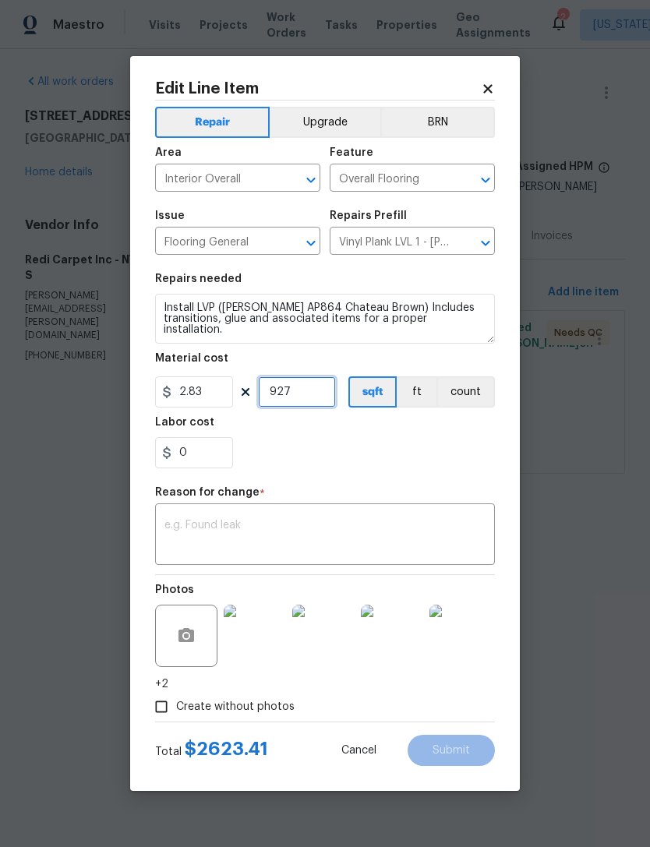
click at [298, 396] on input "927" at bounding box center [297, 391] width 78 height 31
click at [204, 400] on input "2.83" at bounding box center [194, 391] width 78 height 31
click at [204, 399] on input "2.83" at bounding box center [194, 391] width 78 height 31
click at [207, 402] on input "2.83" at bounding box center [194, 391] width 78 height 31
click at [199, 399] on input "2.83" at bounding box center [194, 391] width 78 height 31
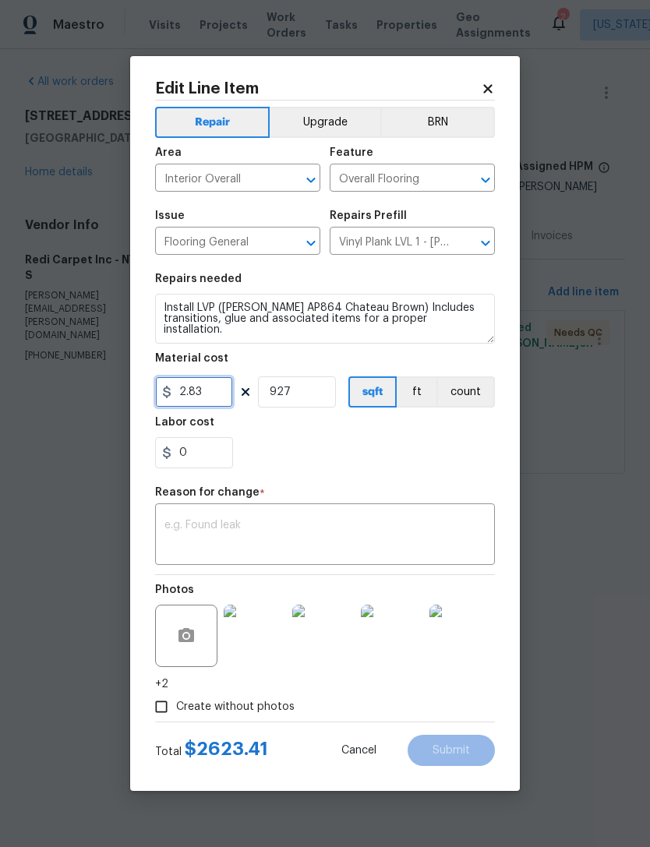
click at [198, 399] on input "2.83" at bounding box center [194, 391] width 78 height 31
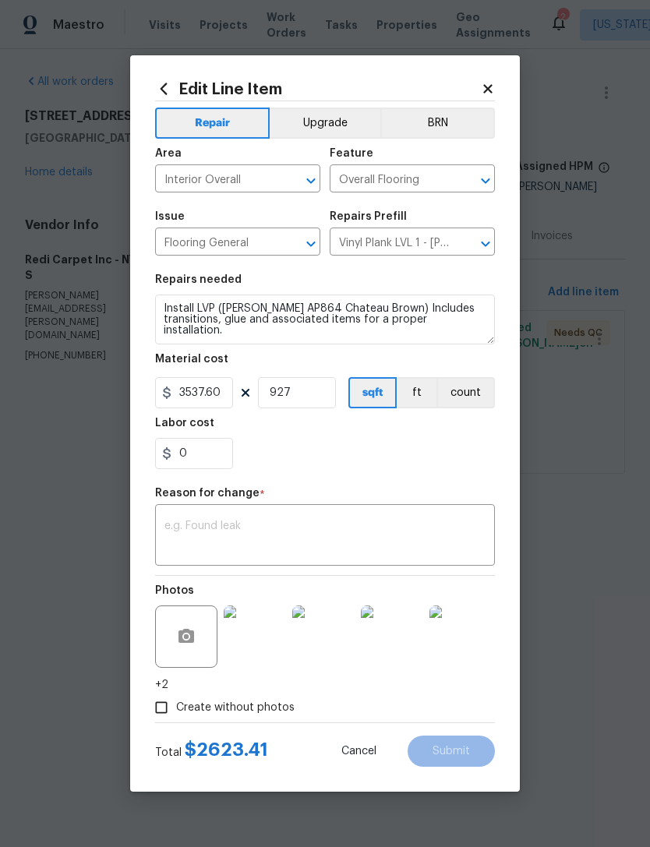
click at [570, 475] on body "Maestro Visits Projects Work Orders Tasks Properties Geo Assignments 2 New York…" at bounding box center [325, 258] width 650 height 517
type input "3537.6"
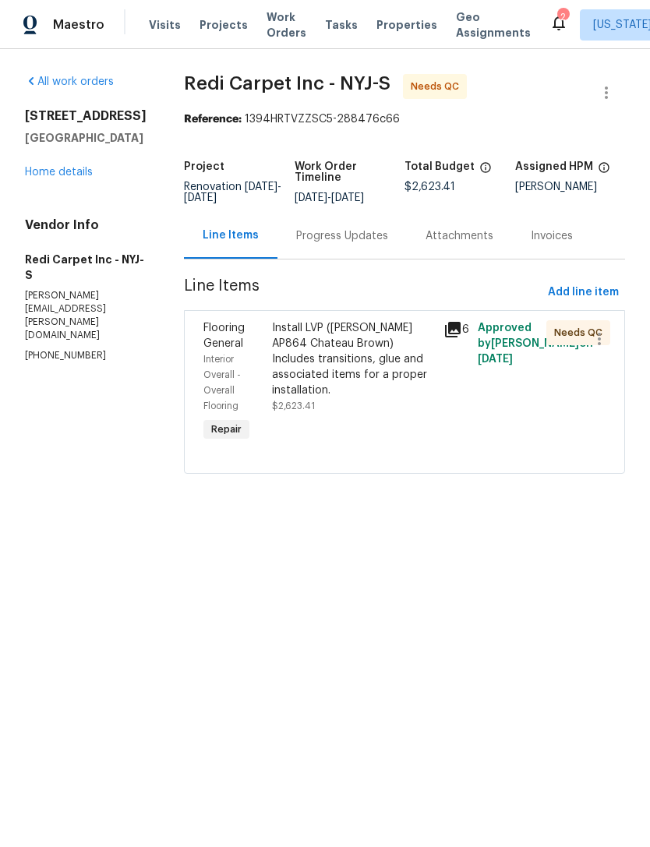
click at [386, 244] on div "Progress Updates" at bounding box center [342, 236] width 92 height 16
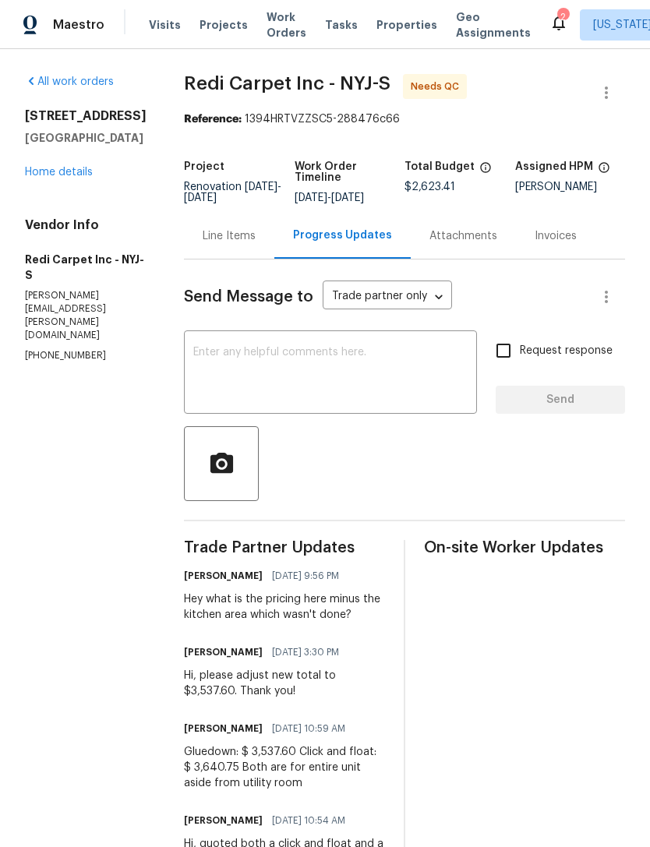
click at [256, 244] on div "Line Items" at bounding box center [229, 236] width 53 height 16
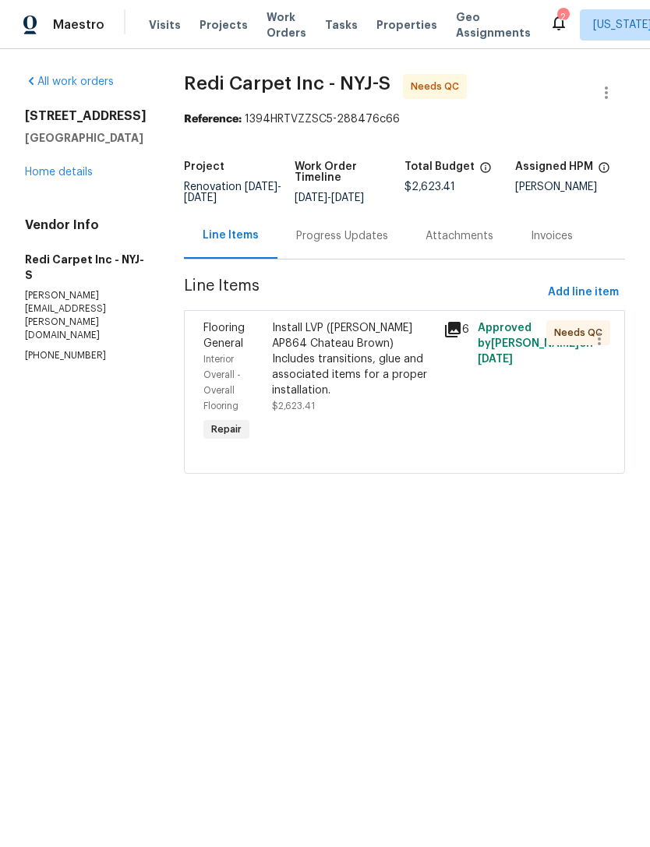
click at [379, 391] on div "Install LVP ([PERSON_NAME] AP864 Chateau Brown) Includes transitions, glue and …" at bounding box center [353, 359] width 162 height 78
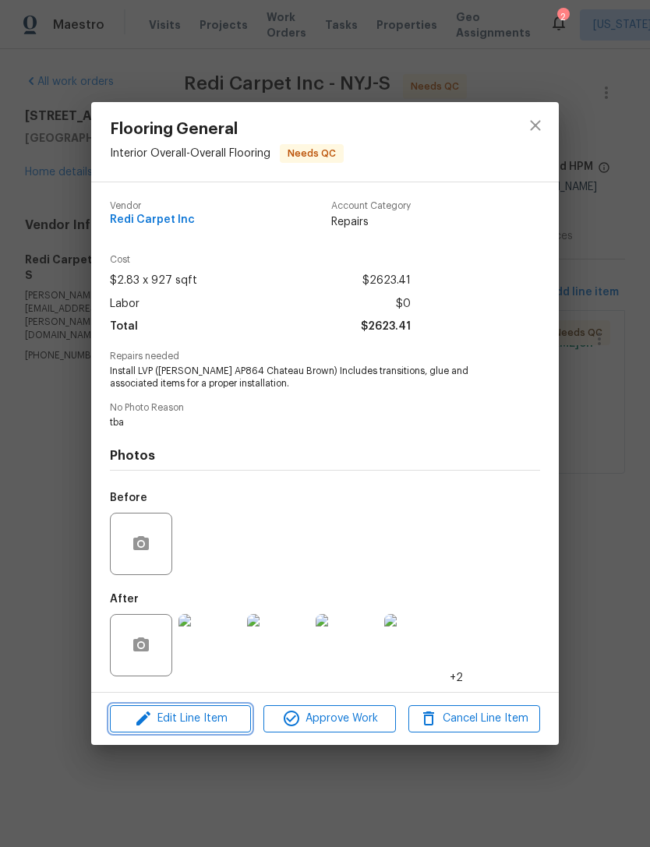
click at [221, 718] on span "Edit Line Item" at bounding box center [181, 718] width 132 height 19
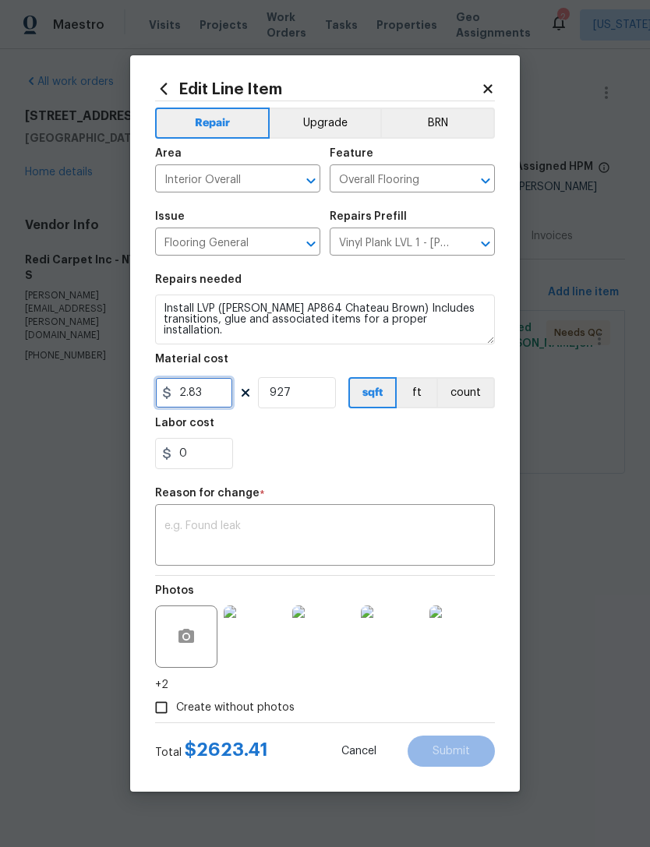
click at [202, 394] on input "2.83" at bounding box center [194, 392] width 78 height 31
click at [305, 390] on input "927" at bounding box center [297, 392] width 78 height 31
type input "3537.6"
type input "1"
click at [411, 449] on div "0" at bounding box center [325, 453] width 340 height 31
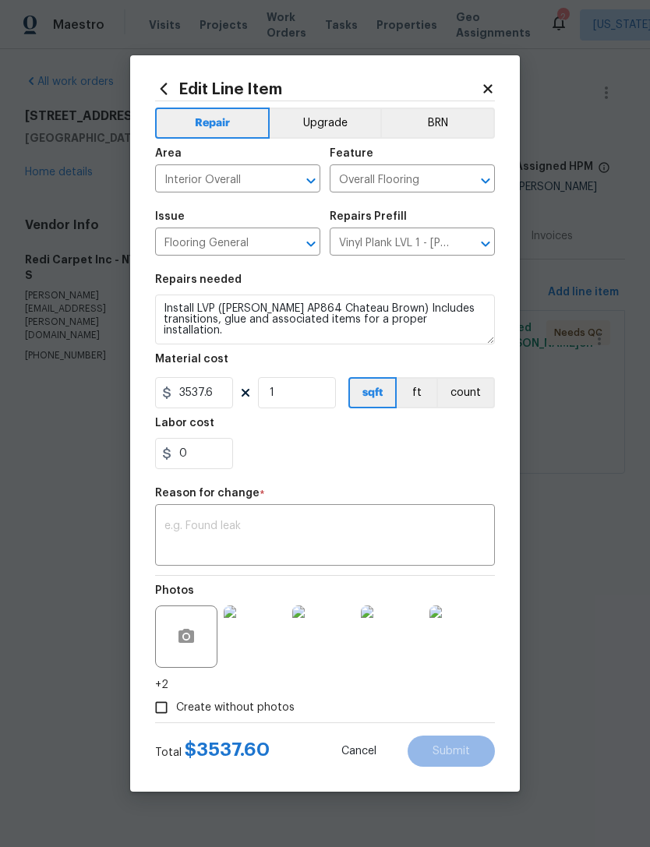
click at [394, 538] on textarea at bounding box center [324, 537] width 321 height 33
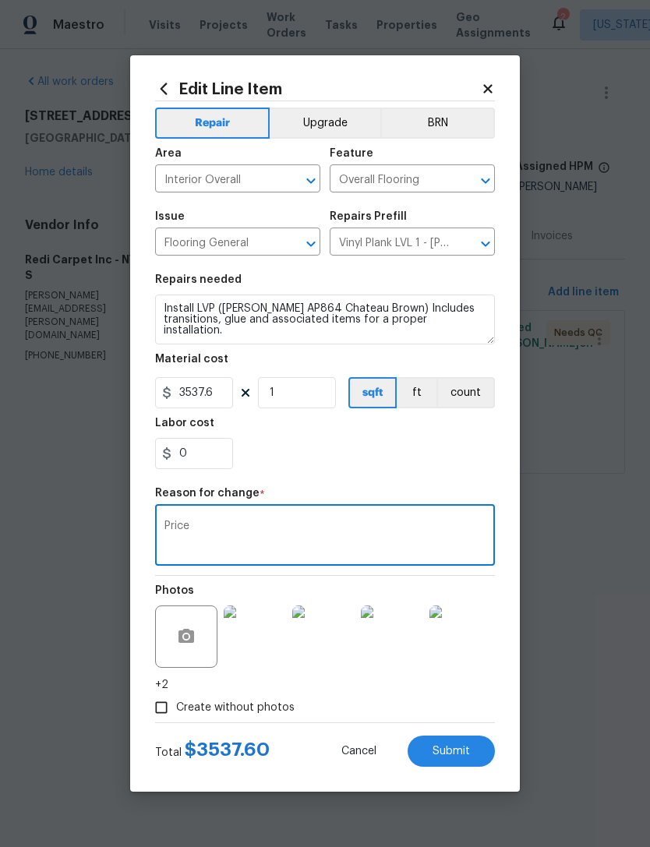
type textarea "Price"
click at [461, 463] on div "0" at bounding box center [325, 453] width 340 height 31
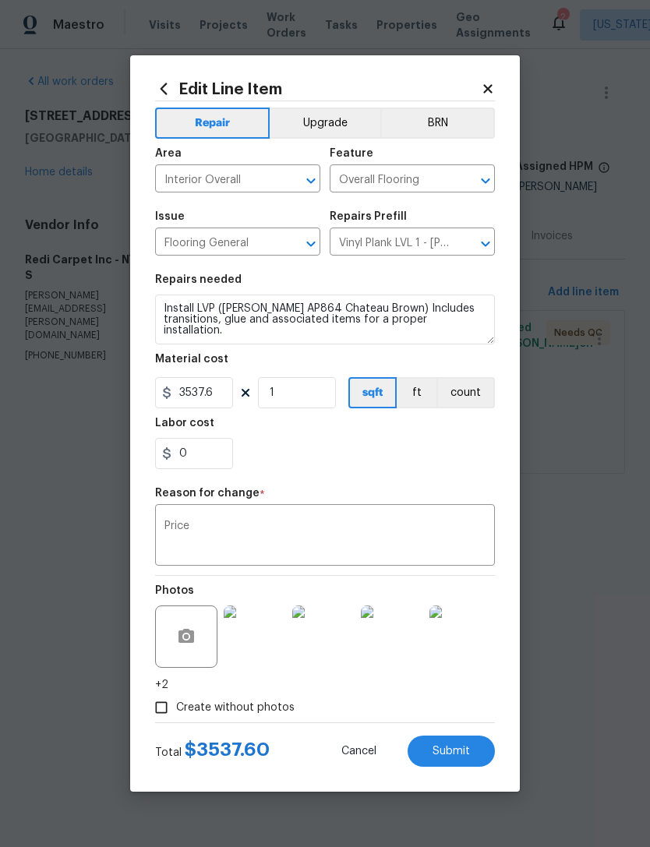
click at [465, 757] on span "Submit" at bounding box center [450, 752] width 37 height 12
type input "927"
type input "2.83"
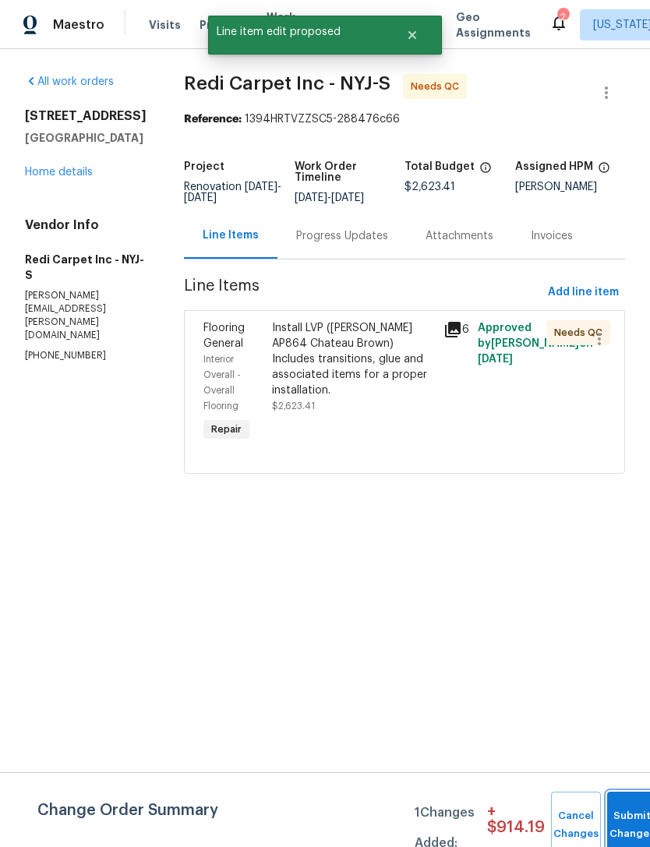
click at [625, 803] on button "Submit Changes" at bounding box center [632, 825] width 50 height 67
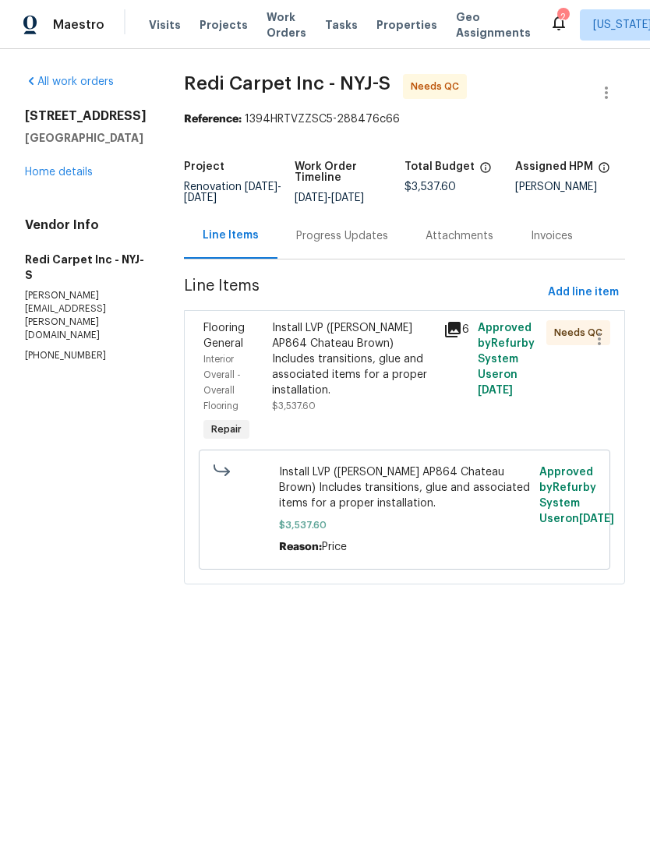
click at [420, 395] on div "Install LVP ([PERSON_NAME] AP864 Chateau Brown) Includes transitions, glue and …" at bounding box center [353, 359] width 162 height 78
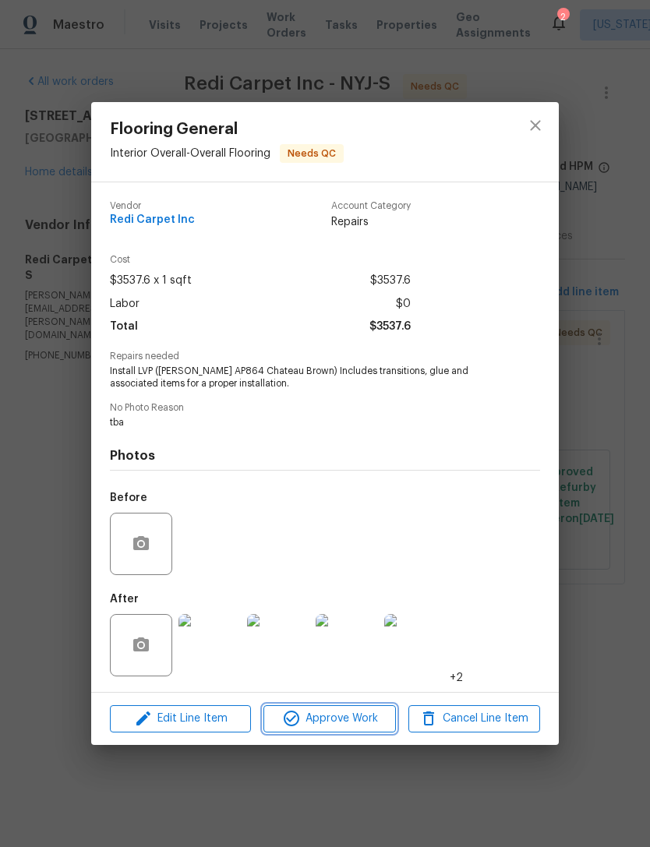
click at [350, 732] on button "Approve Work" at bounding box center [329, 718] width 132 height 27
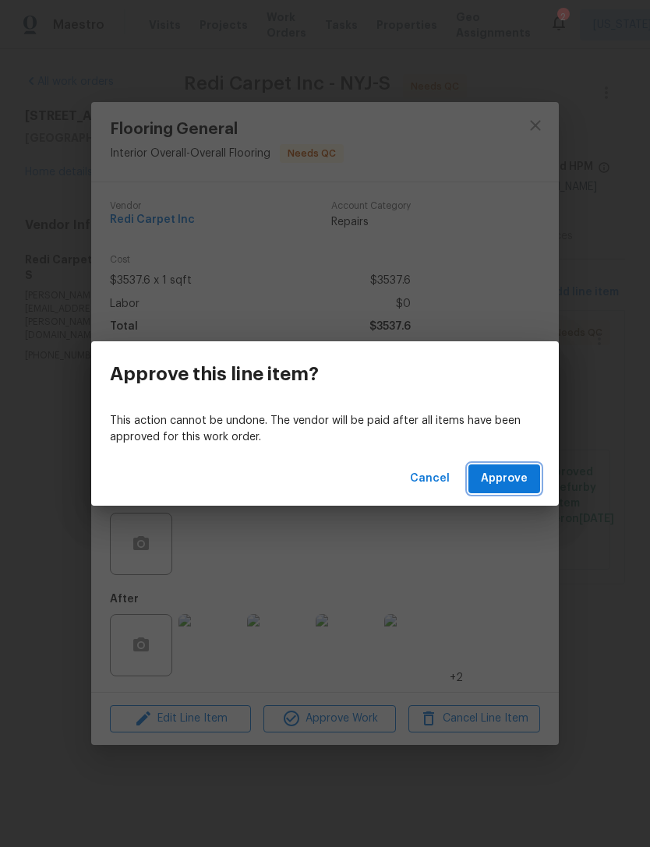
click at [514, 488] on span "Approve" at bounding box center [504, 478] width 47 height 19
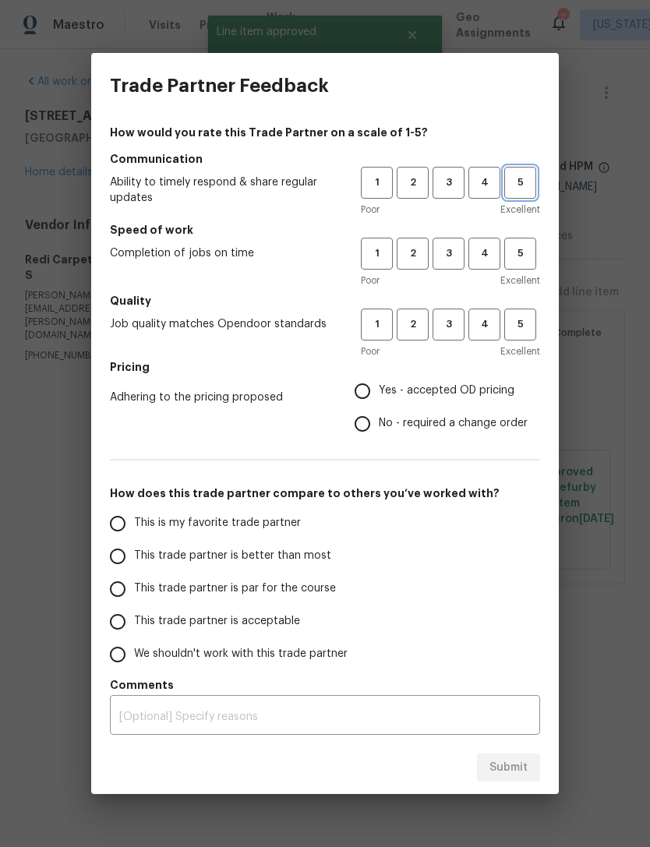
click at [517, 182] on span "5" at bounding box center [520, 183] width 29 height 18
click at [523, 259] on span "5" at bounding box center [520, 254] width 29 height 18
click at [492, 334] on button "4" at bounding box center [484, 325] width 32 height 32
click at [472, 405] on label "Yes - accepted OD pricing" at bounding box center [437, 391] width 182 height 33
click at [379, 405] on input "Yes - accepted OD pricing" at bounding box center [362, 391] width 33 height 33
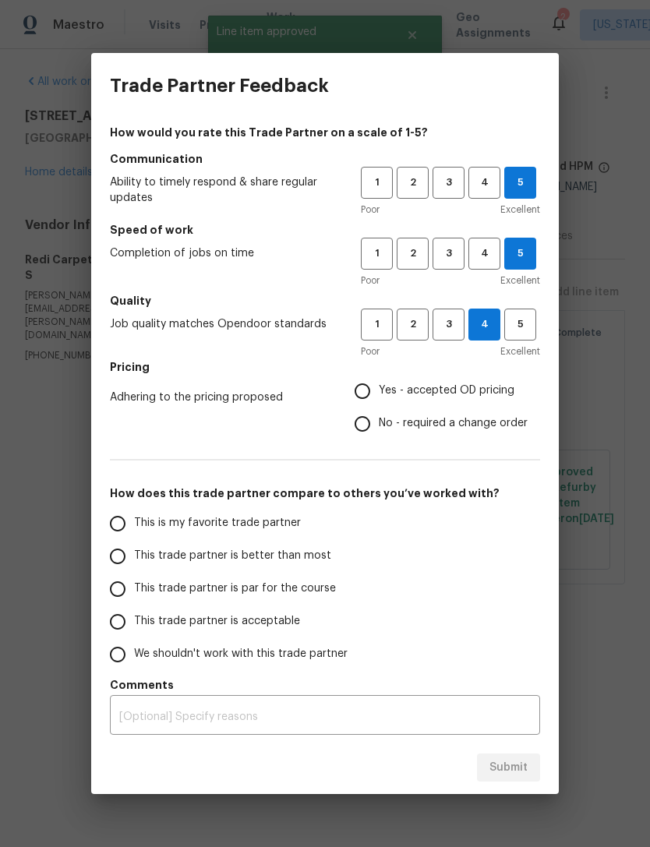
radio input "true"
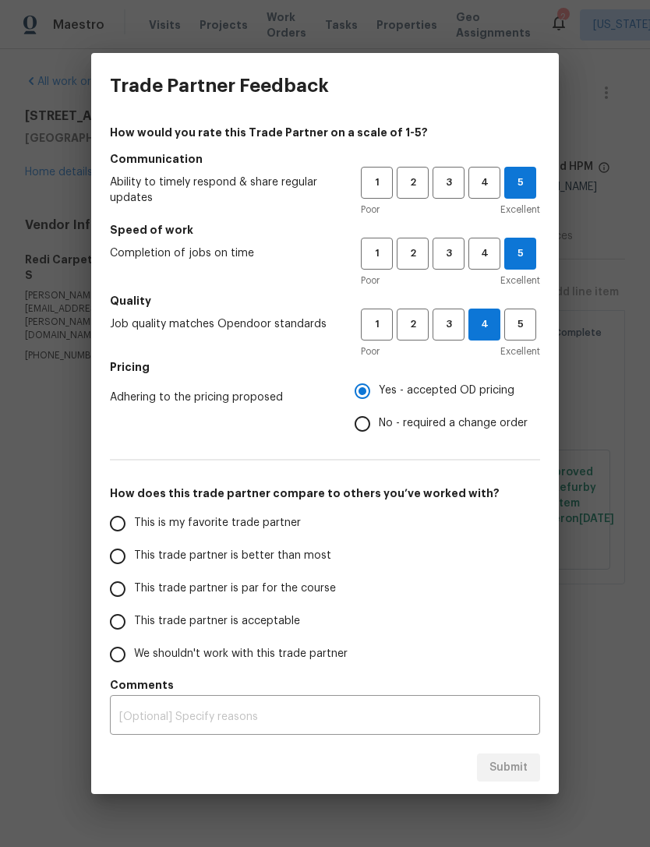
click at [284, 528] on span "This is my favorite trade partner" at bounding box center [217, 523] width 167 height 16
click at [134, 528] on input "This is my favorite trade partner" at bounding box center [117, 523] width 33 height 33
click at [522, 769] on span "Submit" at bounding box center [508, 767] width 38 height 19
radio input "true"
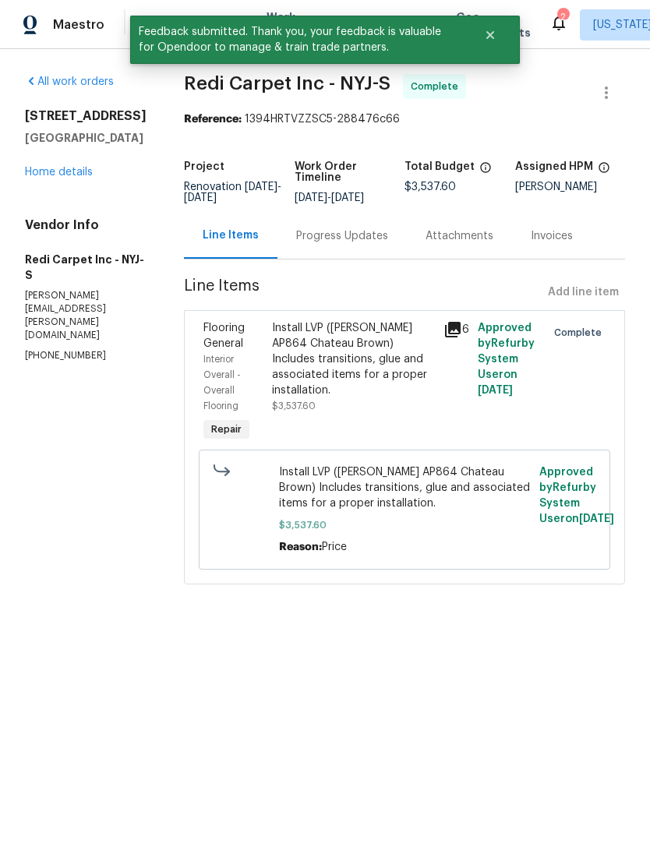
click at [51, 173] on link "Home details" at bounding box center [59, 172] width 68 height 11
